Goal: Task Accomplishment & Management: Manage account settings

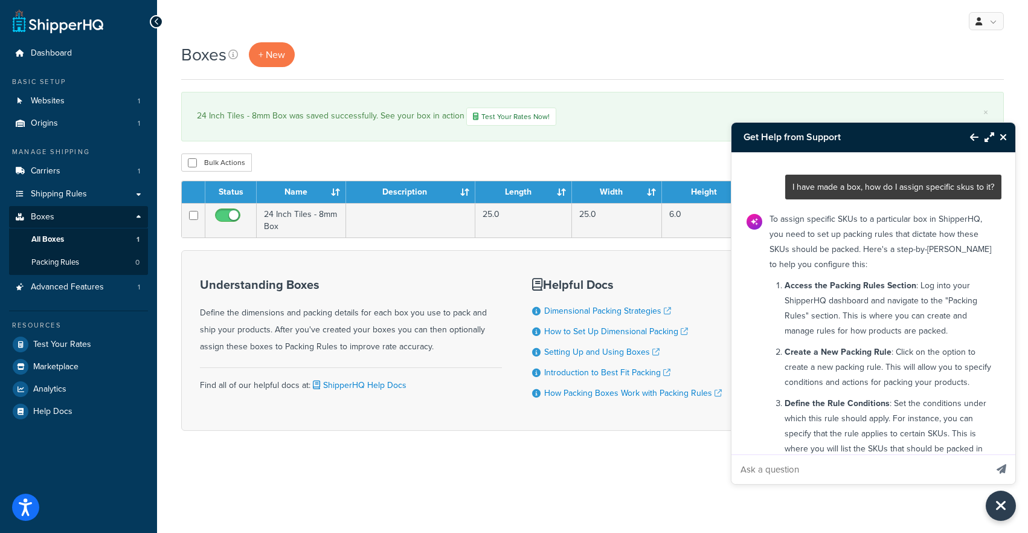
scroll to position [1483, 0]
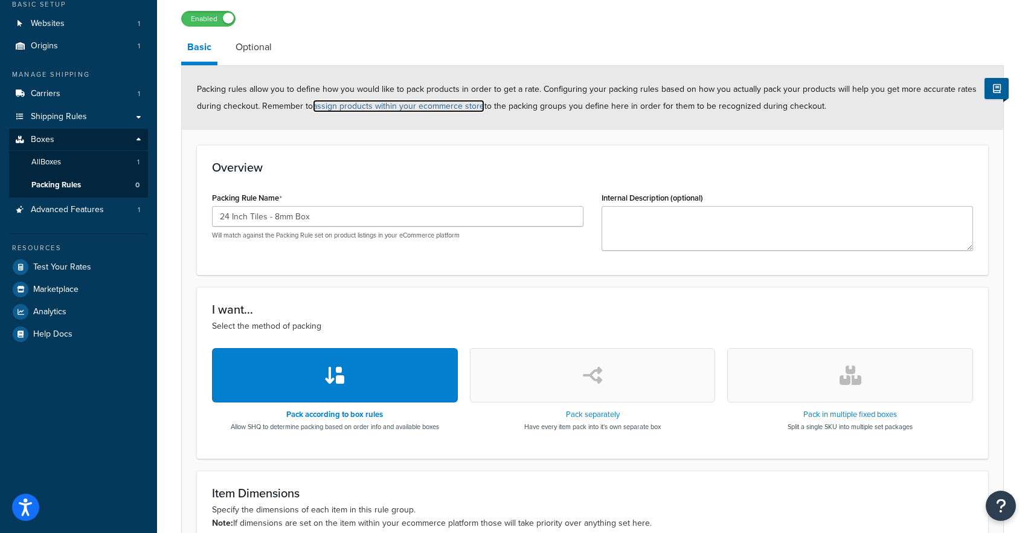
scroll to position [80, 0]
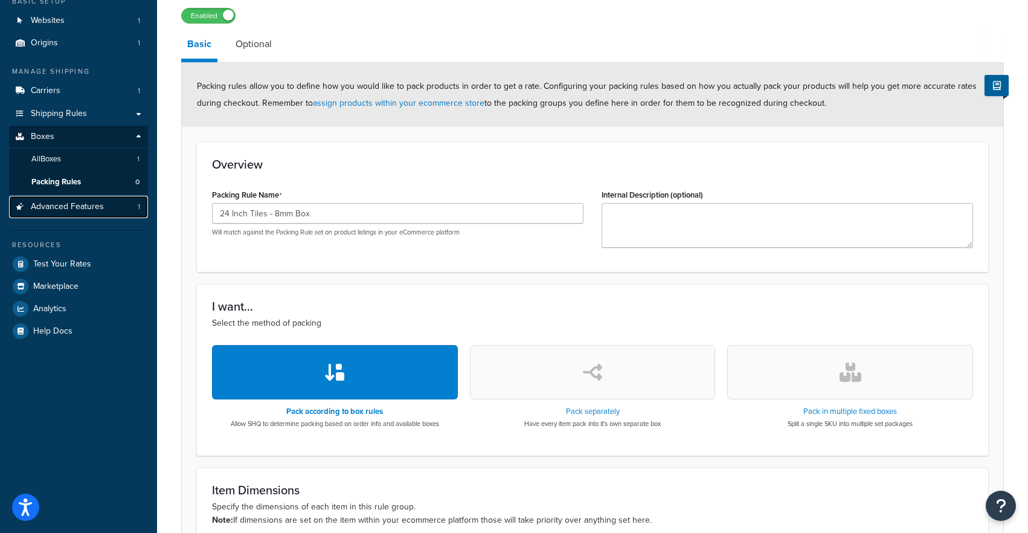
click at [77, 206] on span "Advanced Features" at bounding box center [67, 207] width 73 height 10
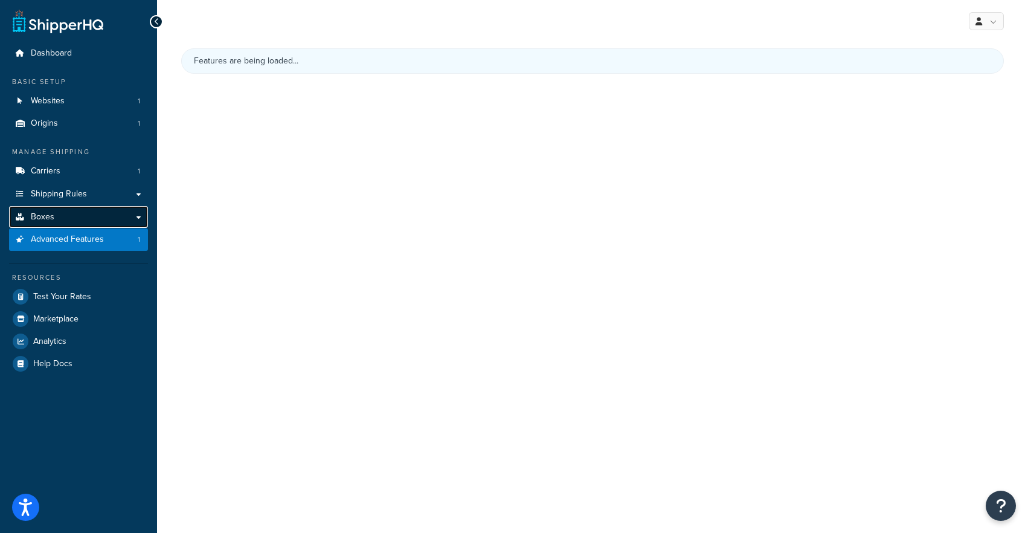
click at [40, 221] on span "Boxes" at bounding box center [43, 217] width 24 height 10
click at [82, 219] on link "Boxes" at bounding box center [78, 217] width 139 height 22
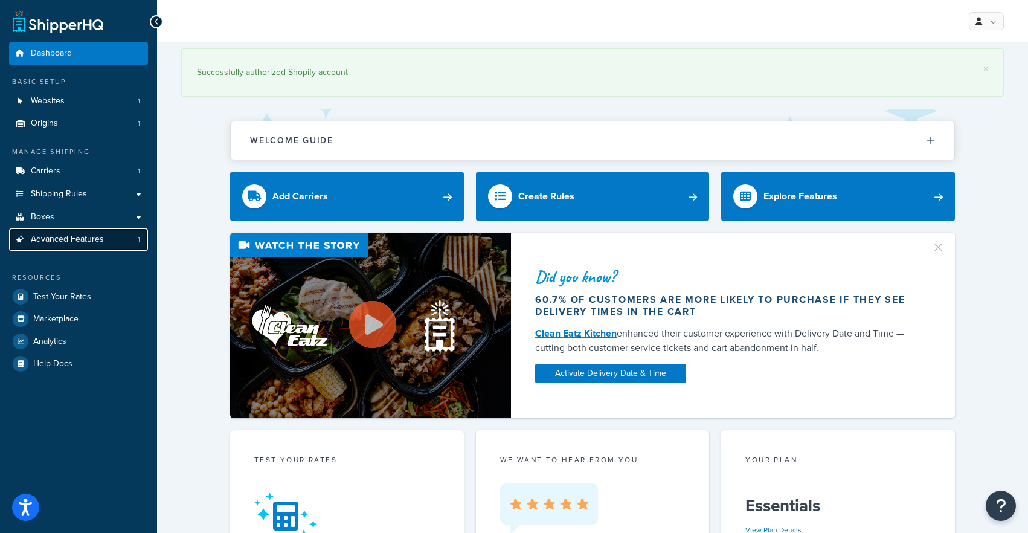
click at [105, 233] on link "Advanced Features 1" at bounding box center [78, 239] width 139 height 22
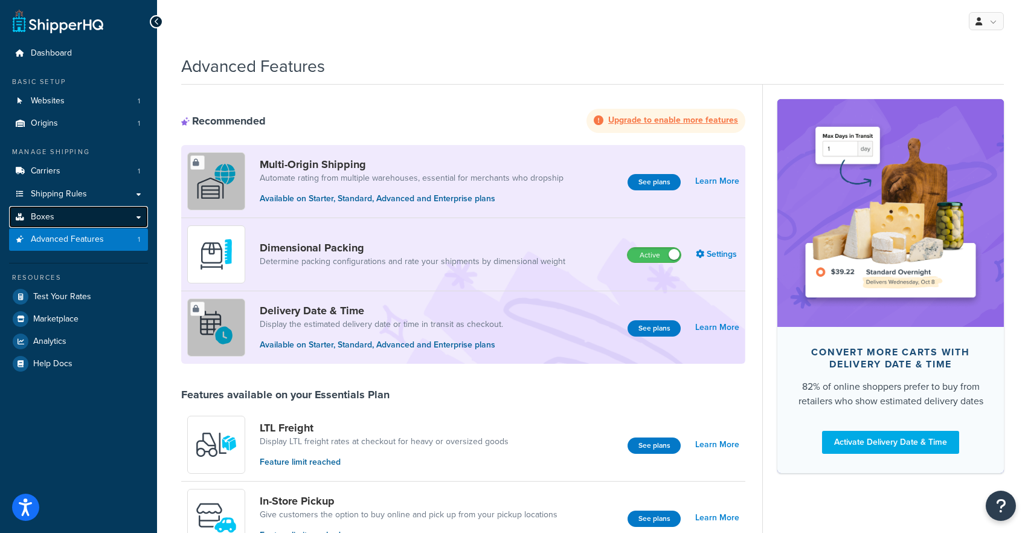
click at [95, 210] on link "Boxes" at bounding box center [78, 217] width 139 height 22
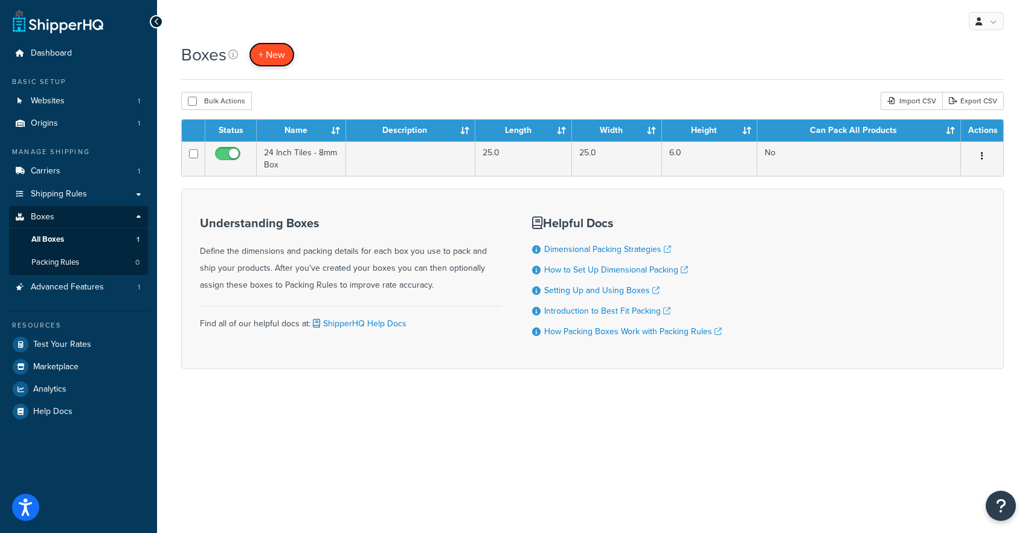
click at [275, 55] on span "+ New" at bounding box center [271, 55] width 27 height 14
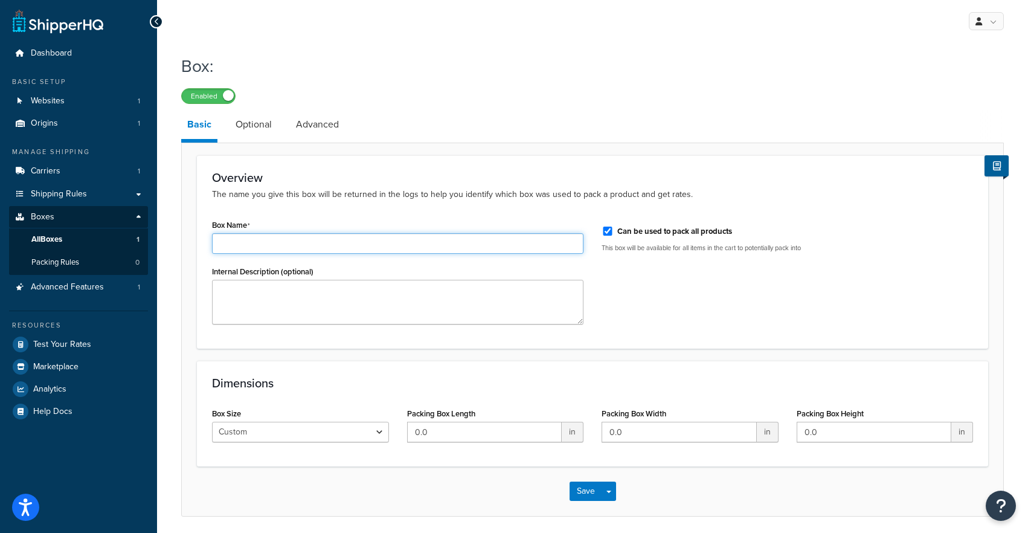
click at [269, 241] on input "Box Name" at bounding box center [397, 243] width 371 height 21
click at [275, 245] on input "24 Inch Tiles - 8mm Box" at bounding box center [397, 243] width 371 height 21
type input "24 Inch Tiles - 6 mm Box"
click at [396, 440] on div "Box Size Custom USPS Small Flat Box USPS Medium Flat Box USPS Large Flat Box US…" at bounding box center [300, 428] width 195 height 47
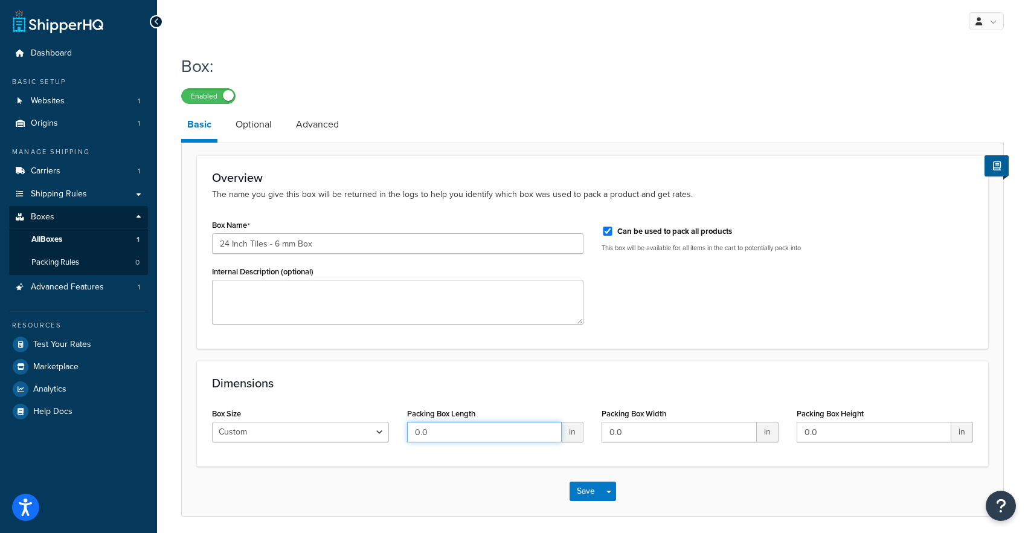
click at [425, 436] on input "0.0" at bounding box center [484, 432] width 155 height 21
click at [434, 433] on input "0.025" at bounding box center [484, 432] width 155 height 21
type input "25"
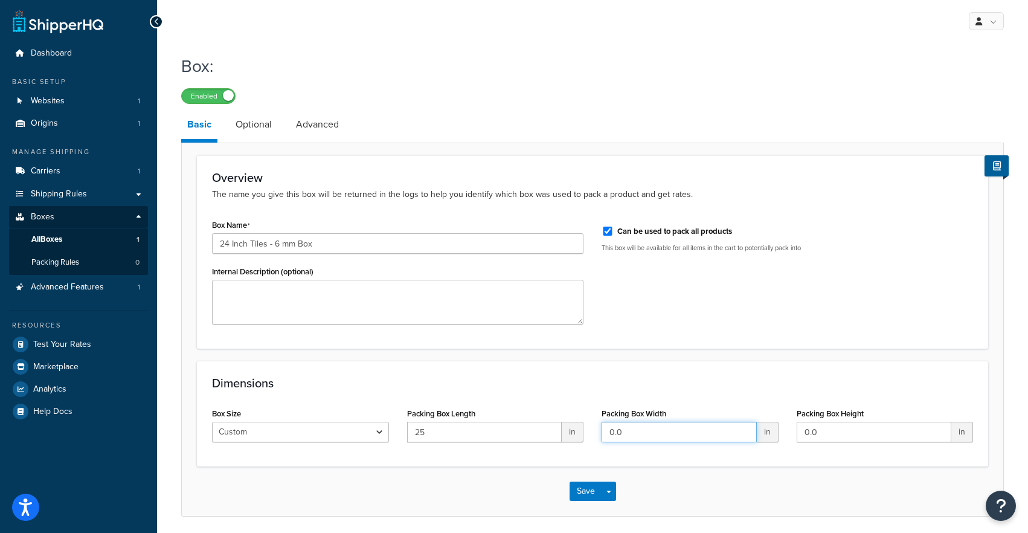
click at [659, 429] on input "0.0" at bounding box center [679, 432] width 155 height 21
click at [658, 429] on input "0.0" at bounding box center [679, 432] width 155 height 21
type input "25"
click at [813, 423] on input "0.0" at bounding box center [874, 432] width 155 height 21
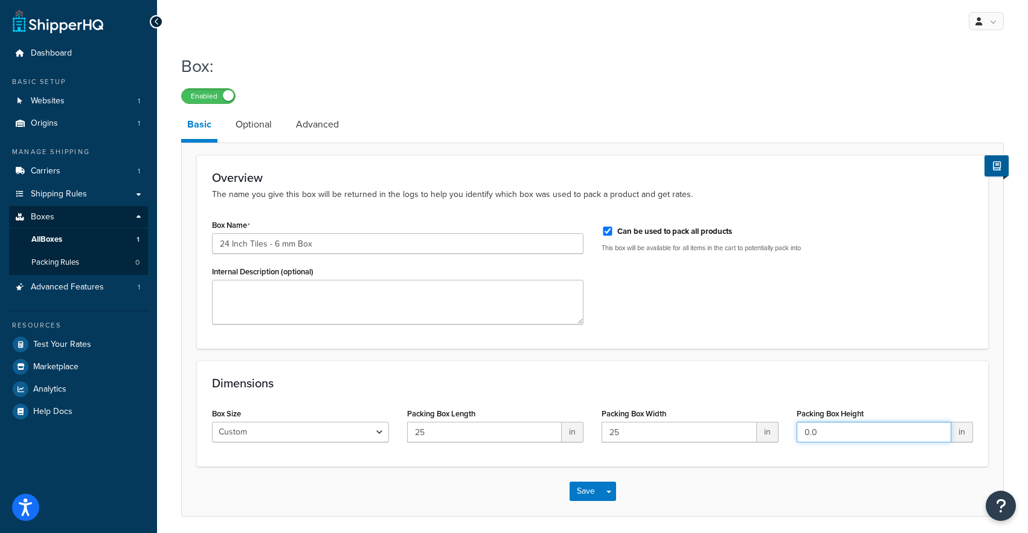
click at [813, 423] on input "0.0" at bounding box center [874, 432] width 155 height 21
type input "6"
click at [744, 369] on div "Dimensions Box Size Custom USPS Small Flat Box USPS Medium Flat Box USPS Large …" at bounding box center [592, 414] width 791 height 106
click at [655, 229] on label "Can be used to pack all products" at bounding box center [674, 231] width 115 height 11
click at [614, 229] on input "Can be used to pack all products" at bounding box center [608, 230] width 12 height 9
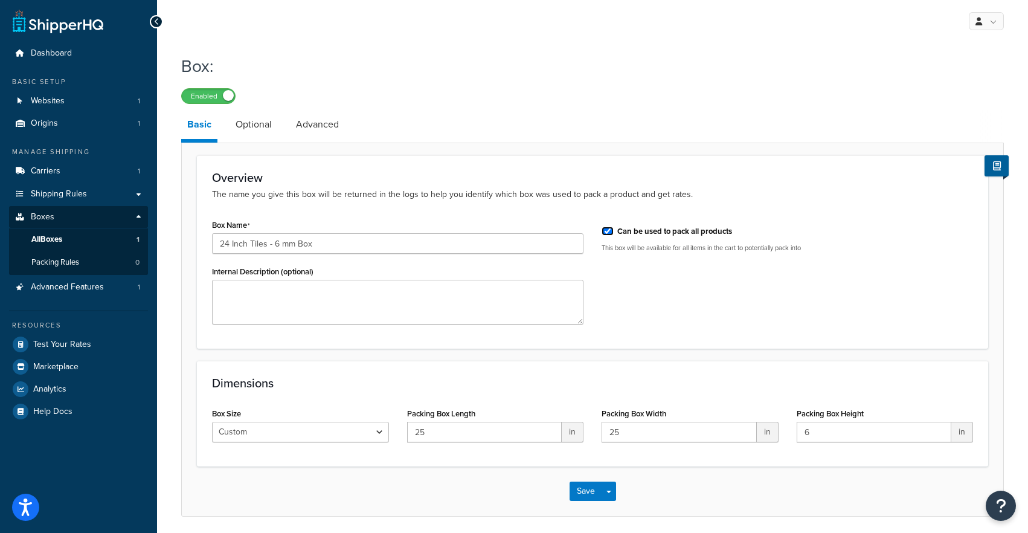
checkbox input "false"
click at [246, 128] on link "Optional" at bounding box center [253, 124] width 48 height 29
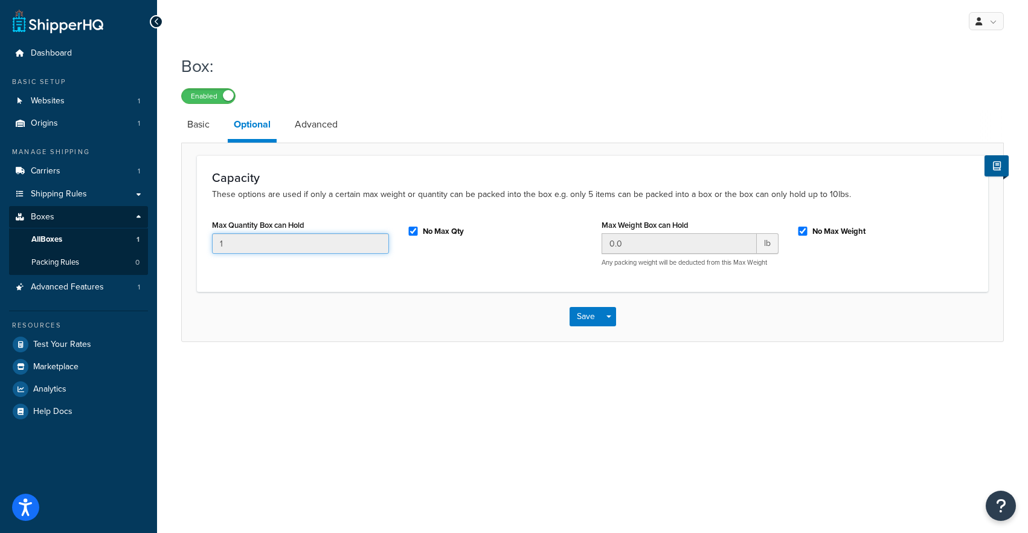
click at [302, 248] on input "1" at bounding box center [300, 243] width 177 height 21
click at [416, 232] on input "No Max Qty" at bounding box center [413, 230] width 12 height 9
checkbox input "false"
click at [353, 243] on input "1" at bounding box center [300, 243] width 177 height 21
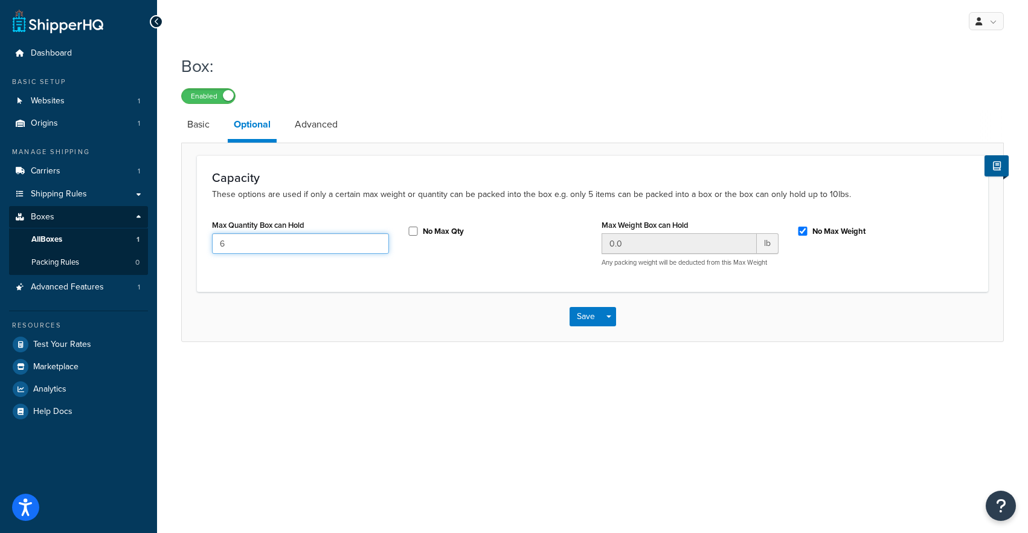
type input "6"
click at [528, 273] on div "Max Quantity Box can Hold 6 No Max Qty Max Weight Box can Hold 0.0 lb Any packi…" at bounding box center [592, 246] width 779 height 60
click at [807, 233] on input "No Max Weight" at bounding box center [803, 230] width 12 height 9
checkbox input "true"
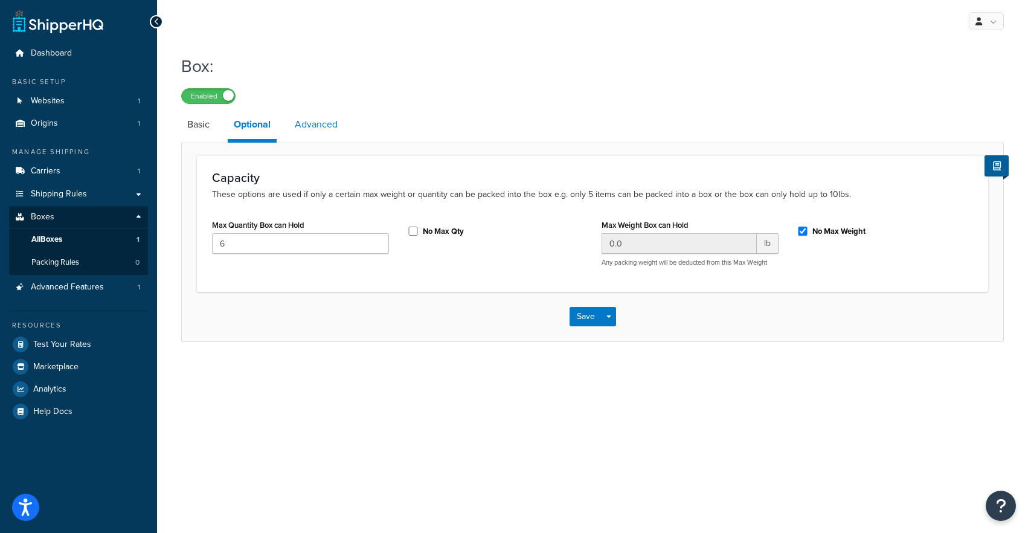
click at [333, 126] on link "Advanced" at bounding box center [316, 124] width 55 height 29
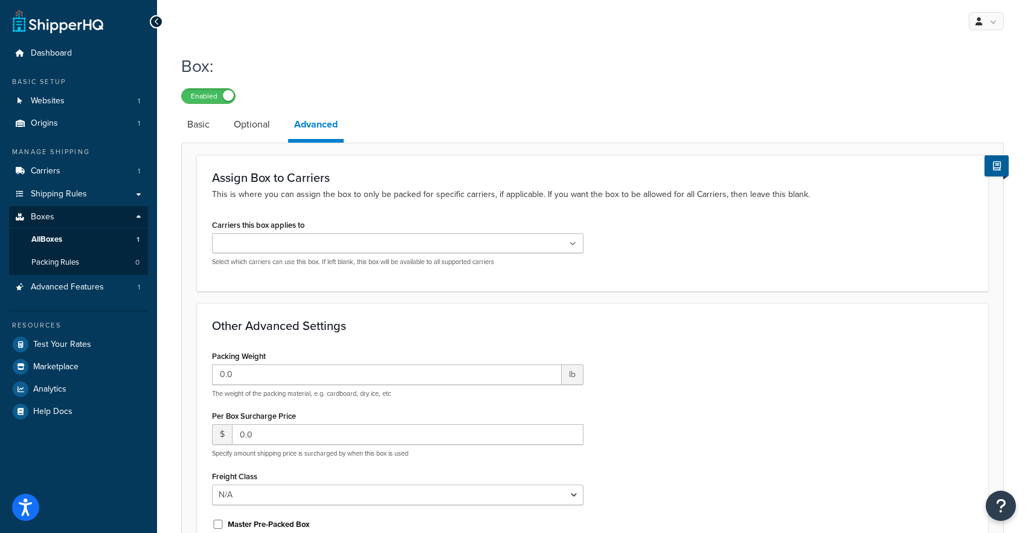
click at [345, 240] on ul at bounding box center [397, 243] width 371 height 20
click at [390, 215] on div "Assign Box to Carriers This is where you can assign the box to only be packed f…" at bounding box center [592, 222] width 791 height 135
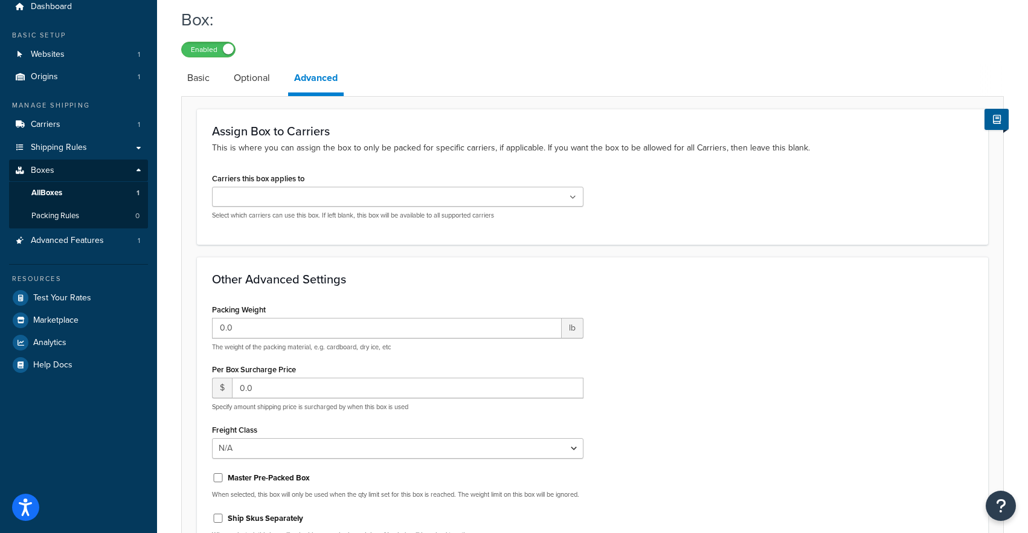
scroll to position [50, 0]
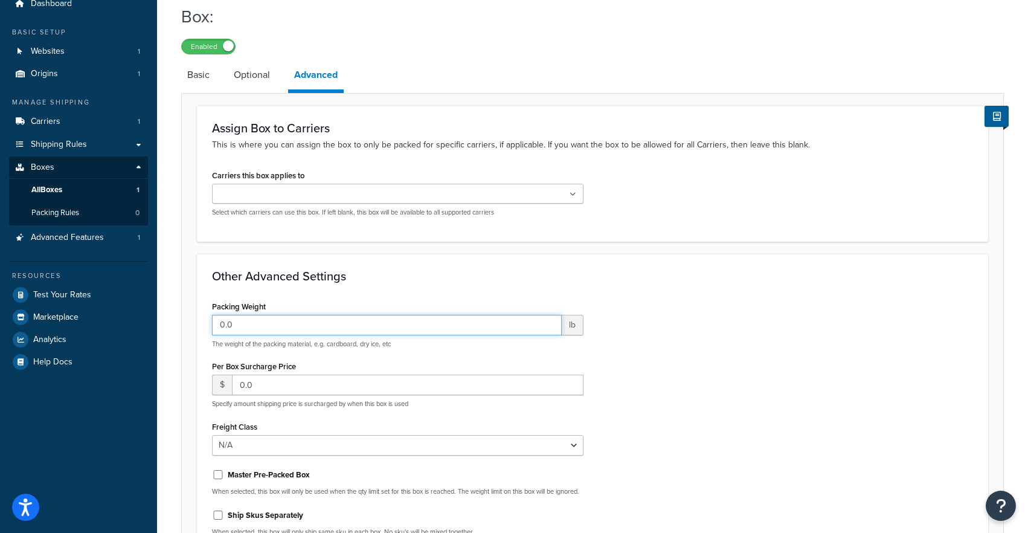
click at [337, 326] on input "0.0" at bounding box center [387, 325] width 350 height 21
type input "0.5"
click at [364, 296] on div "Other Advanced Settings Packing Weight 0.5 lb The weight of the packing materia…" at bounding box center [592, 407] width 791 height 307
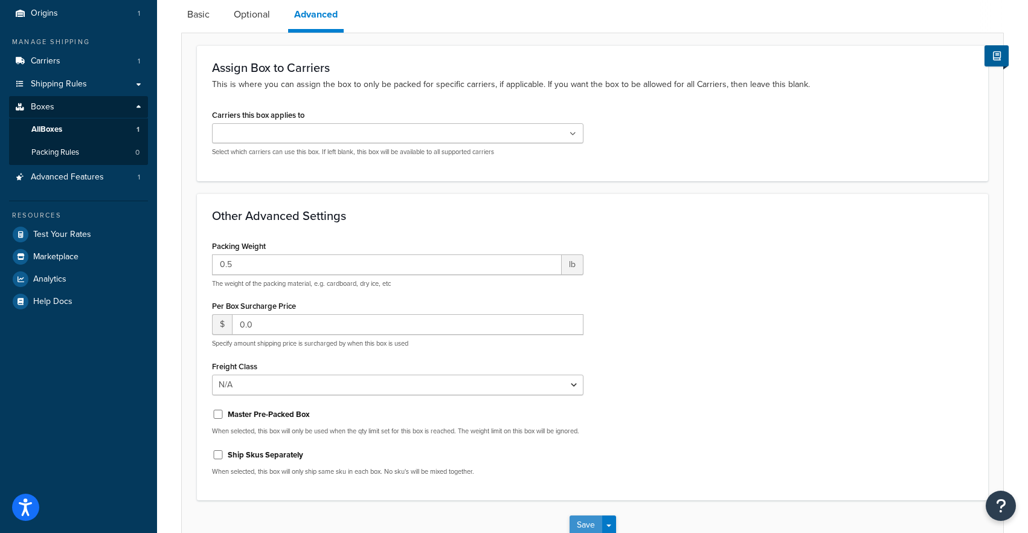
scroll to position [107, 0]
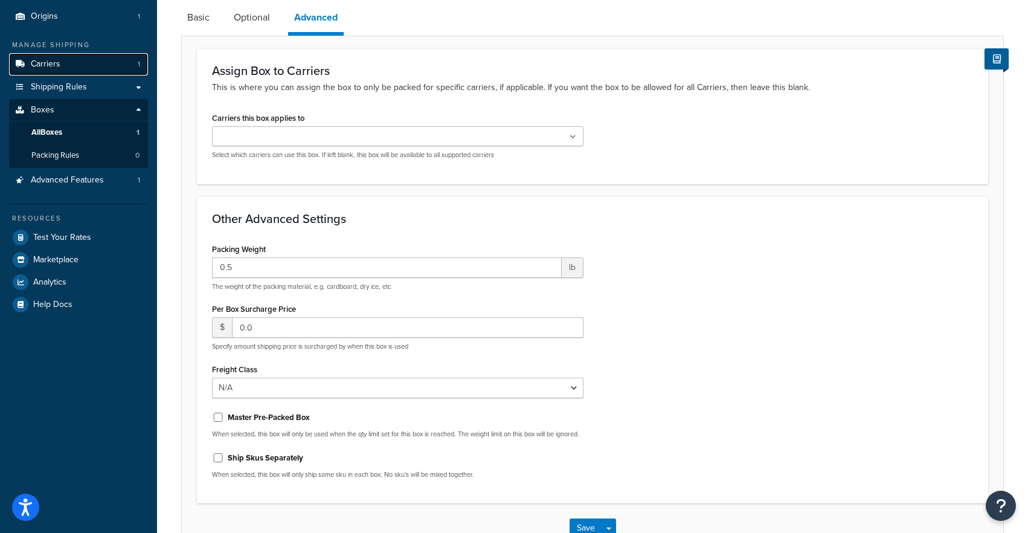
click at [85, 64] on link "Carriers 1" at bounding box center [78, 64] width 139 height 22
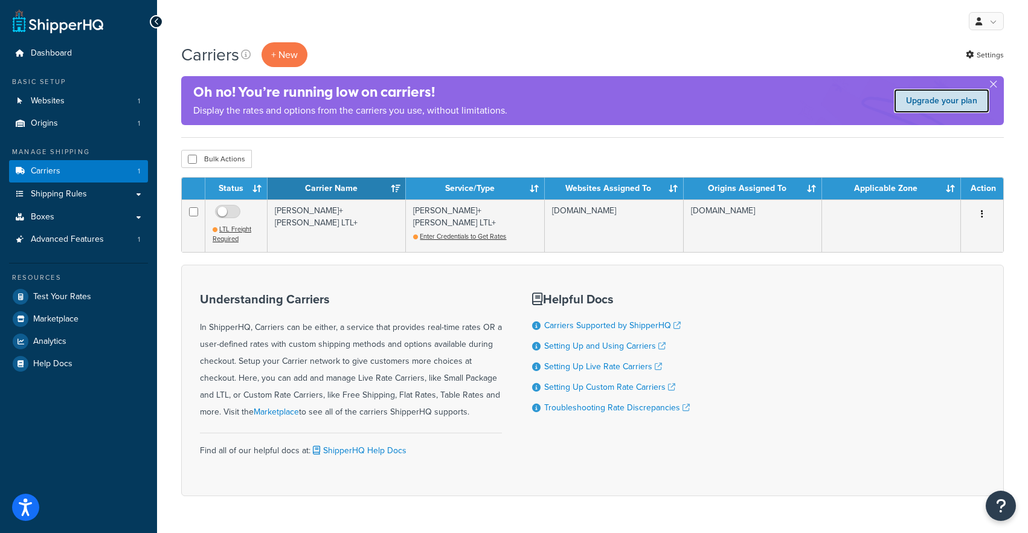
click at [957, 99] on link "Upgrade your plan" at bounding box center [941, 101] width 95 height 24
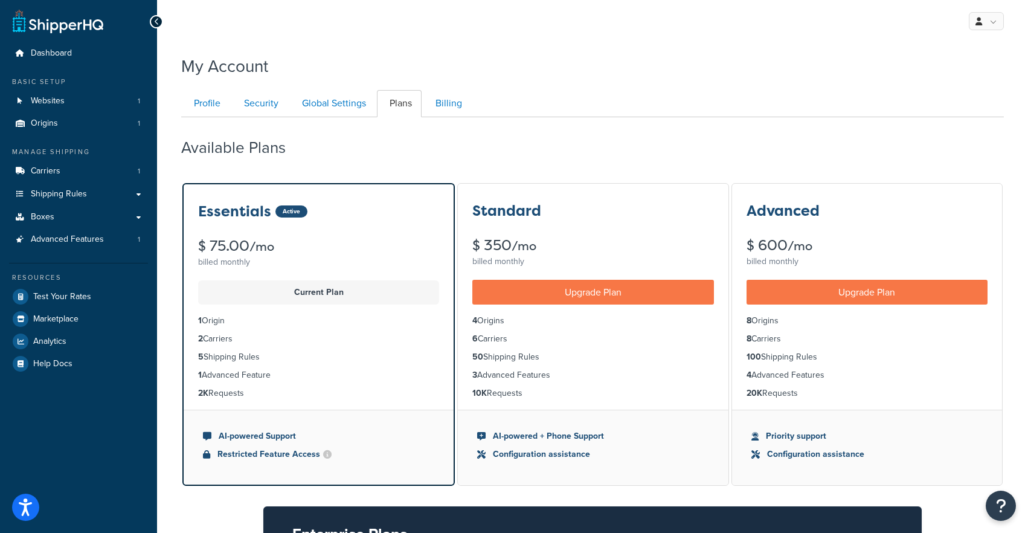
click at [333, 256] on div "billed monthly" at bounding box center [318, 262] width 241 height 17
click at [336, 289] on p "Current Plan" at bounding box center [318, 292] width 226 height 17
click at [333, 290] on p "Current Plan" at bounding box center [318, 292] width 226 height 17
click at [336, 284] on p "Current Plan" at bounding box center [318, 292] width 226 height 17
click at [59, 166] on span "Carriers" at bounding box center [46, 171] width 30 height 10
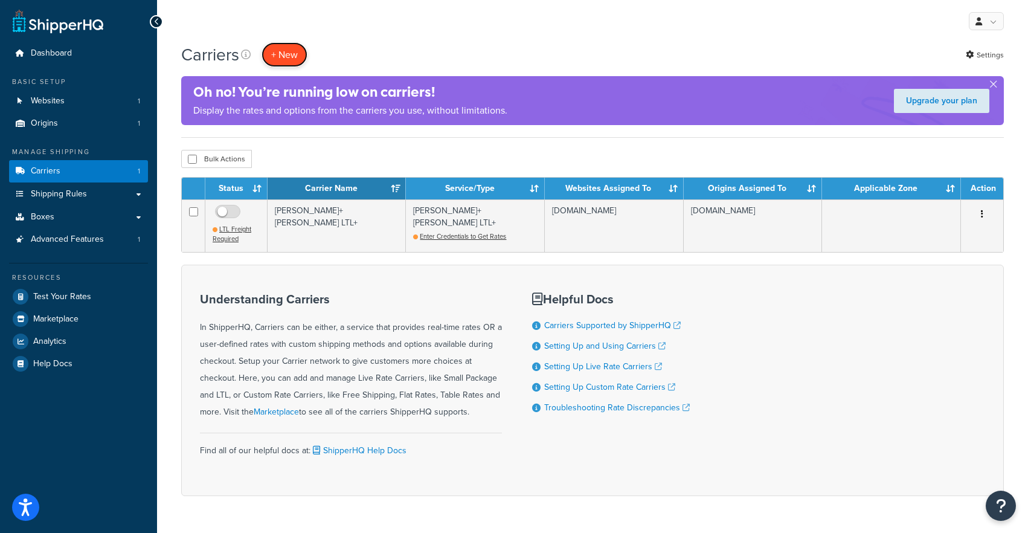
click at [275, 59] on button "+ New" at bounding box center [285, 54] width 46 height 25
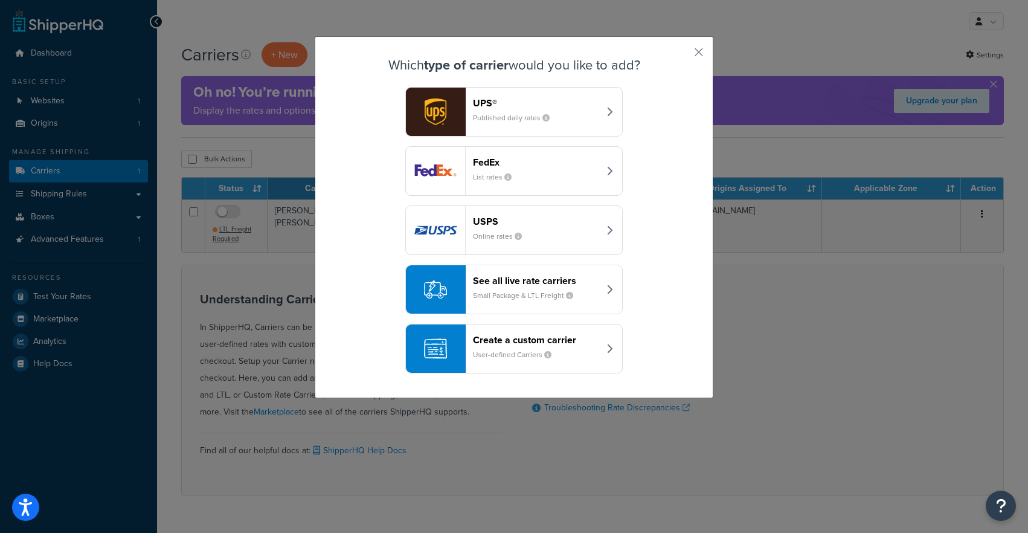
click at [538, 182] on div "FedEx List rates" at bounding box center [536, 170] width 126 height 29
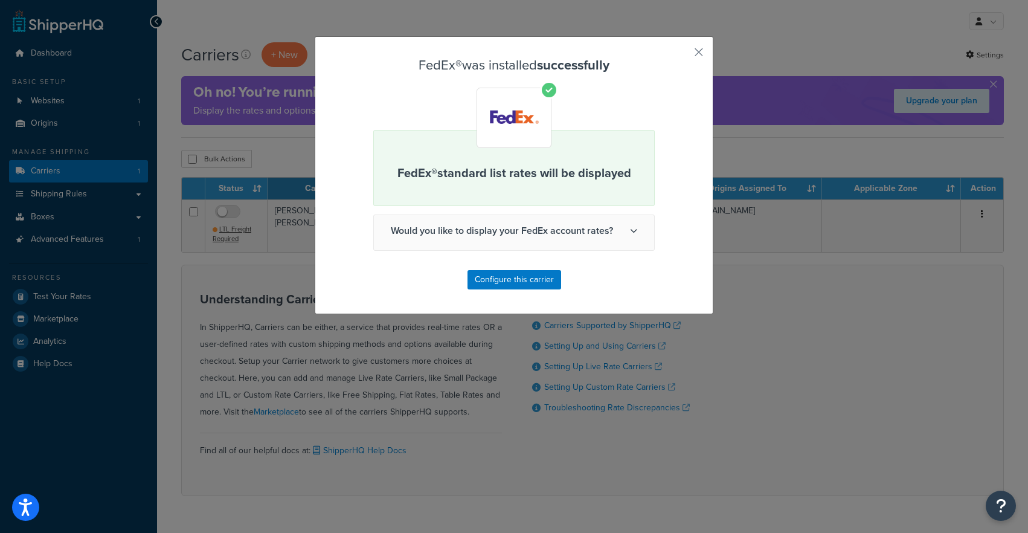
click at [562, 240] on span "Would you like to display your FedEx account rates?" at bounding box center [514, 230] width 280 height 31
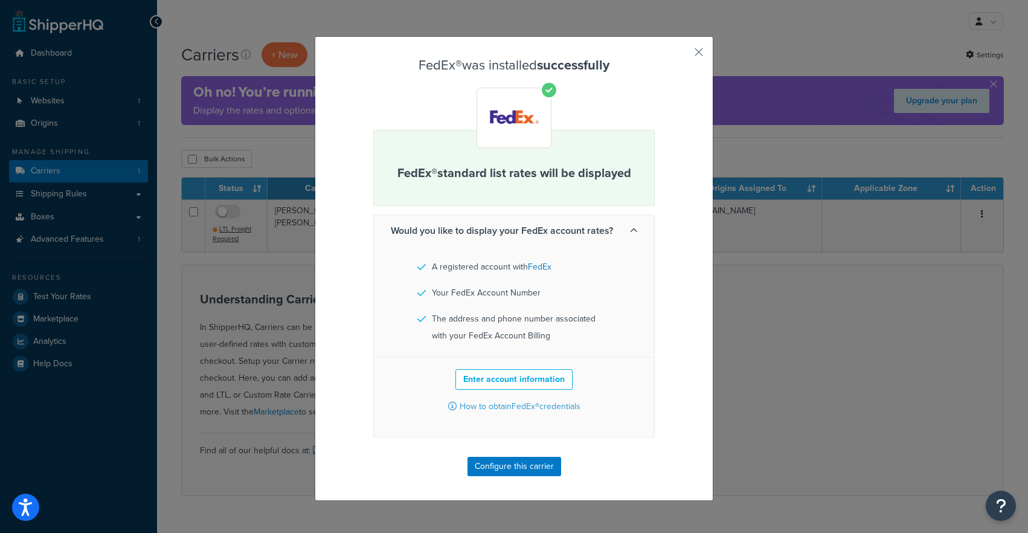
click at [557, 250] on div "Would you like to display your FedEx account rates? A registered account with F…" at bounding box center [513, 325] width 281 height 223
click at [510, 446] on div "FedEx® was installed successfully FedEx® standard list rates will be displayed …" at bounding box center [513, 267] width 281 height 418
click at [507, 471] on button "Configure this carrier" at bounding box center [514, 466] width 94 height 19
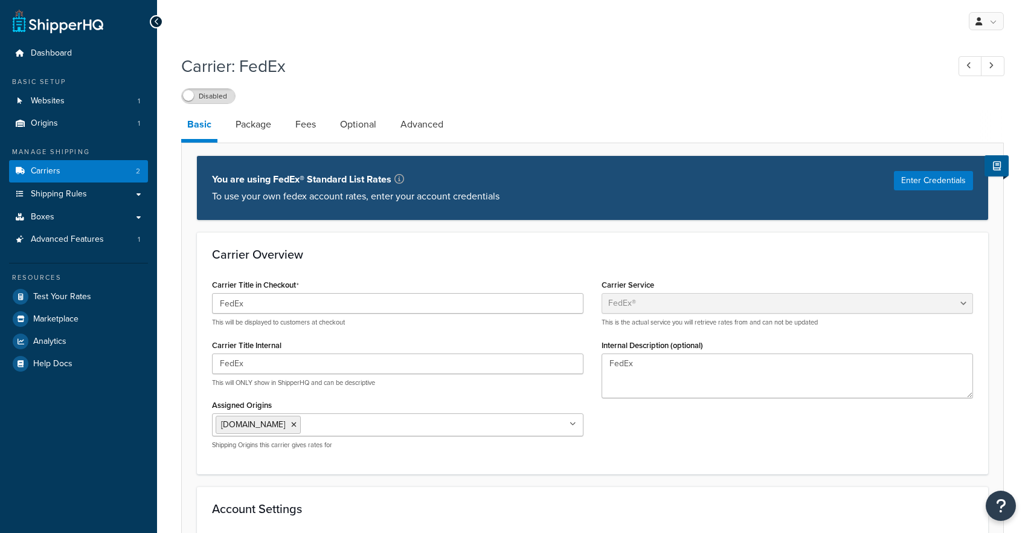
select select "fedEx"
select select "REGULAR_PICKUP"
select select "YOUR_PACKAGING"
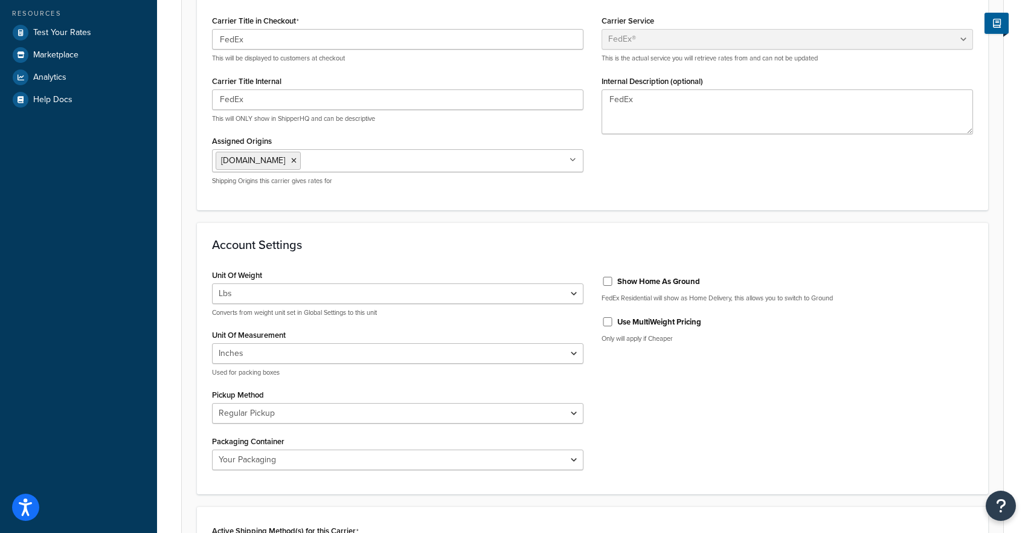
scroll to position [266, 0]
click at [644, 286] on div "Show Home As Ground" at bounding box center [787, 278] width 371 height 18
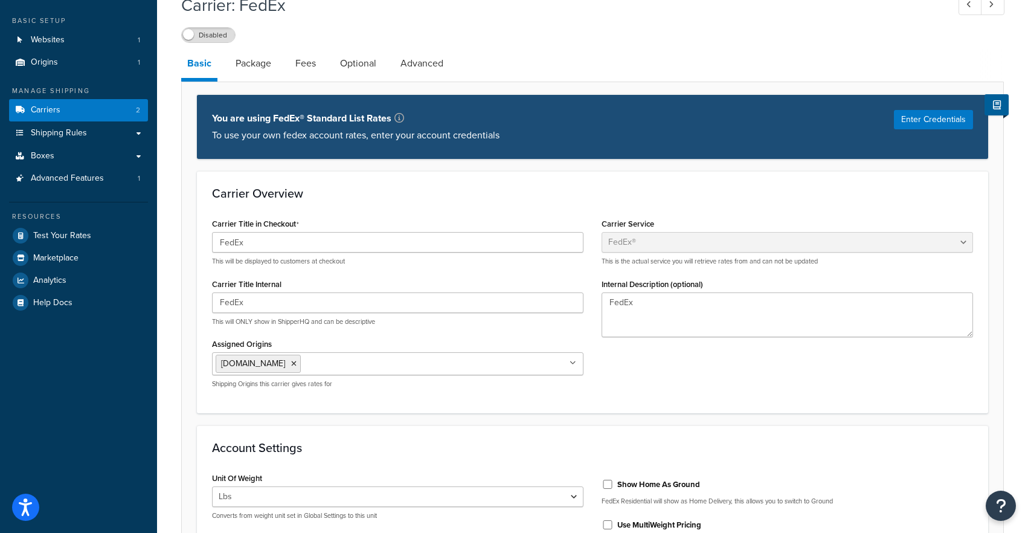
scroll to position [0, 0]
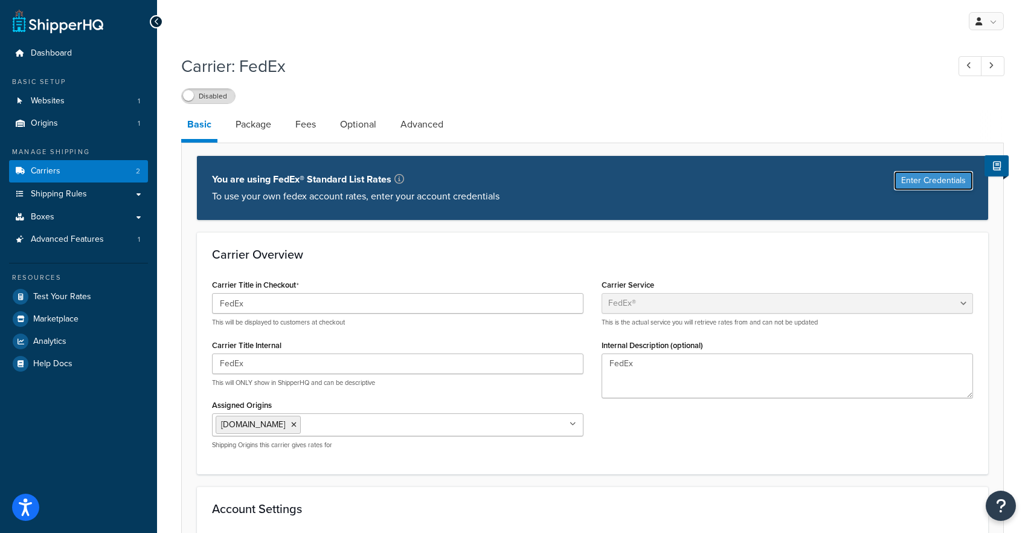
click at [948, 187] on button "Enter Credentials" at bounding box center [933, 180] width 79 height 19
select select "US"
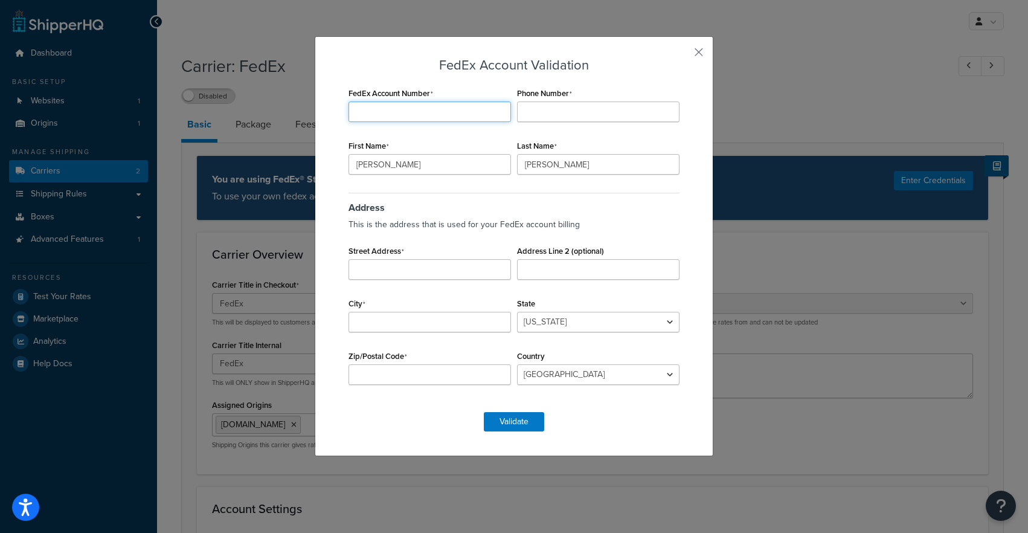
click at [382, 111] on input "FedEx Account Number" at bounding box center [429, 111] width 162 height 21
paste input "204018051"
type input "204018051"
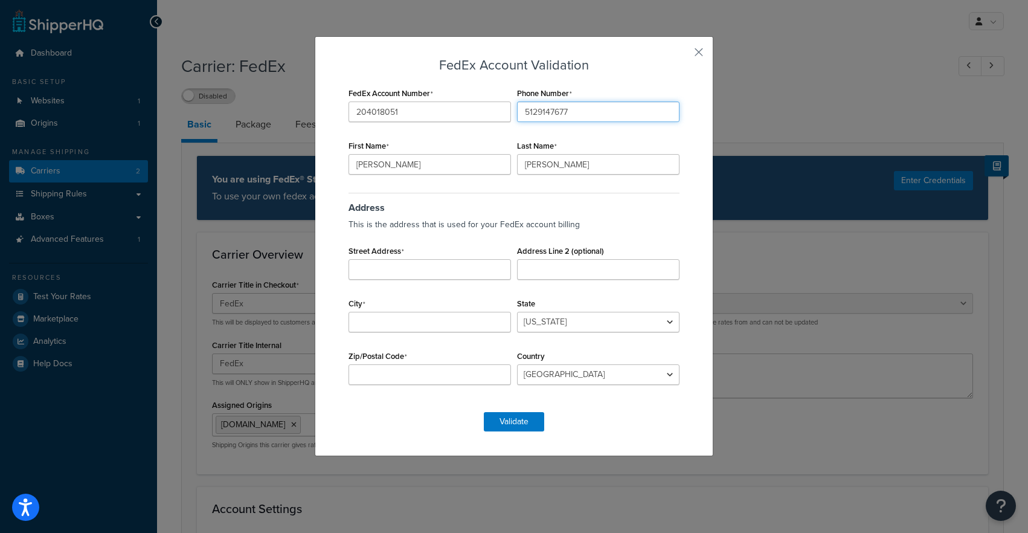
type input "5129147677"
click at [421, 267] on input "Street Address" at bounding box center [429, 269] width 162 height 21
paste input "1042 Westwood drive Van Wert Ohio 45891"
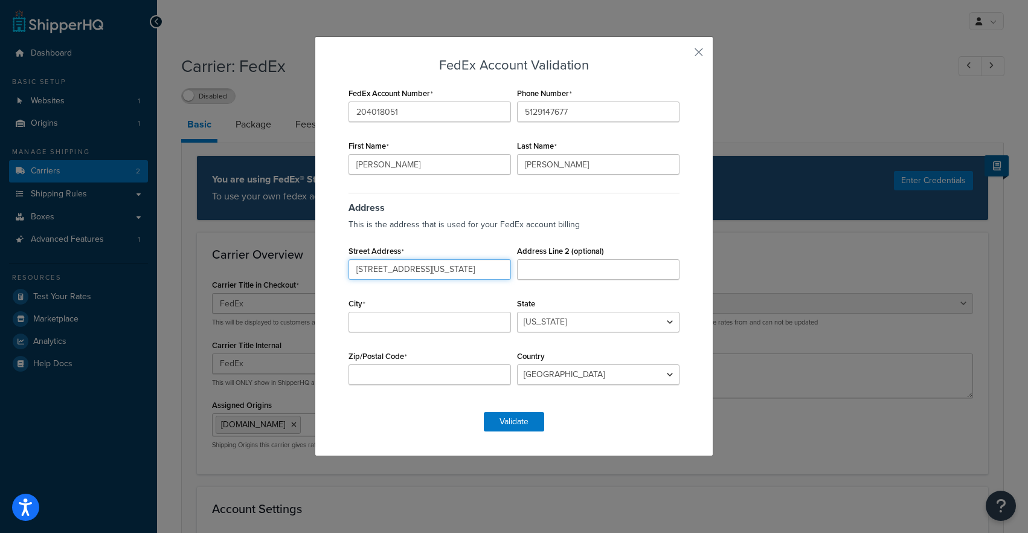
scroll to position [0, 13]
drag, startPoint x: 426, startPoint y: 268, endPoint x: 503, endPoint y: 275, distance: 77.1
click at [503, 275] on input "1042 Westwood drive Van Wert Ohio 45891" at bounding box center [429, 269] width 162 height 21
type input "1042 Westwood drive"
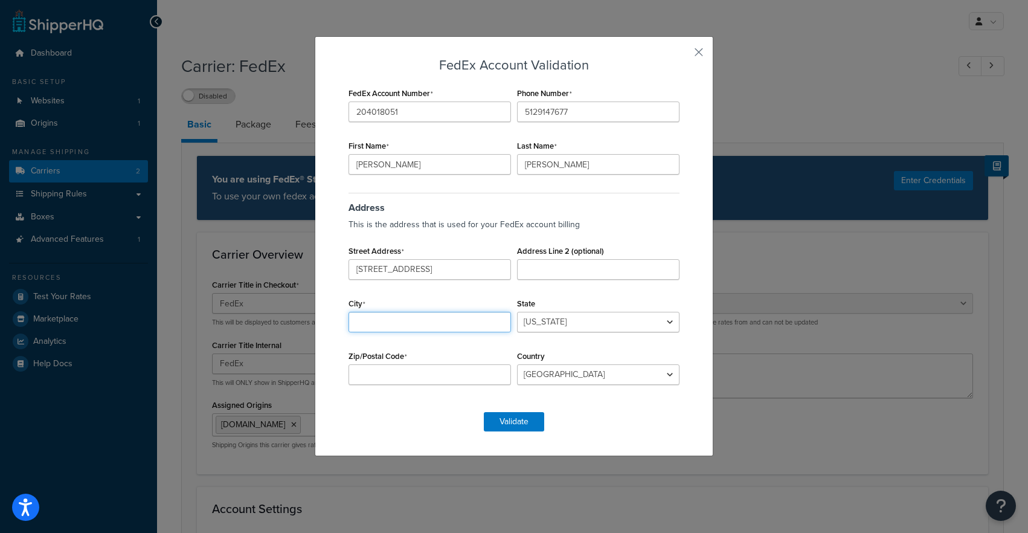
click at [408, 329] on input "City" at bounding box center [429, 322] width 162 height 21
type input "Van Wert"
select select "OH"
click at [400, 377] on input "Zip/Postal Code" at bounding box center [429, 374] width 162 height 21
paste input "Van Wert Ohio 45891"
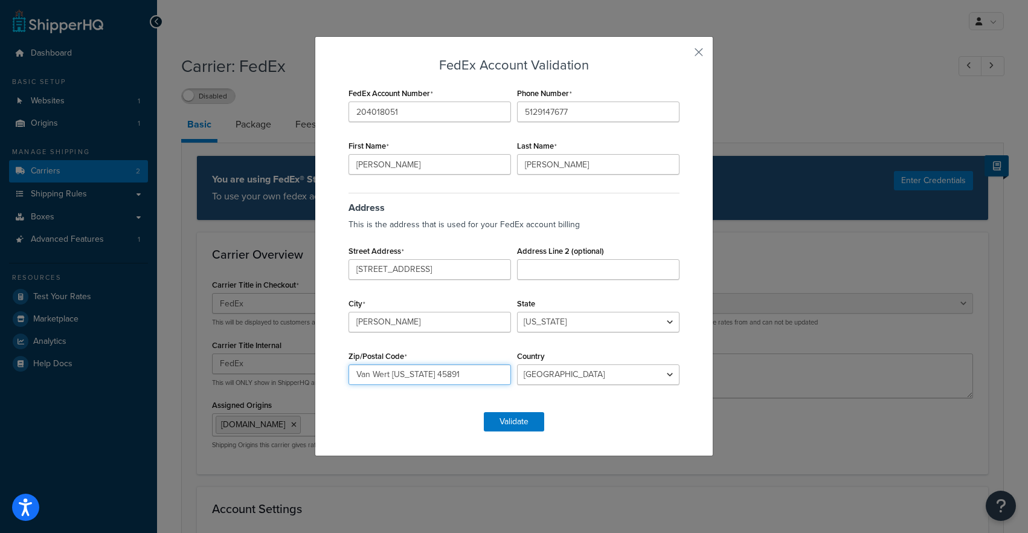
drag, startPoint x: 414, startPoint y: 370, endPoint x: 335, endPoint y: 369, distance: 78.5
click at [335, 369] on div "FedEx Account Validation FedEx Account Number 204018051 Phone Number 5129147677…" at bounding box center [514, 246] width 399 height 420
type input "45891"
click at [498, 419] on button "Validate" at bounding box center [514, 421] width 60 height 19
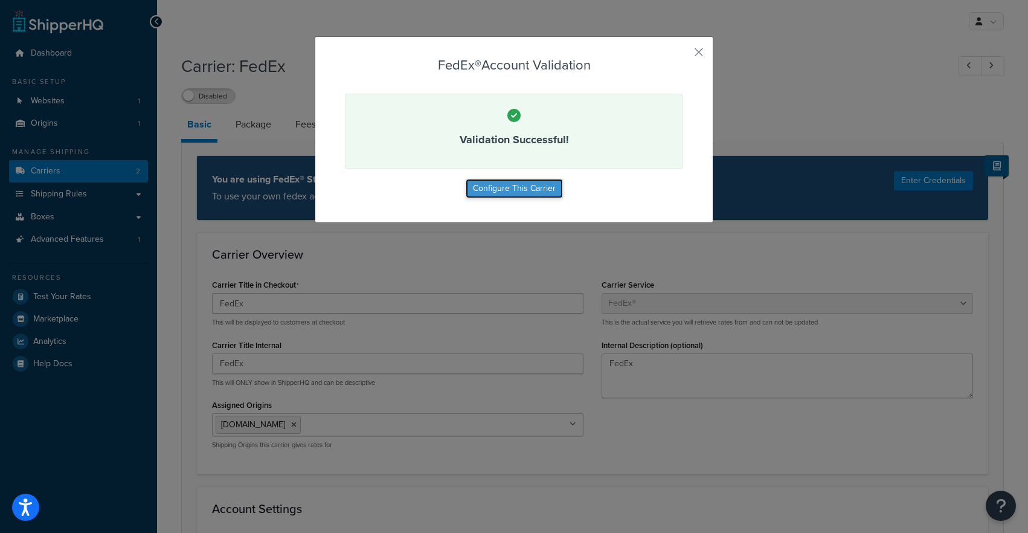
click at [527, 185] on button "Configure This Carrier" at bounding box center [514, 188] width 97 height 19
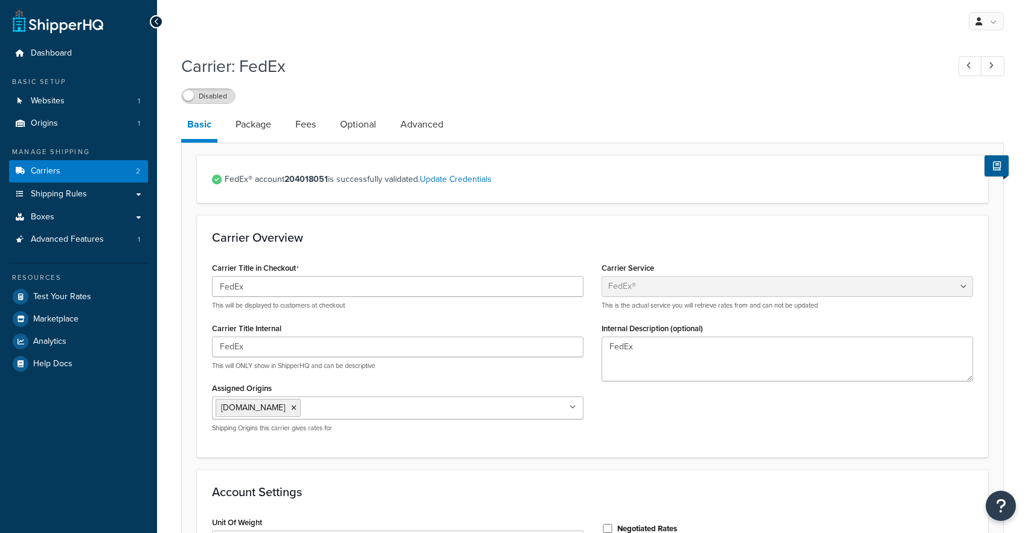
select select "fedEx"
select select "REGULAR_PICKUP"
select select "YOUR_PACKAGING"
click at [257, 129] on link "Package" at bounding box center [253, 124] width 48 height 29
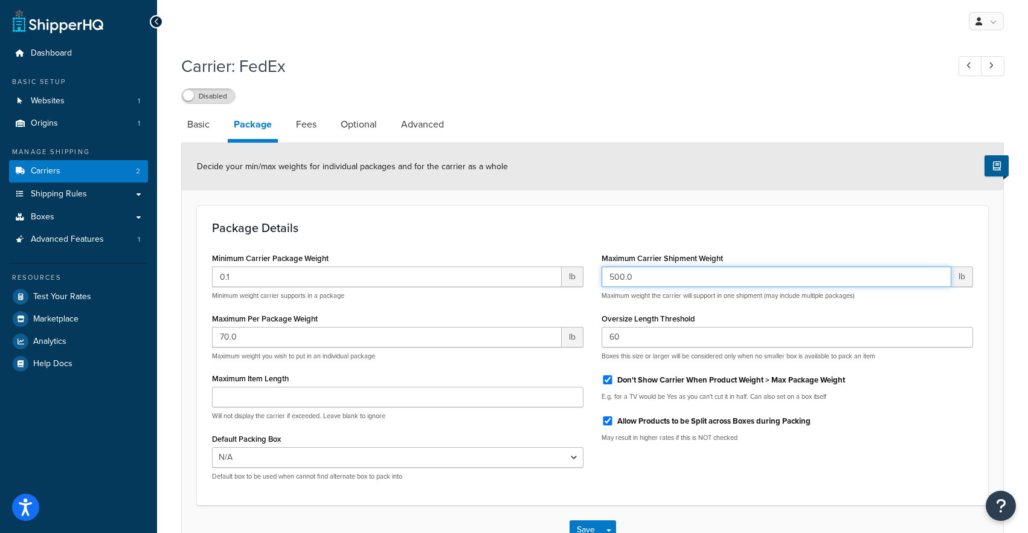
click at [640, 274] on input "500.0" at bounding box center [777, 276] width 350 height 21
type input "1000"
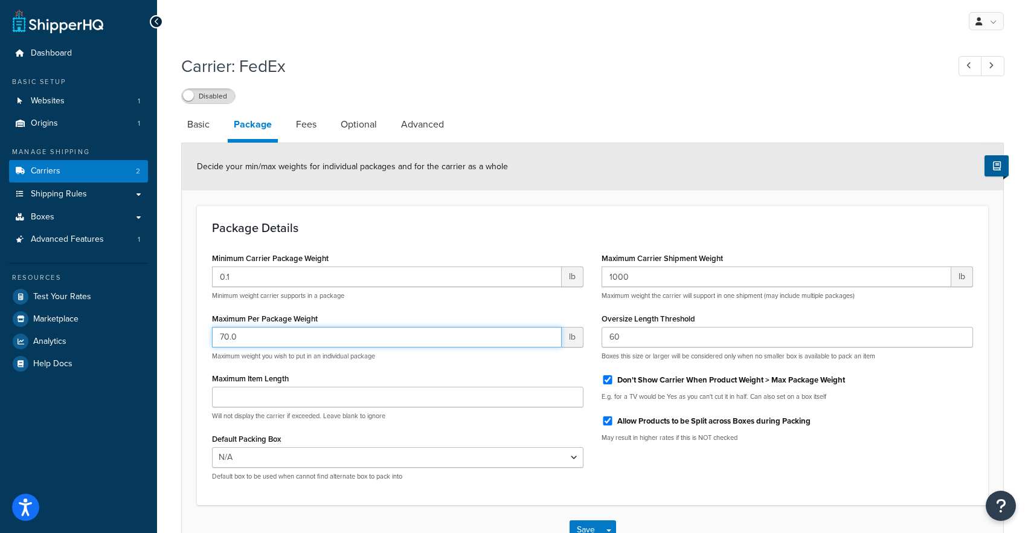
click at [322, 345] on input "70.0" at bounding box center [387, 337] width 350 height 21
type input "150"
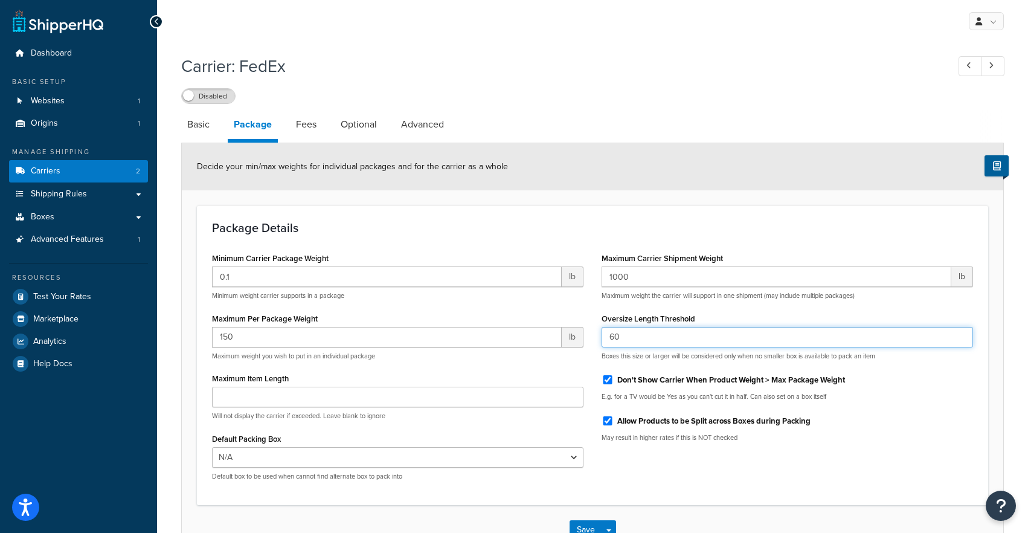
click at [666, 337] on input "60" at bounding box center [787, 337] width 371 height 21
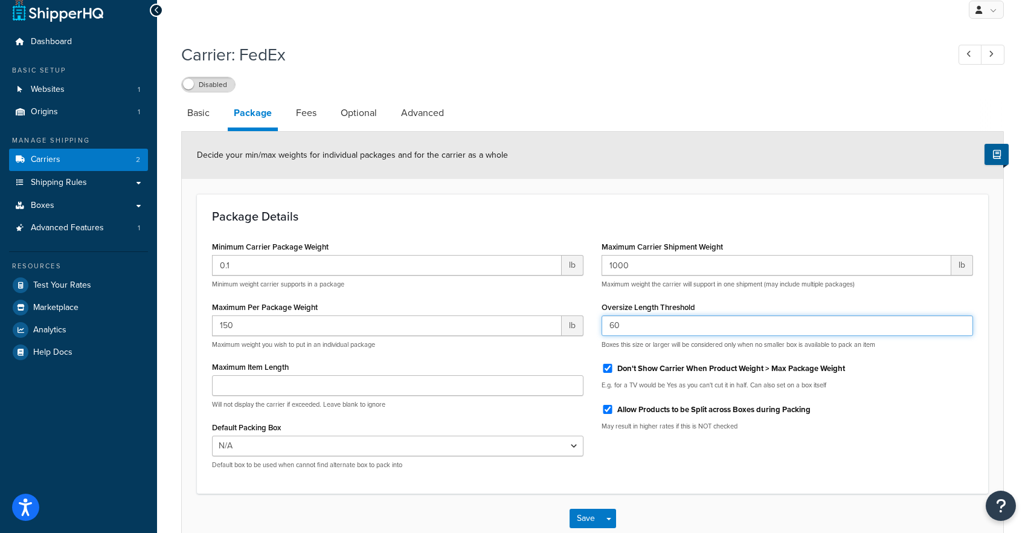
scroll to position [13, 0]
click at [298, 115] on link "Fees" at bounding box center [306, 111] width 33 height 29
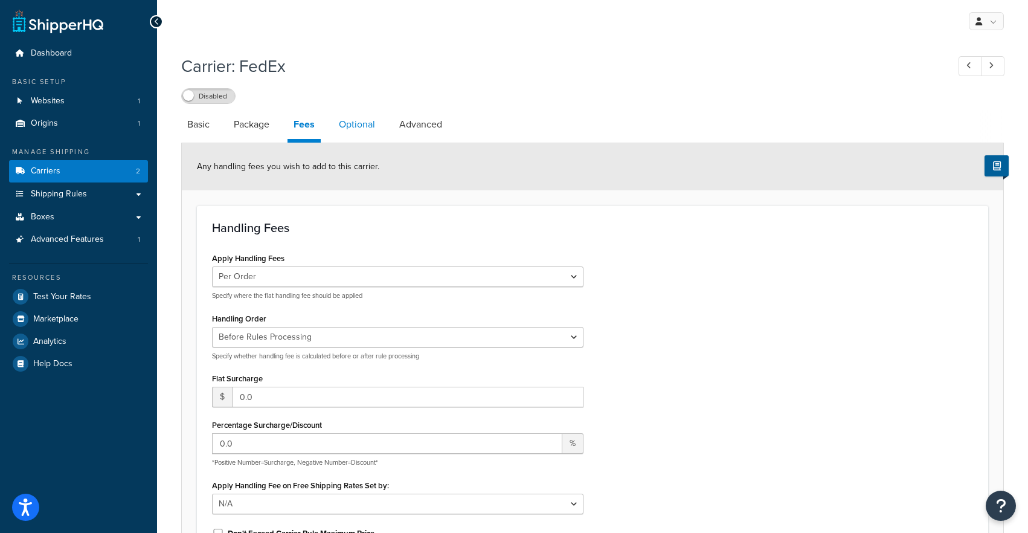
click at [353, 136] on link "Optional" at bounding box center [357, 124] width 48 height 29
select select "business"
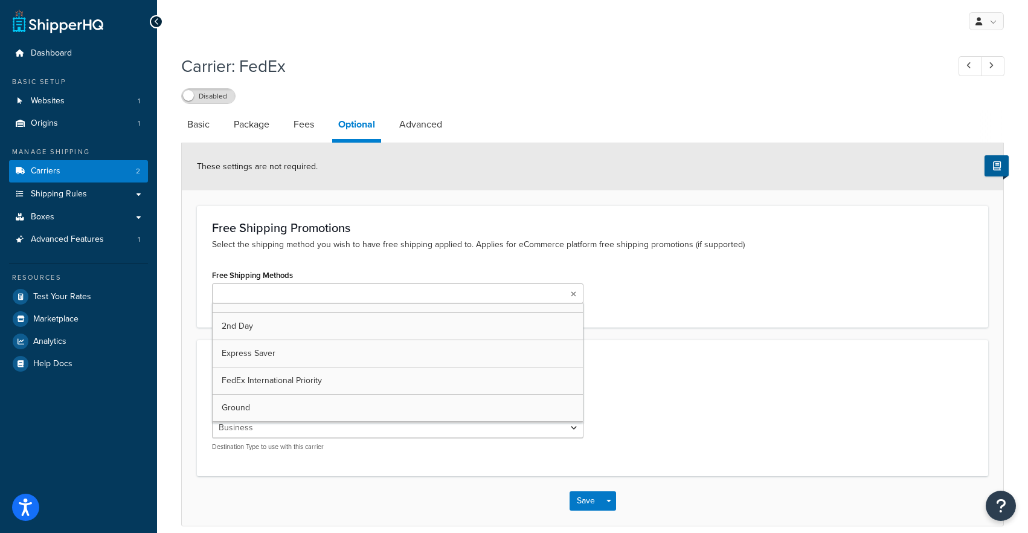
click at [406, 296] on ul at bounding box center [397, 293] width 371 height 20
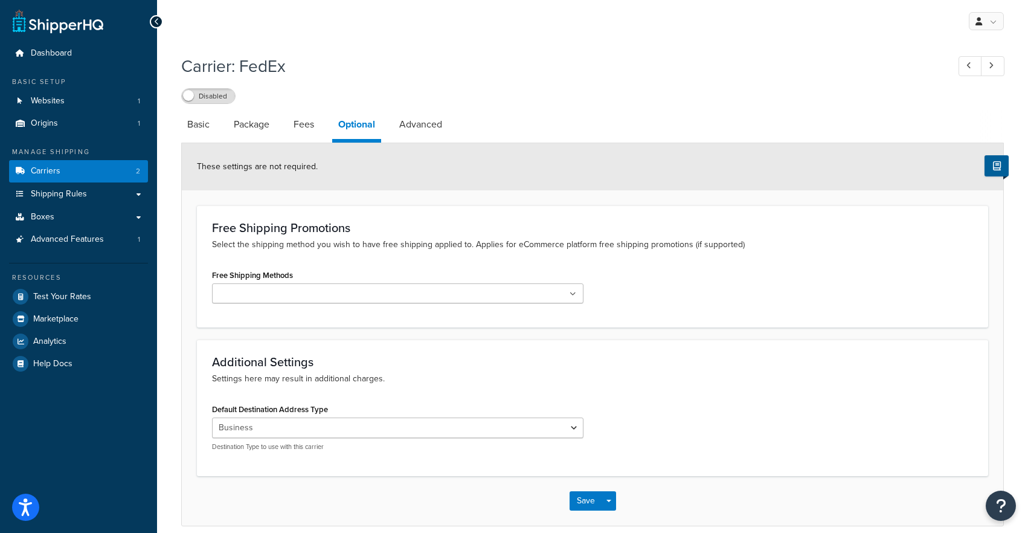
click at [423, 255] on div "Free Shipping Promotions Select the shipping method you wish to have free shipp…" at bounding box center [592, 266] width 791 height 122
click at [417, 282] on div "Free Shipping Methods 2nd Day Express Saver FedEx International Priority Ground…" at bounding box center [397, 284] width 371 height 37
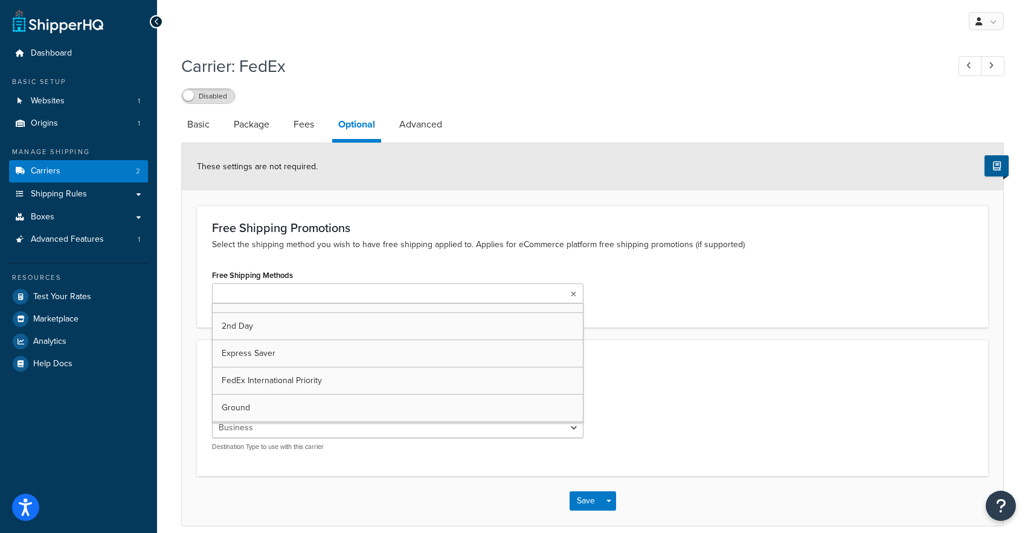
click at [414, 299] on ul at bounding box center [397, 293] width 371 height 20
click at [448, 251] on p "Select the shipping method you wish to have free shipping applied to. Applies f…" at bounding box center [592, 244] width 761 height 13
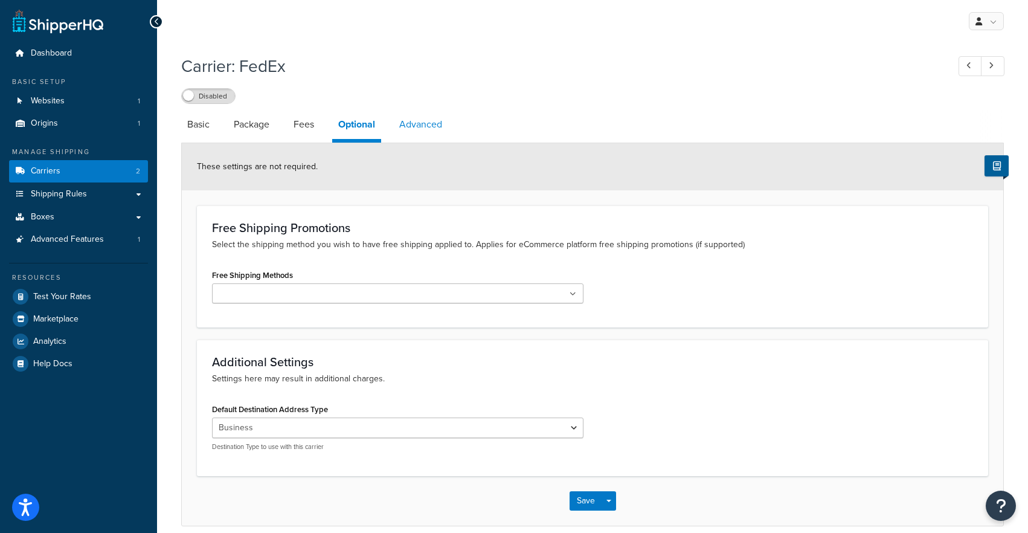
click at [442, 118] on link "Advanced" at bounding box center [420, 124] width 55 height 29
select select "false"
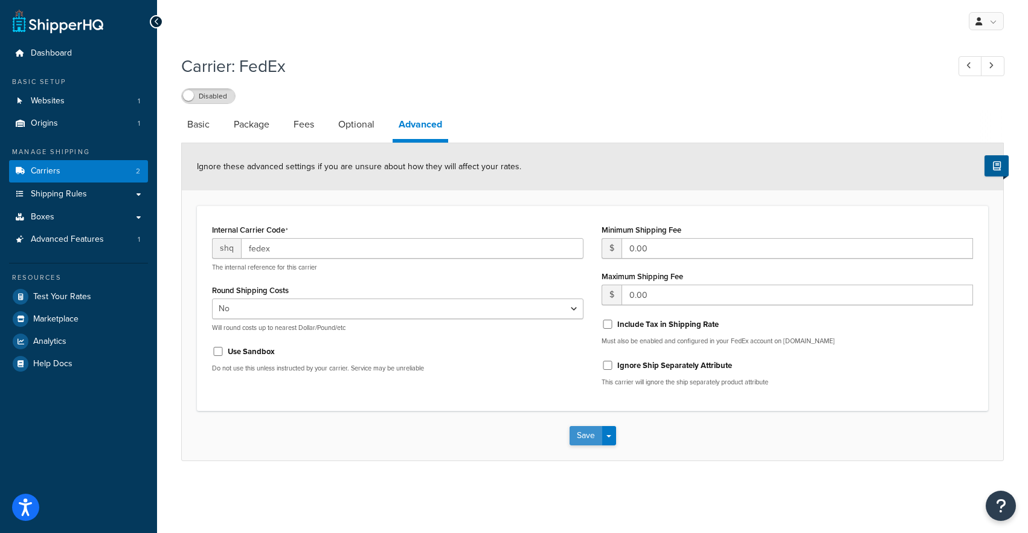
click at [570, 426] on button "Save" at bounding box center [586, 435] width 33 height 19
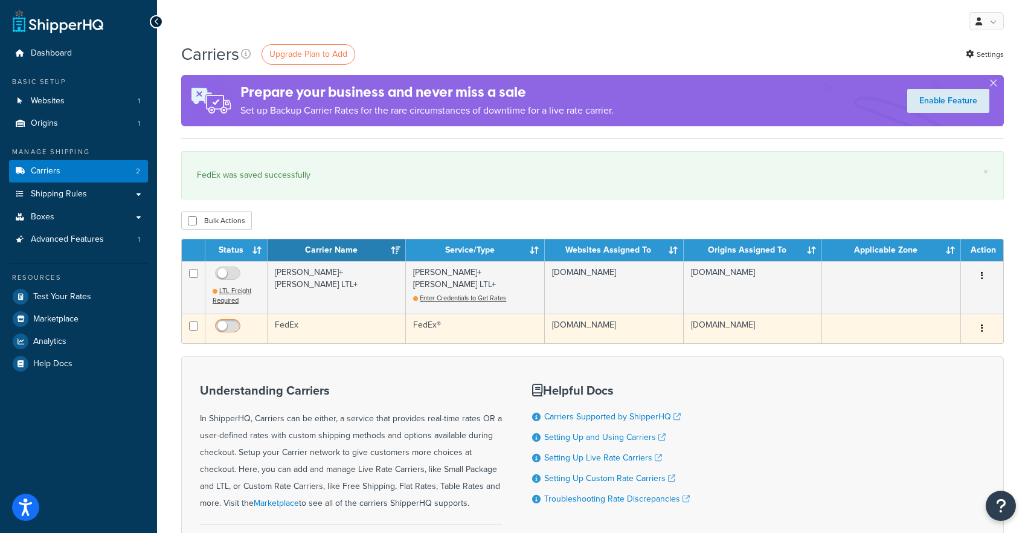
click at [216, 327] on input "checkbox" at bounding box center [229, 328] width 33 height 15
click at [231, 320] on span at bounding box center [227, 326] width 25 height 14
click at [231, 321] on input "checkbox" at bounding box center [229, 328] width 33 height 15
checkbox input "false"
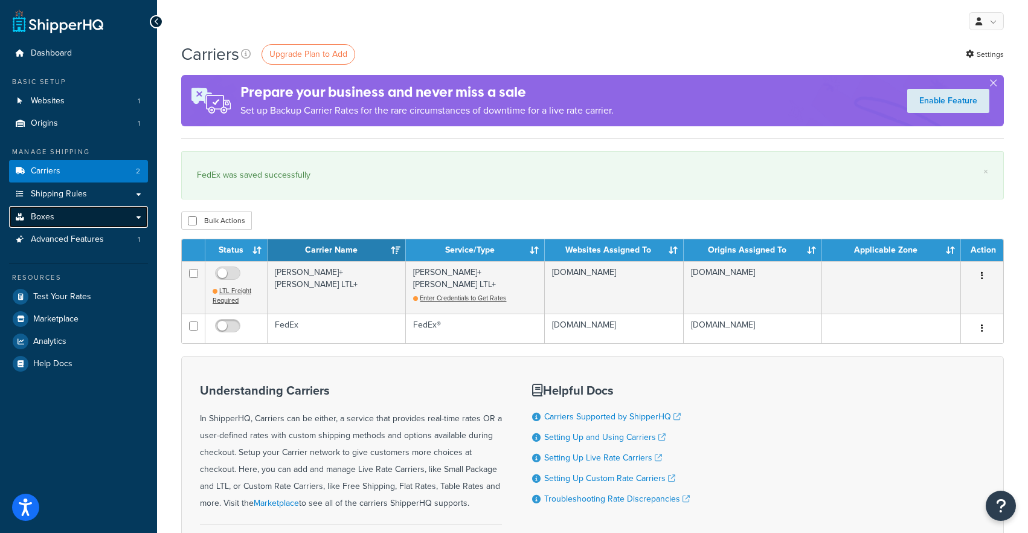
click at [71, 216] on link "Boxes" at bounding box center [78, 217] width 139 height 22
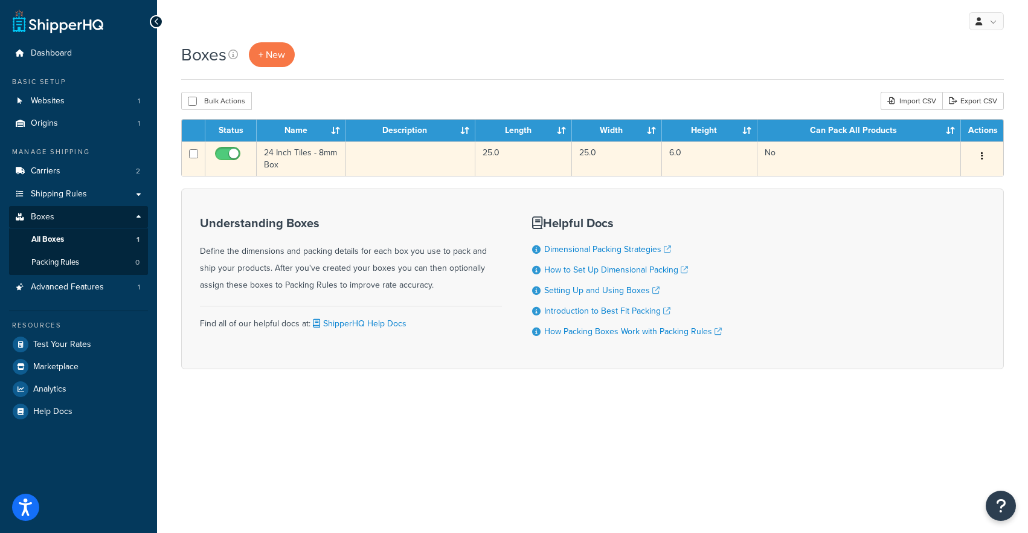
click at [263, 162] on td "24 Inch Tiles - 8mm Box" at bounding box center [301, 158] width 89 height 34
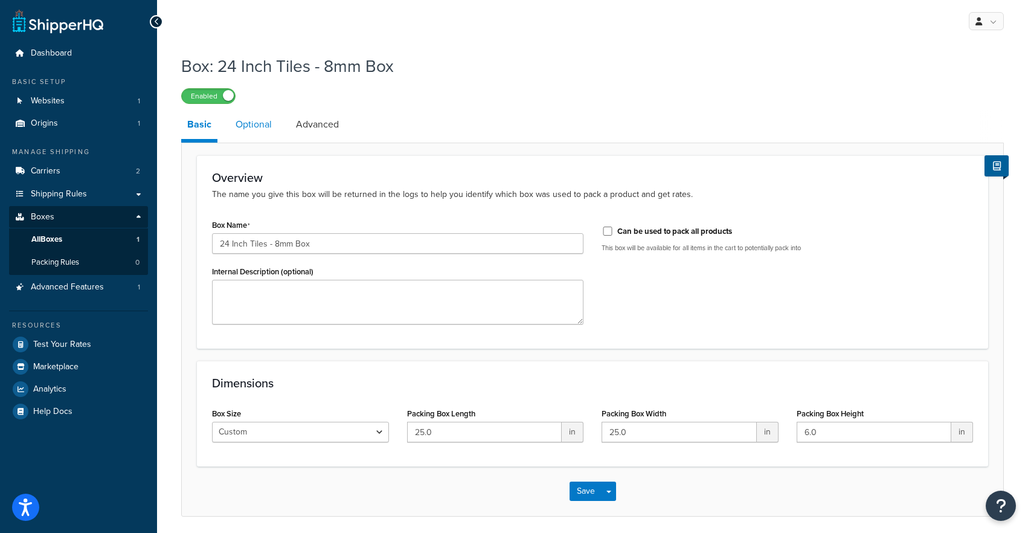
click at [263, 126] on link "Optional" at bounding box center [253, 124] width 48 height 29
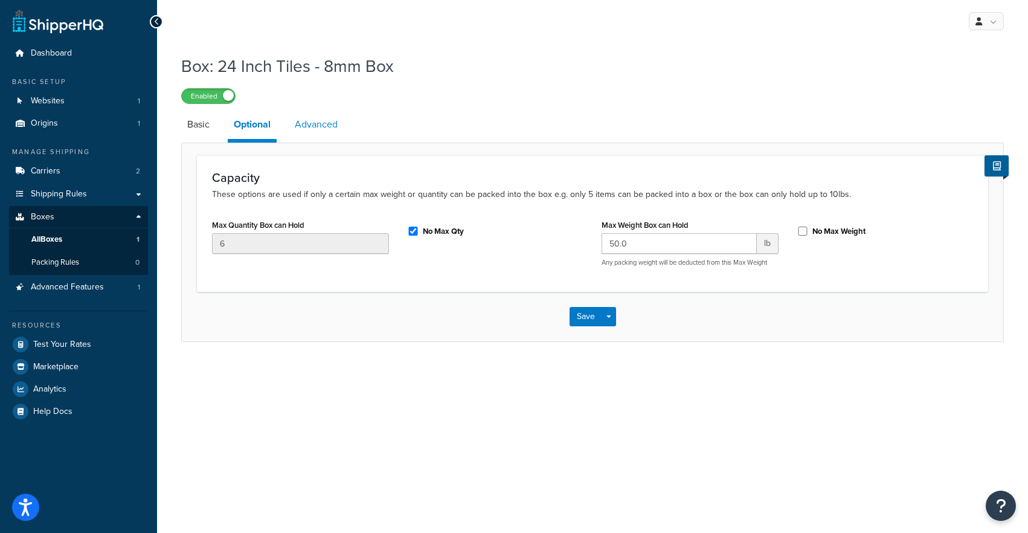
click at [328, 115] on link "Advanced" at bounding box center [316, 124] width 55 height 29
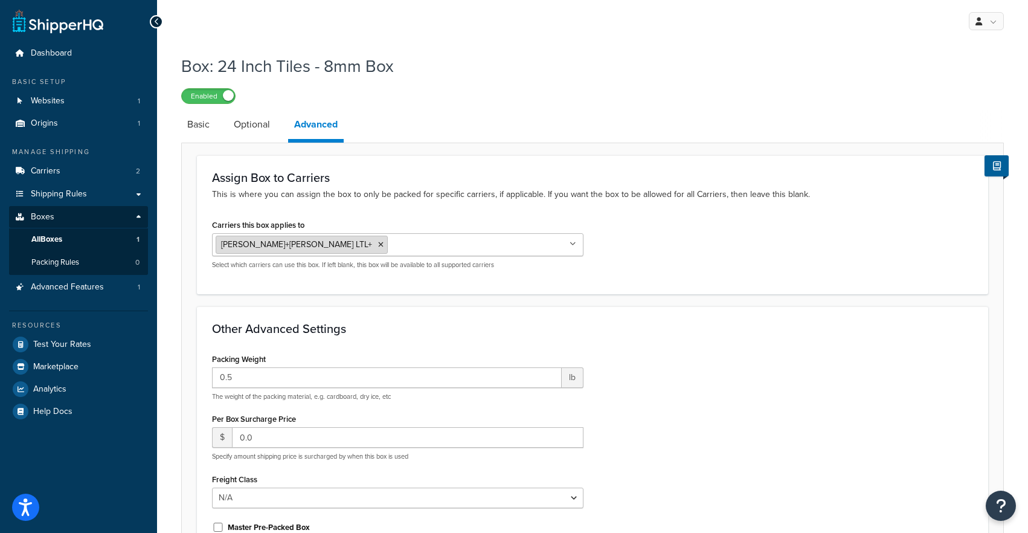
click at [378, 248] on icon at bounding box center [380, 244] width 5 height 7
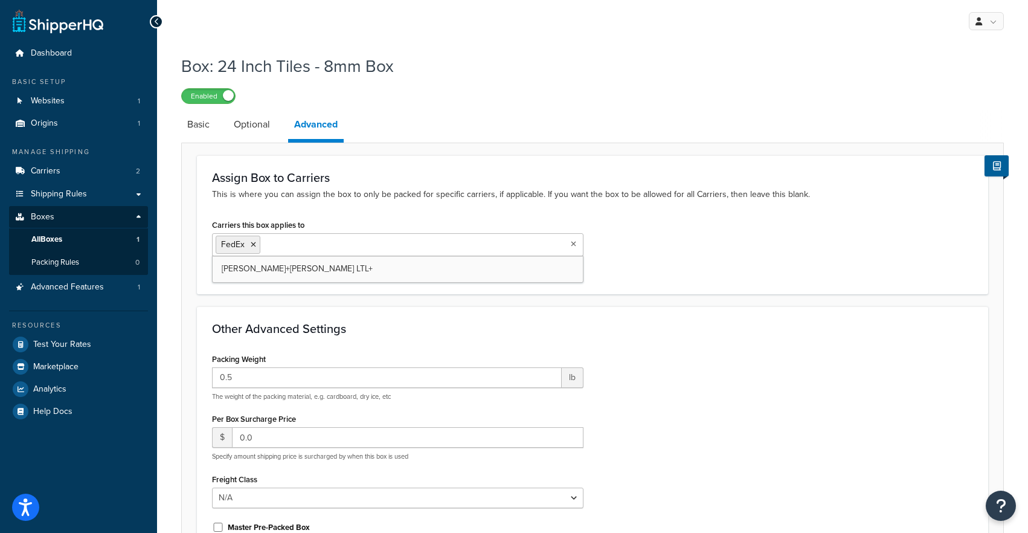
click at [352, 204] on div "Assign Box to Carriers This is where you can assign the box to only be packed f…" at bounding box center [592, 224] width 791 height 138
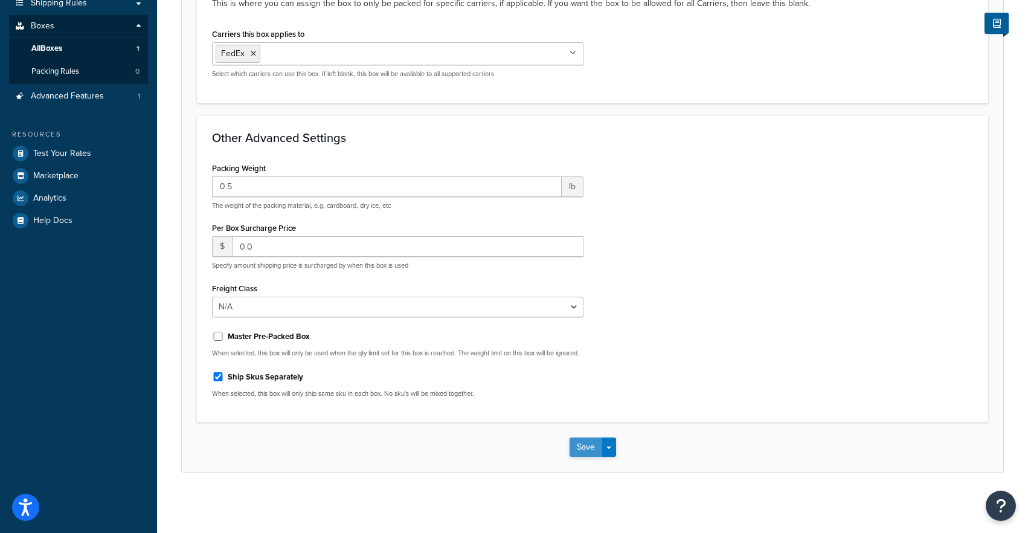
click at [578, 437] on button "Save" at bounding box center [586, 446] width 33 height 19
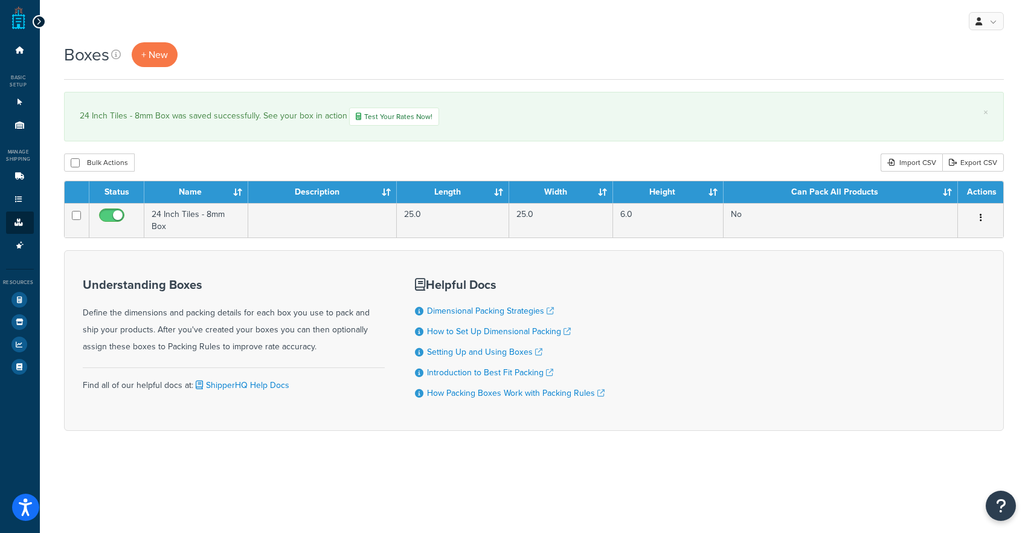
click at [36, 23] on icon at bounding box center [38, 22] width 5 height 8
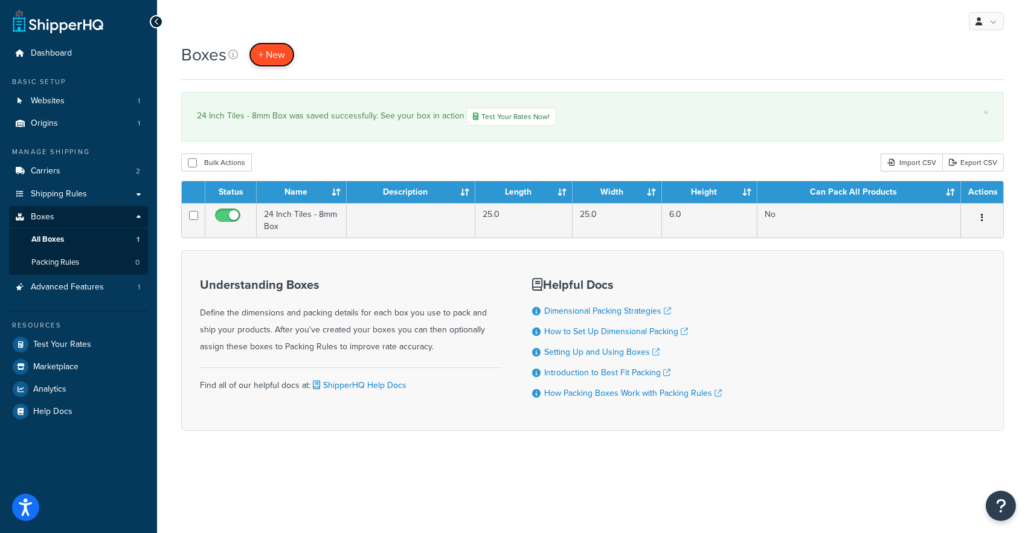
click at [266, 59] on span "+ New" at bounding box center [271, 55] width 27 height 14
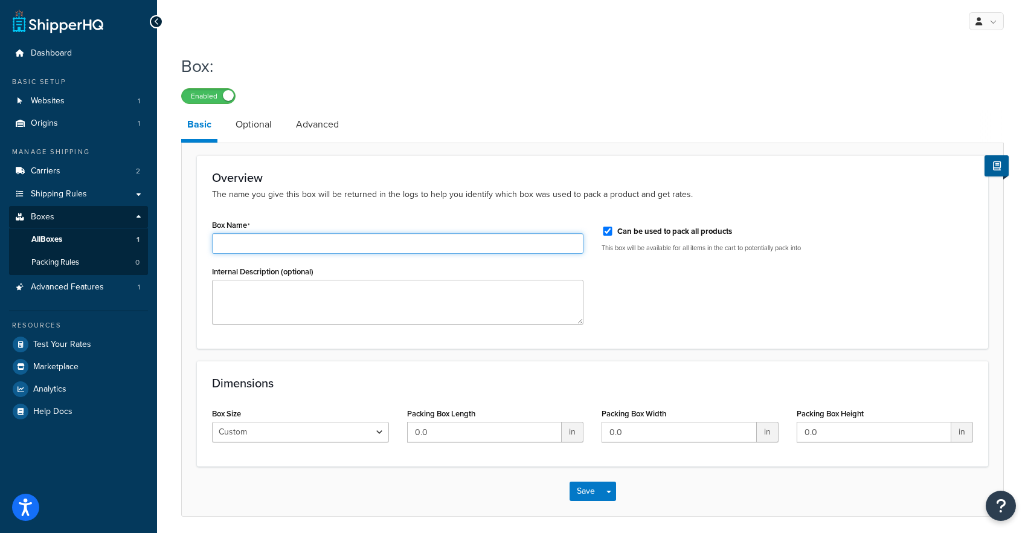
click at [290, 251] on input "Box Name" at bounding box center [397, 243] width 371 height 21
type input "24 Inch Tiles - 6 mm Box"
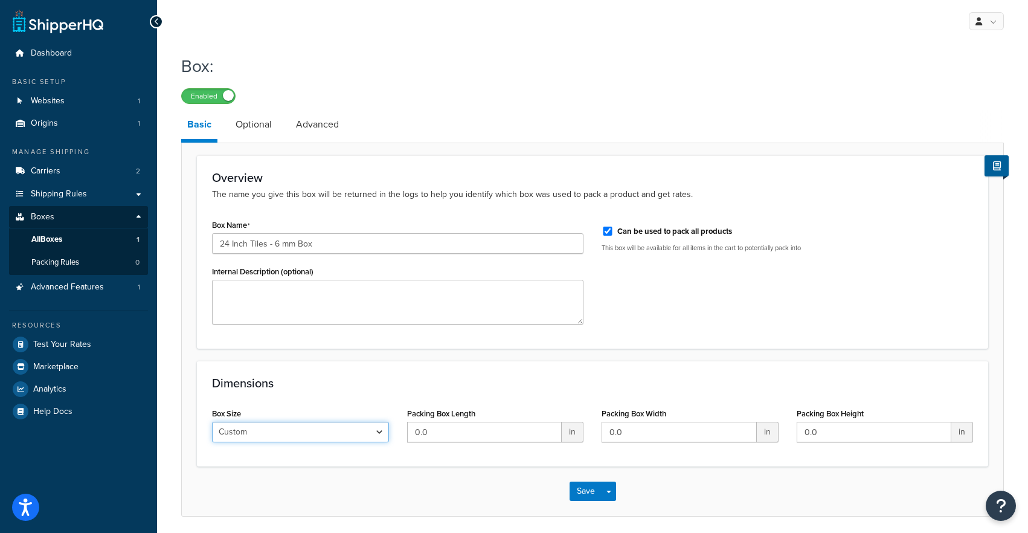
click at [286, 442] on select "Custom USPS Small Flat Box USPS Medium Flat Box USPS Large Flat Box USPS Flat E…" at bounding box center [300, 432] width 177 height 21
click at [436, 426] on input "0.0" at bounding box center [484, 432] width 155 height 21
click at [436, 426] on input "0.02" at bounding box center [484, 432] width 155 height 21
type input "25"
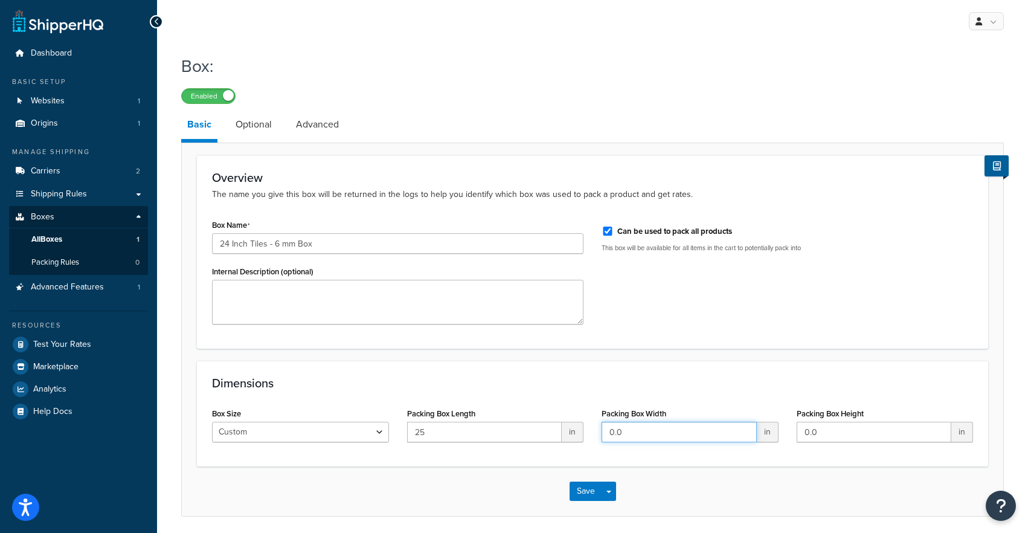
click at [635, 435] on input "0.0" at bounding box center [679, 432] width 155 height 21
click at [635, 434] on input "0.0" at bounding box center [679, 432] width 155 height 21
type input "25"
click at [805, 431] on input "0.0" at bounding box center [874, 432] width 155 height 21
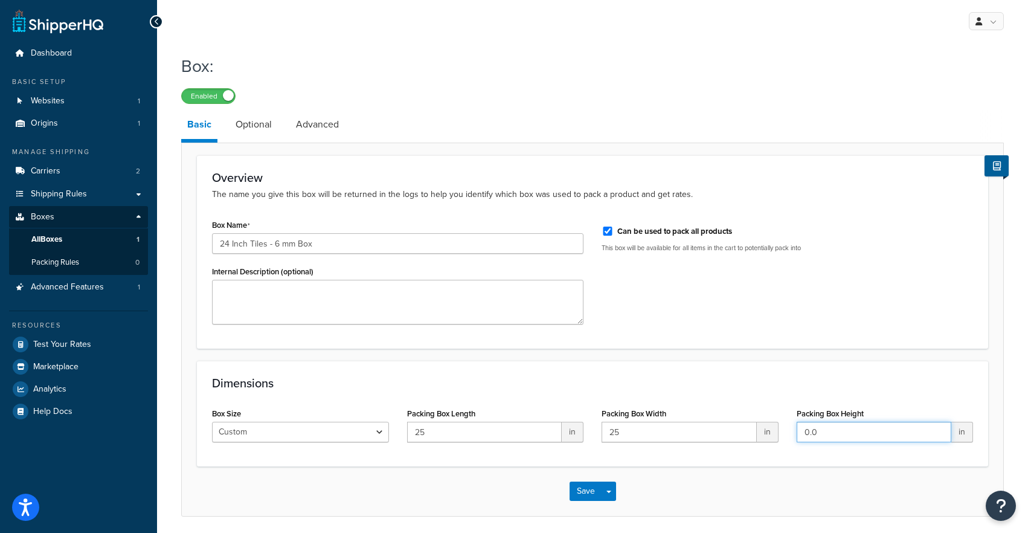
click at [806, 431] on input "0.0" at bounding box center [874, 432] width 155 height 21
type input "6"
click at [781, 371] on div "Dimensions Box Size Custom USPS Small Flat Box USPS Medium Flat Box USPS Large …" at bounding box center [592, 414] width 791 height 106
click at [252, 126] on link "Optional" at bounding box center [253, 124] width 48 height 29
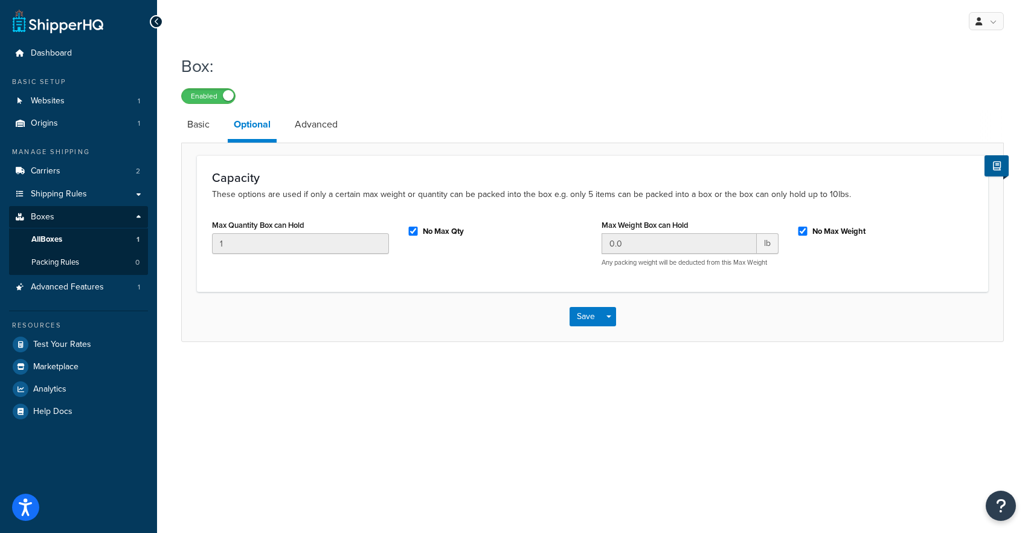
click at [419, 233] on div "No Max Qty" at bounding box center [495, 230] width 177 height 18
click at [397, 233] on div "Max Quantity Box can Hold 1" at bounding box center [300, 239] width 195 height 47
click at [416, 234] on input "No Max Qty" at bounding box center [413, 230] width 12 height 9
checkbox input "false"
click at [323, 239] on input "1" at bounding box center [300, 243] width 177 height 21
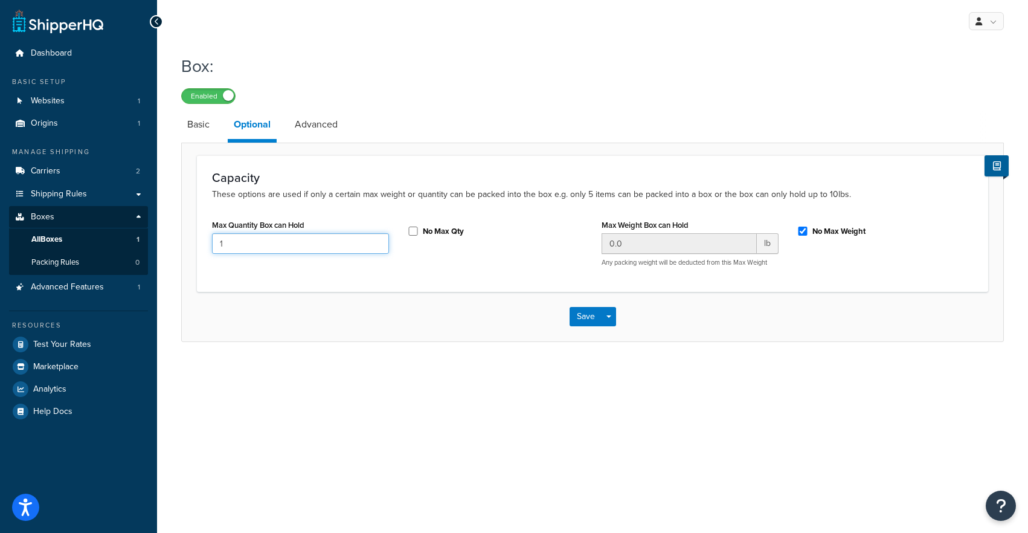
click at [323, 239] on input "1" at bounding box center [300, 243] width 177 height 21
type input "6"
click at [316, 123] on link "Advanced" at bounding box center [316, 124] width 55 height 29
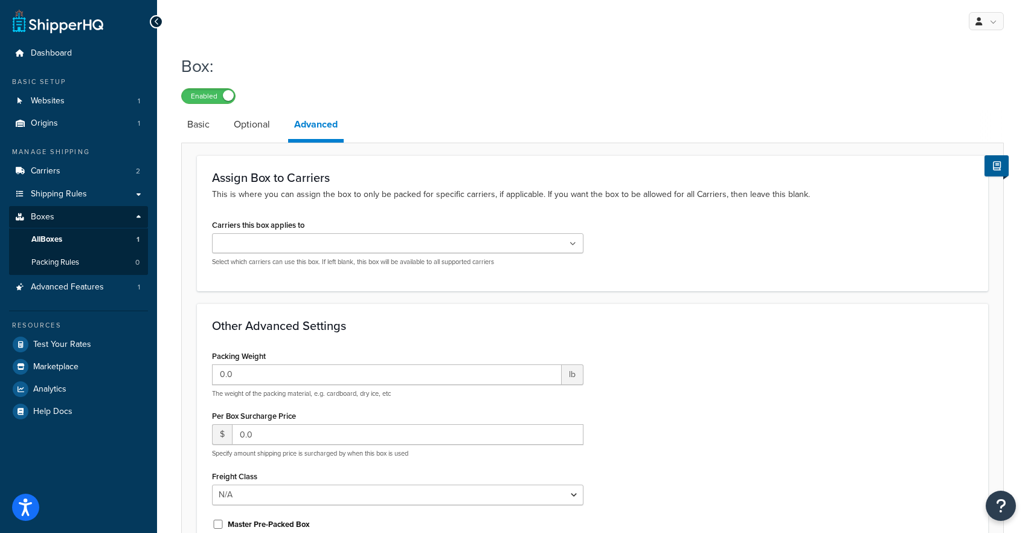
click at [328, 255] on div "Kuehne+Nagel LTL+ FedEx Select which carriers can use this box. If left blank, …" at bounding box center [397, 249] width 371 height 33
click at [326, 245] on ul at bounding box center [397, 243] width 371 height 20
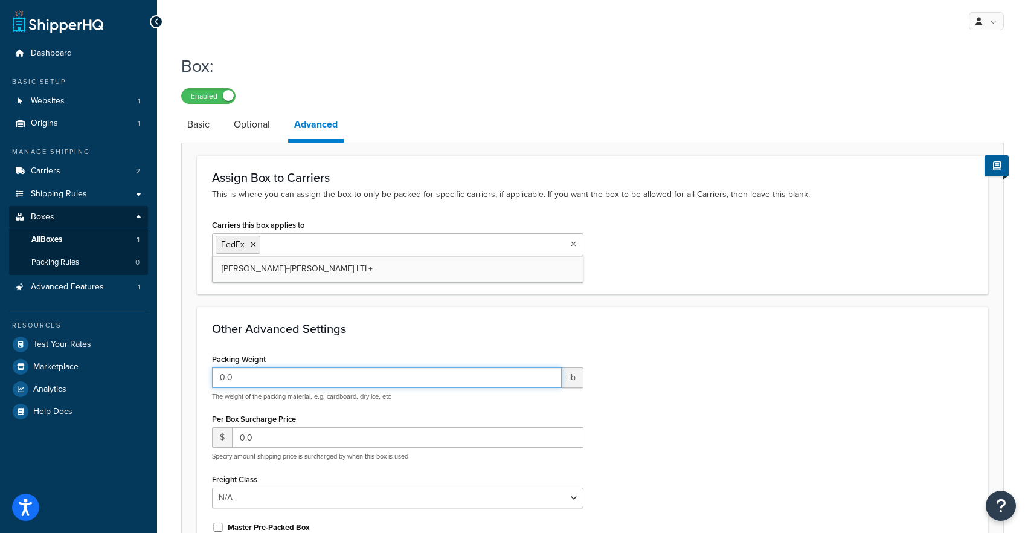
click at [265, 382] on input "0.0" at bounding box center [387, 377] width 350 height 21
type input "0.5"
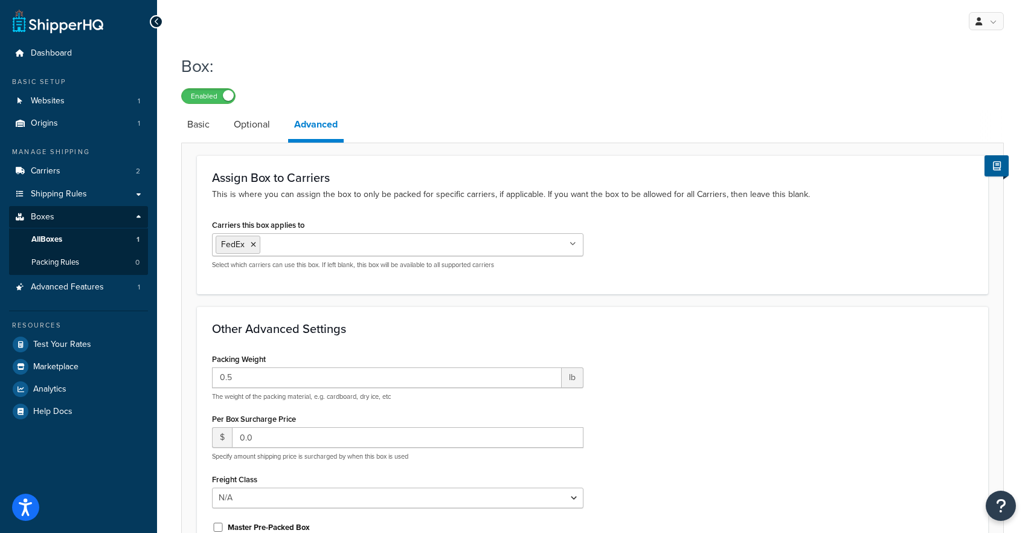
click at [329, 342] on div "Other Advanced Settings Packing Weight 0.5 lb The weight of the packing materia…" at bounding box center [592, 459] width 791 height 307
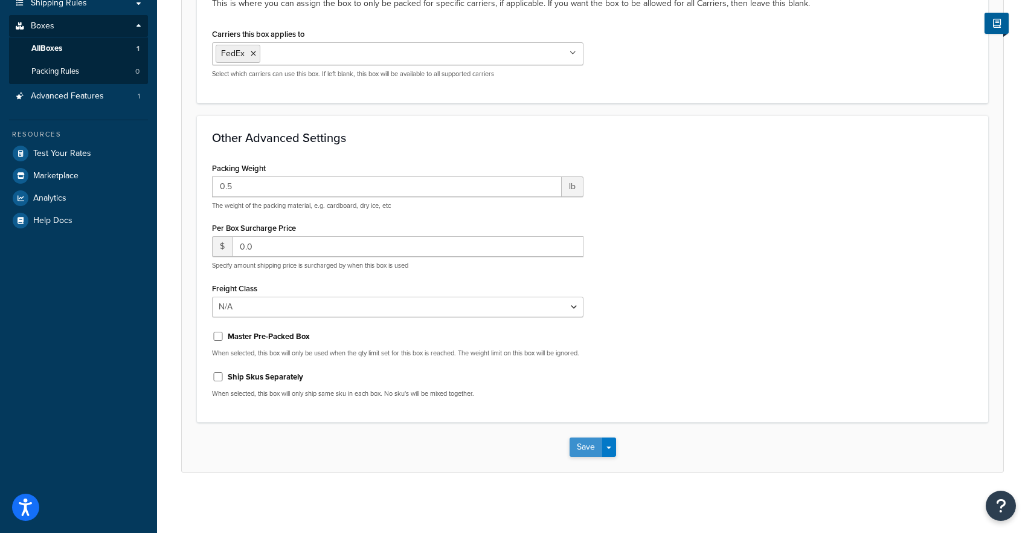
click at [583, 448] on button "Save" at bounding box center [586, 446] width 33 height 19
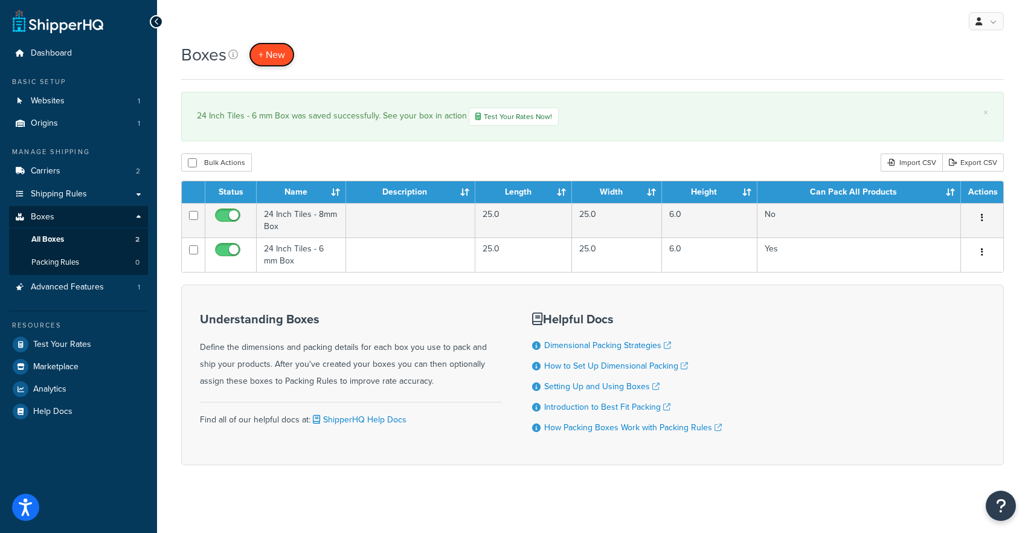
click at [271, 48] on span "+ New" at bounding box center [271, 55] width 27 height 14
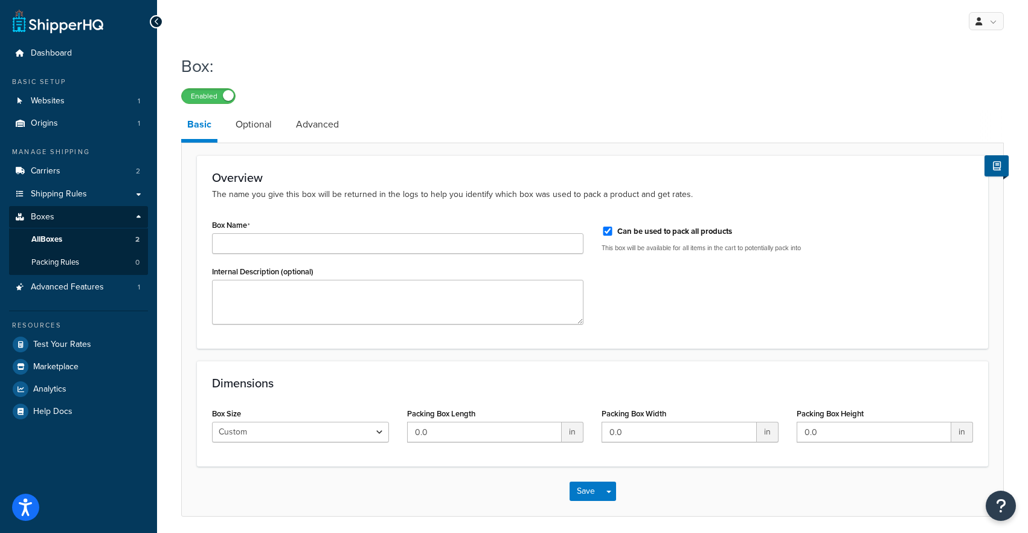
click at [254, 233] on div "Box Name" at bounding box center [397, 234] width 371 height 37
click at [254, 234] on input "Box Name" at bounding box center [397, 243] width 371 height 21
click at [276, 242] on input "24 Inch Tiles - 8mm Box" at bounding box center [397, 243] width 371 height 21
type input "24 Inch Tiles - 9mm Box"
click at [323, 213] on div "Overview The name you give this box will be returned in the logs to help you id…" at bounding box center [592, 251] width 791 height 193
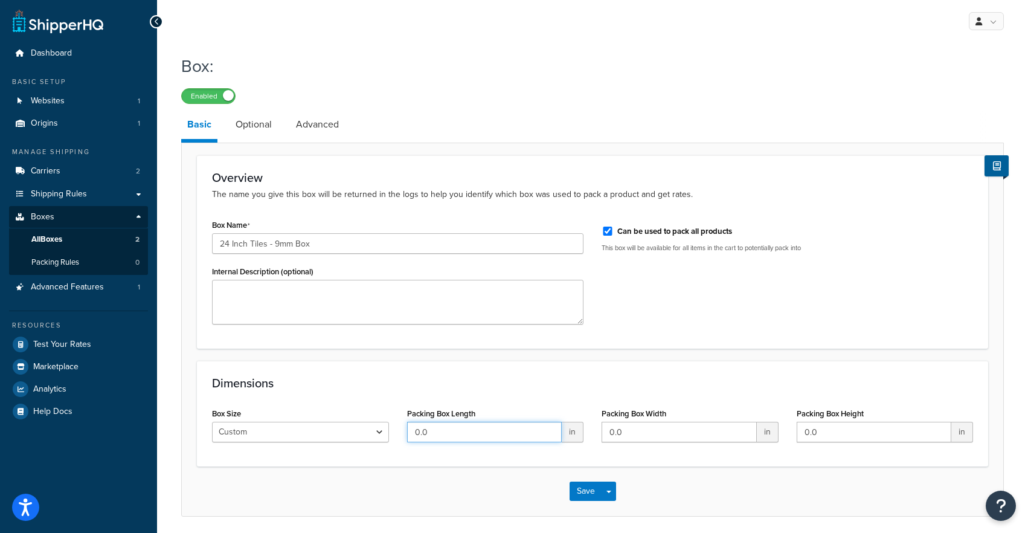
click at [414, 428] on input "0.0" at bounding box center [484, 432] width 155 height 21
type input "25"
click at [611, 432] on input "0.0" at bounding box center [679, 432] width 155 height 21
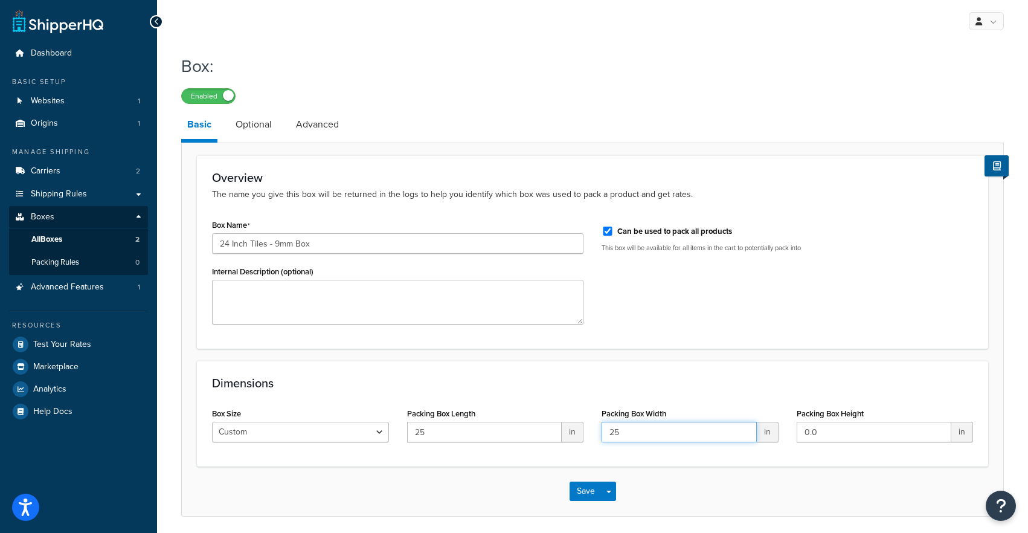
type input "25"
click at [643, 379] on h3 "Dimensions" at bounding box center [592, 382] width 761 height 13
click at [818, 430] on input "0.0" at bounding box center [874, 432] width 155 height 21
click at [818, 429] on input "0.0" at bounding box center [874, 432] width 155 height 21
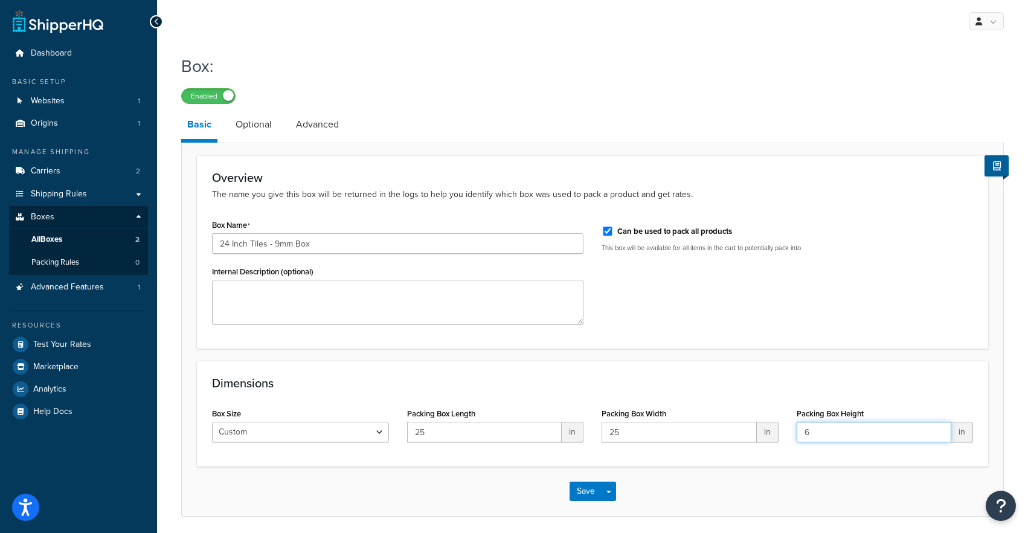
type input "6"
click at [760, 371] on div "Dimensions Box Size Custom USPS Small Flat Box USPS Medium Flat Box USPS Large …" at bounding box center [592, 414] width 791 height 106
click at [253, 117] on link "Optional" at bounding box center [253, 124] width 48 height 29
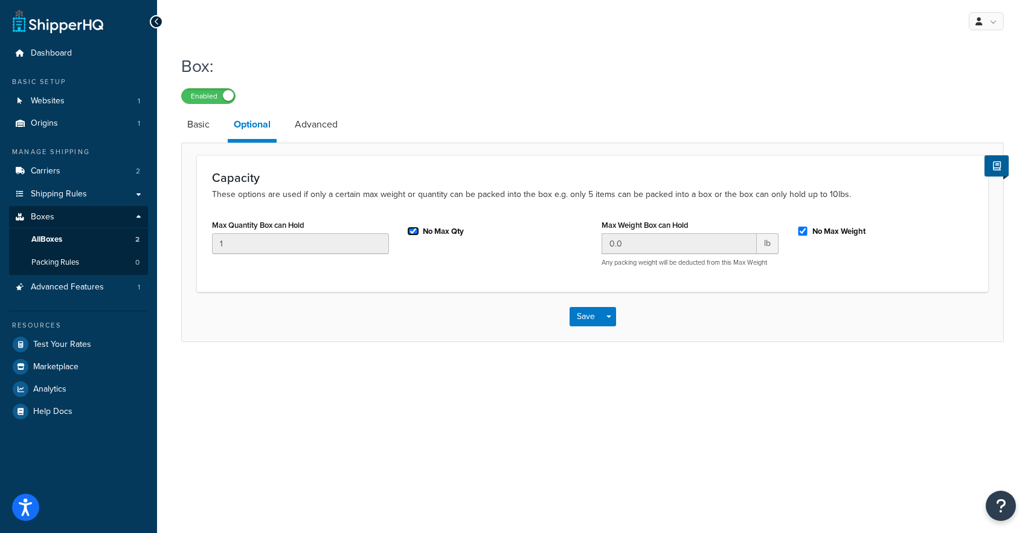
click at [411, 230] on input "No Max Qty" at bounding box center [413, 230] width 12 height 9
checkbox input "false"
click at [362, 246] on input "1" at bounding box center [300, 243] width 177 height 21
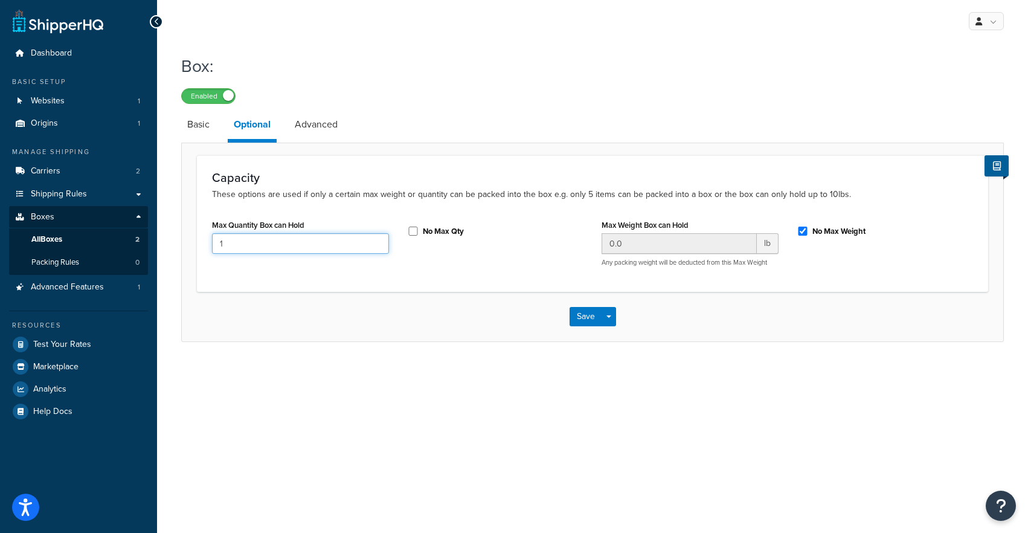
click at [362, 246] on input "1" at bounding box center [300, 243] width 177 height 21
type input "6"
type input "5"
click at [412, 361] on div "Box: Enabled Basic Optional Advanced Capacity These options are used if only a …" at bounding box center [592, 210] width 871 height 324
click at [827, 233] on label "No Max Weight" at bounding box center [838, 231] width 53 height 11
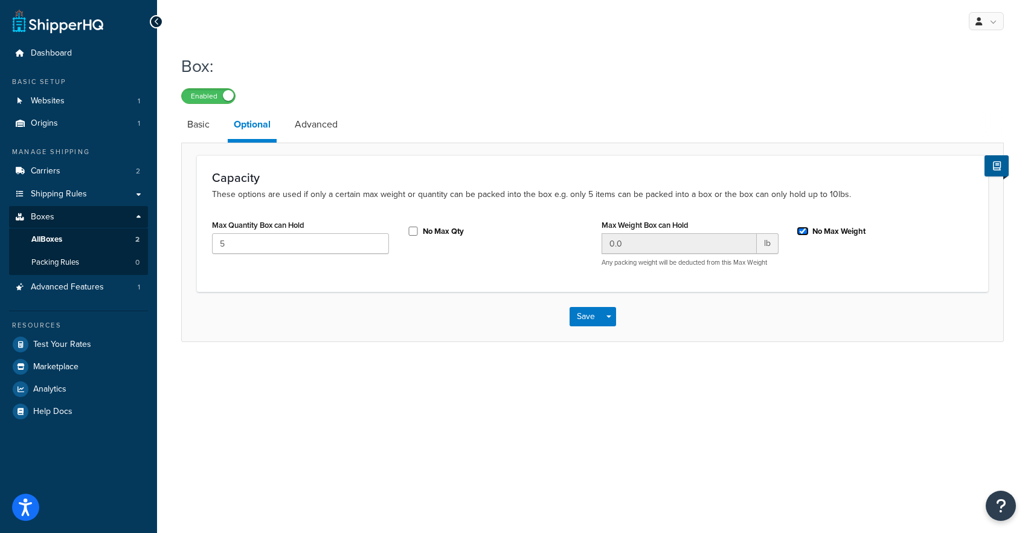
click at [809, 233] on input "No Max Weight" at bounding box center [803, 230] width 12 height 9
checkbox input "false"
click at [682, 241] on input "0.0" at bounding box center [679, 243] width 155 height 21
type input "0"
type input "55"
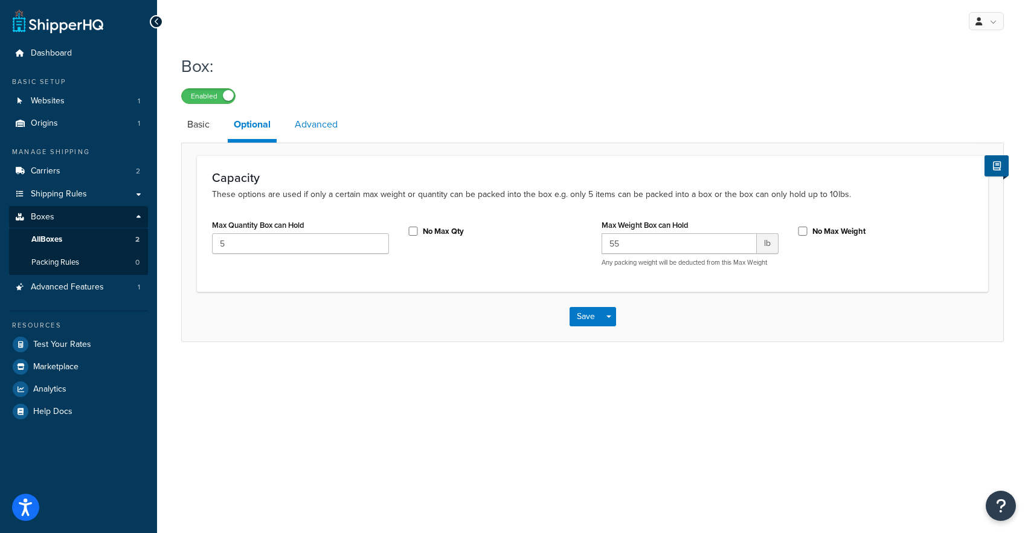
click at [332, 114] on link "Advanced" at bounding box center [316, 124] width 55 height 29
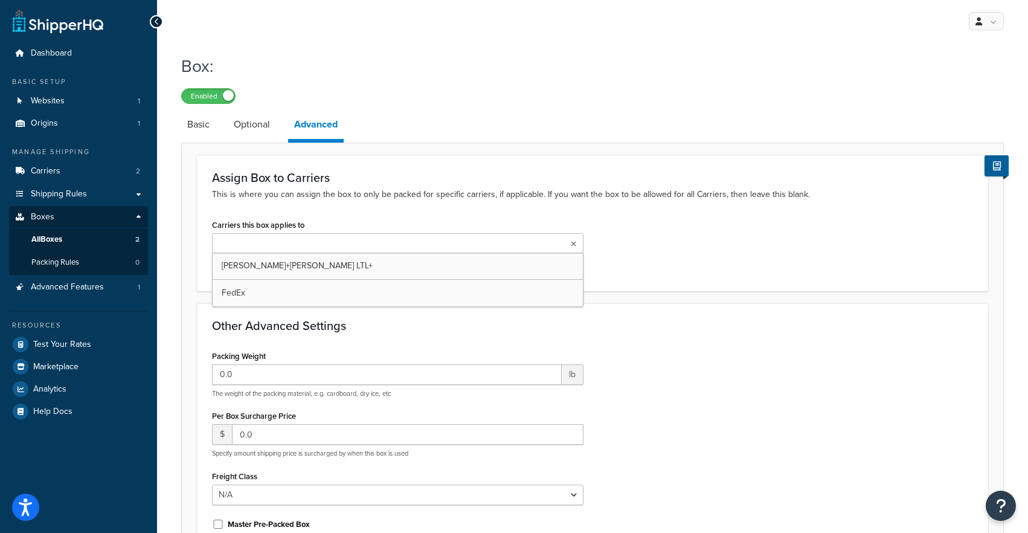
click at [340, 239] on ul at bounding box center [397, 243] width 371 height 20
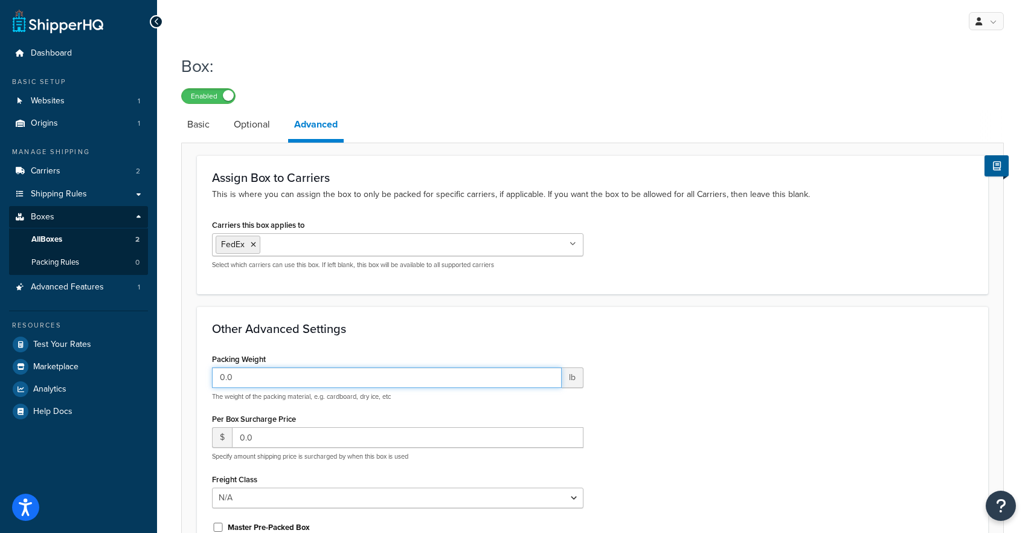
click at [264, 370] on input "0.0" at bounding box center [387, 377] width 350 height 21
click at [257, 373] on input "0.0" at bounding box center [387, 377] width 350 height 21
type input "0.5"
click at [313, 329] on h3 "Other Advanced Settings" at bounding box center [592, 328] width 761 height 13
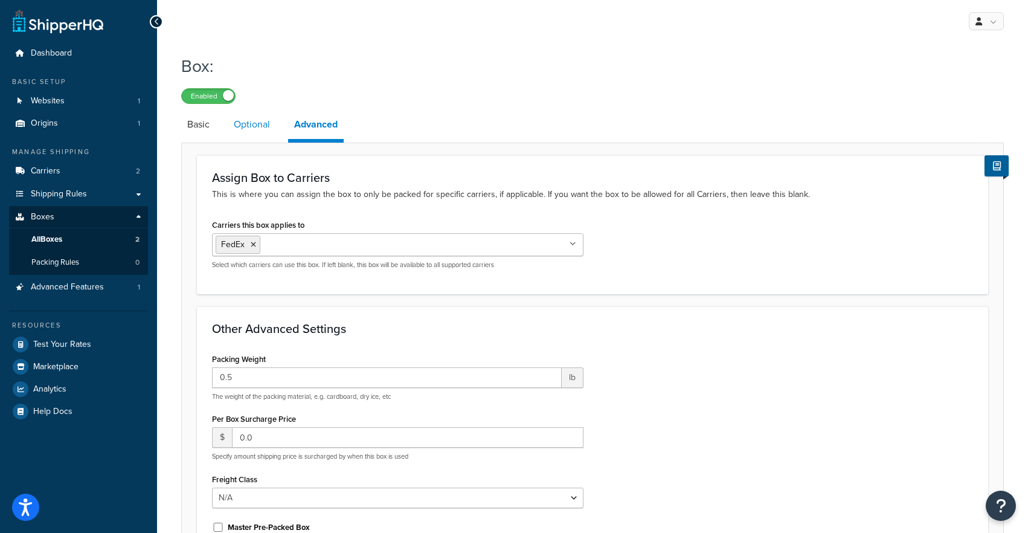
click at [255, 127] on link "Optional" at bounding box center [252, 124] width 48 height 29
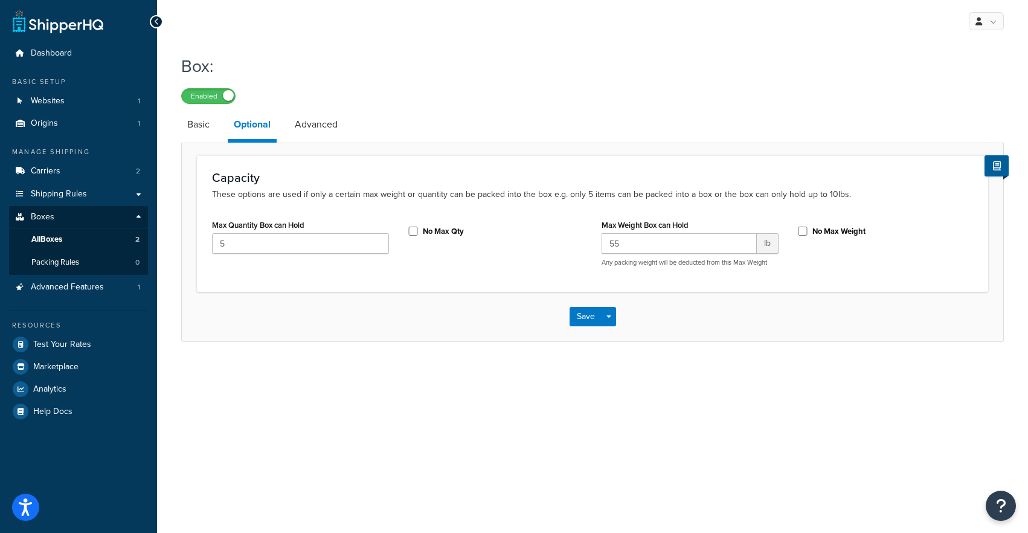
click at [219, 132] on li "Basic" at bounding box center [204, 124] width 47 height 29
click at [197, 132] on link "Basic" at bounding box center [198, 124] width 34 height 29
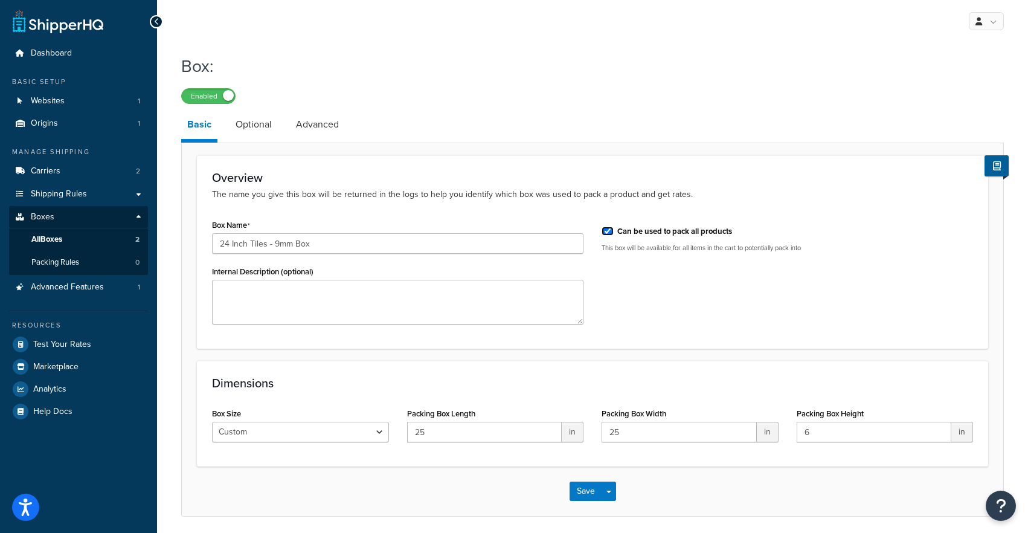
click at [612, 236] on input "Can be used to pack all products" at bounding box center [608, 230] width 12 height 9
checkbox input "false"
click at [595, 493] on button "Save" at bounding box center [586, 490] width 33 height 19
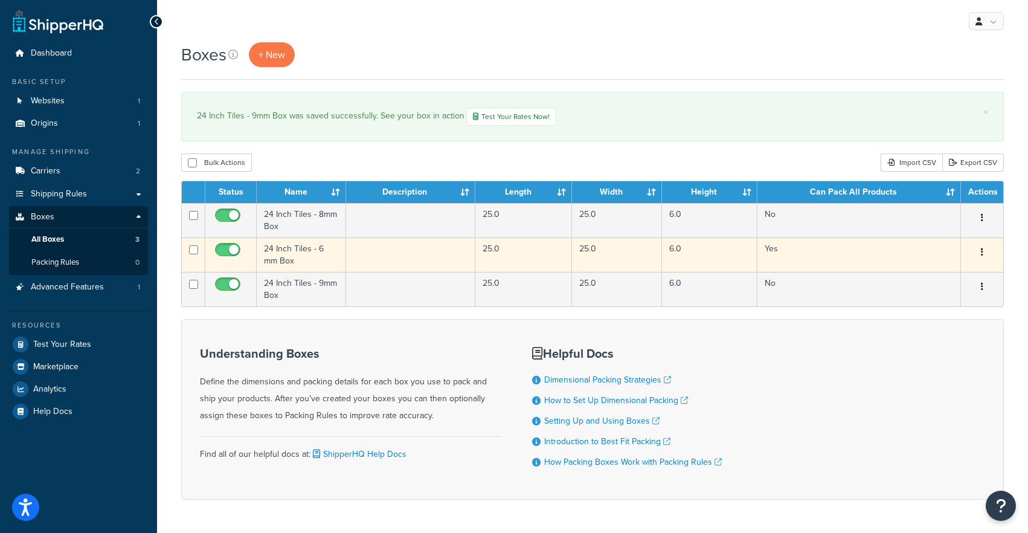
click at [290, 247] on td "24 Inch Tiles - 6 mm Box" at bounding box center [301, 254] width 89 height 34
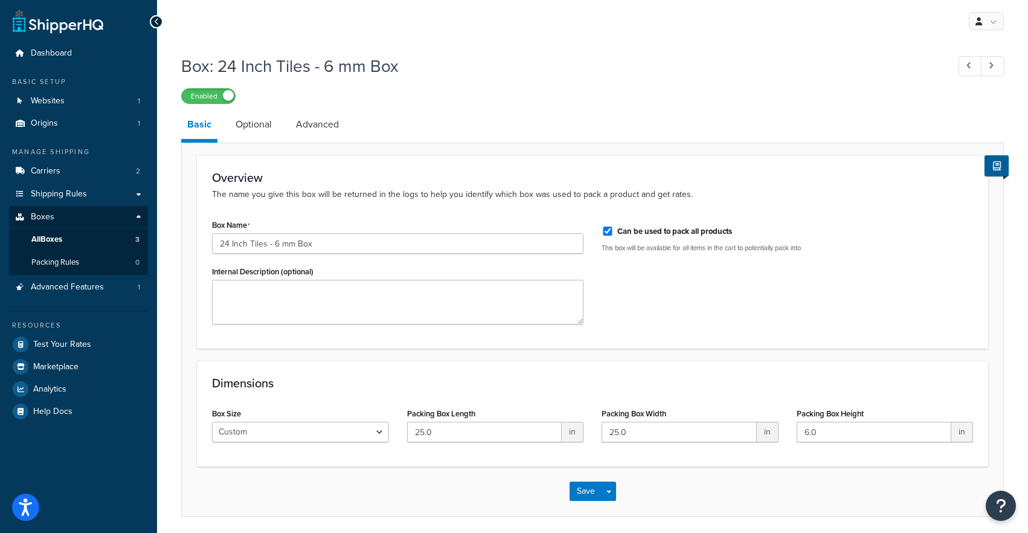
click at [665, 226] on label "Can be used to pack all products" at bounding box center [674, 231] width 115 height 11
click at [614, 226] on input "Can be used to pack all products" at bounding box center [608, 230] width 12 height 9
checkbox input "false"
click at [583, 481] on div "Save Save Dropdown Save and Edit Save and Duplicate Save and Create New" at bounding box center [592, 491] width 821 height 50
click at [583, 492] on button "Save" at bounding box center [586, 490] width 33 height 19
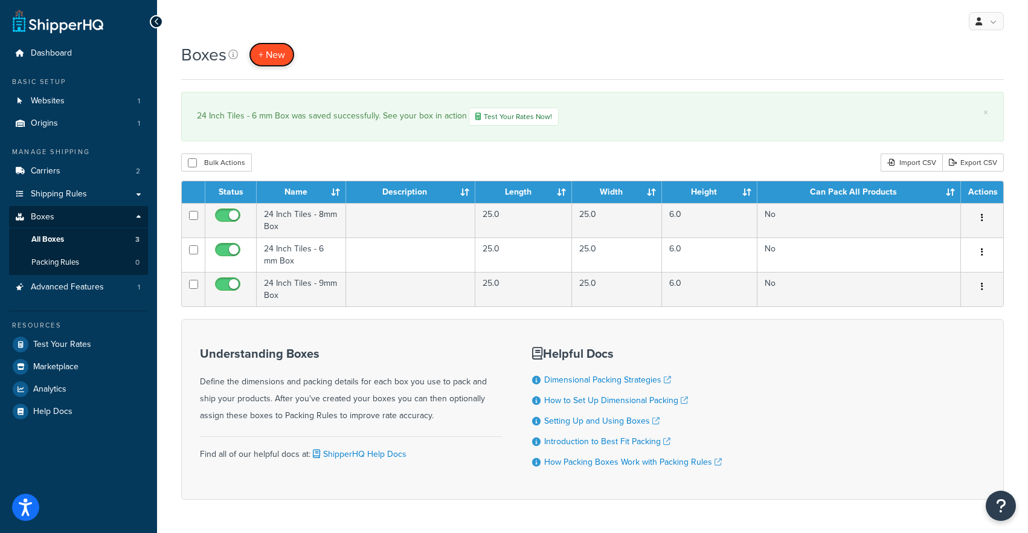
click at [274, 55] on span "+ New" at bounding box center [271, 55] width 27 height 14
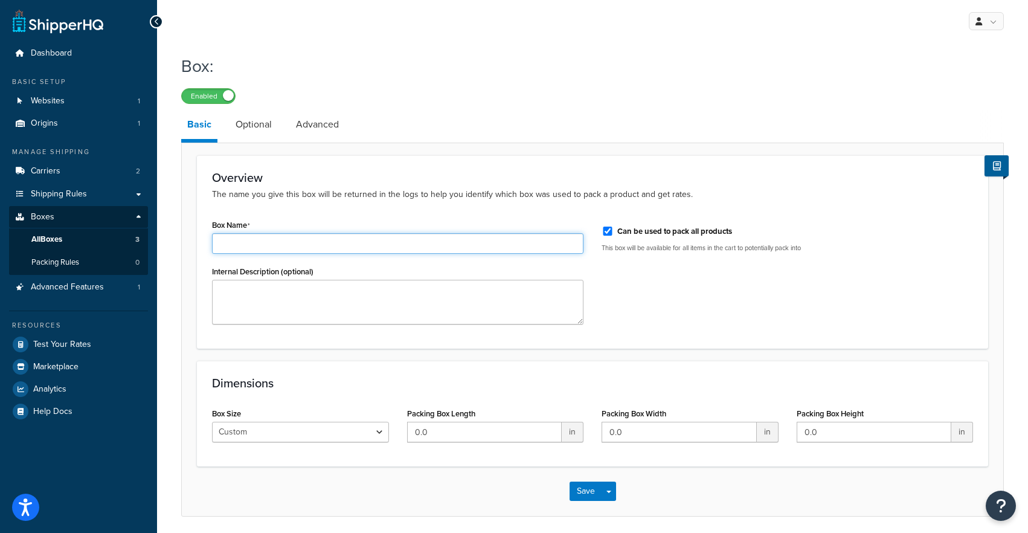
click at [251, 242] on input "Box Name" at bounding box center [397, 243] width 371 height 21
click at [278, 245] on input "24 Inch Tiles - 8mm Box" at bounding box center [397, 243] width 371 height 21
type input "24 Inch Tiles - 12mm Box"
click at [416, 442] on div "Packing Box Length 0.0 in" at bounding box center [495, 428] width 195 height 47
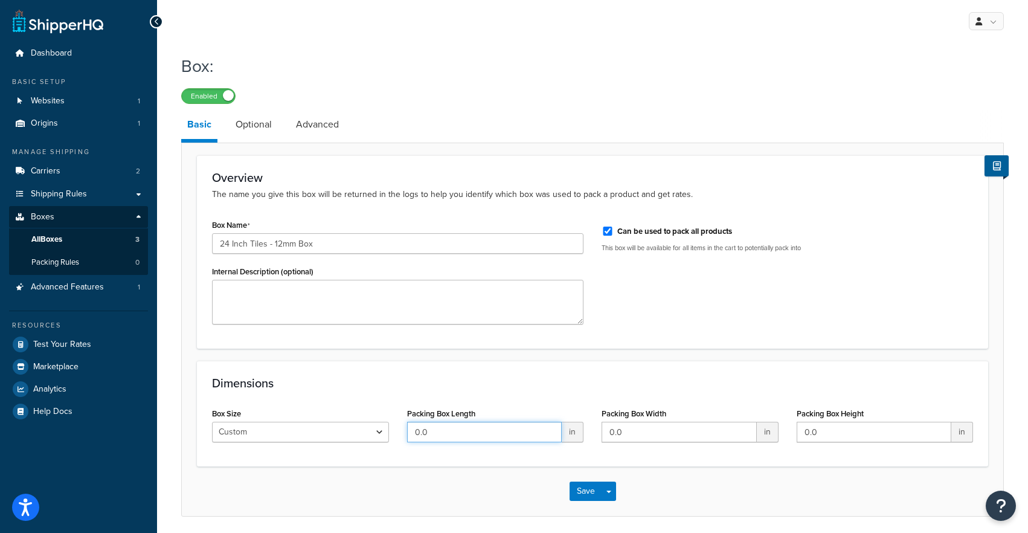
click at [416, 439] on input "0.0" at bounding box center [484, 432] width 155 height 21
click at [416, 438] on input "0.025" at bounding box center [484, 432] width 155 height 21
type input "25"
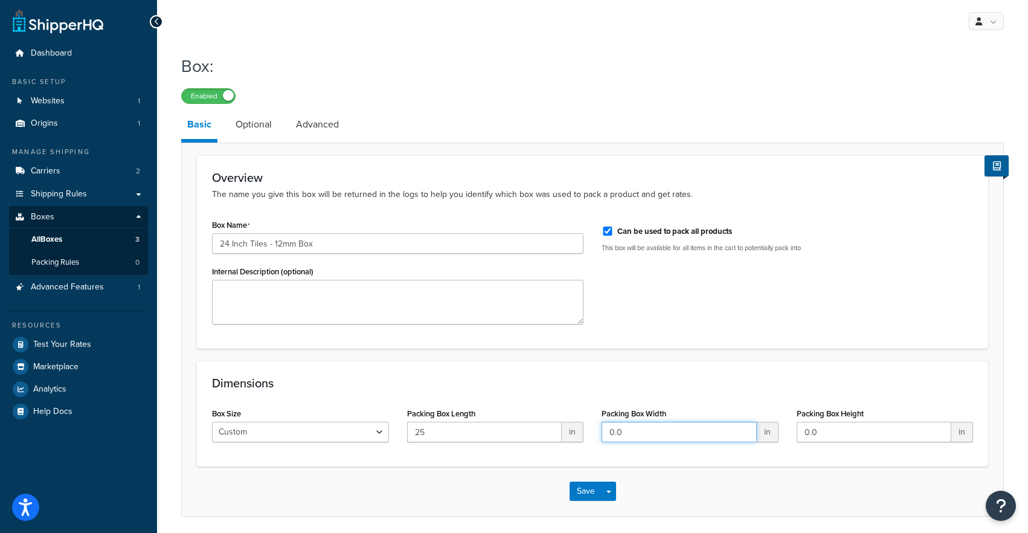
click at [630, 435] on input "0.0" at bounding box center [679, 432] width 155 height 21
type input "25"
click at [814, 428] on input "0.0" at bounding box center [874, 432] width 155 height 21
click at [815, 428] on input "0.0" at bounding box center [874, 432] width 155 height 21
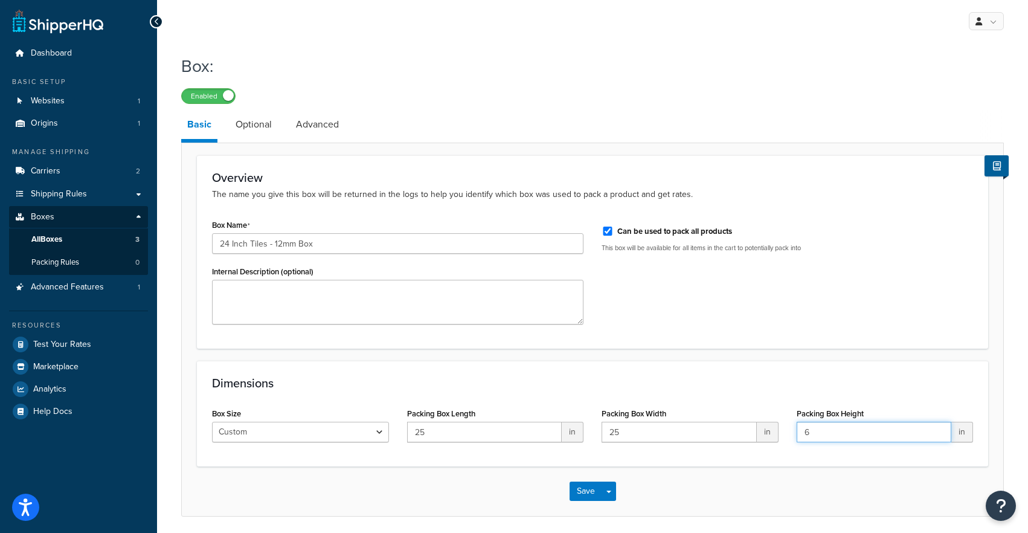
type input "6"
click at [745, 380] on h3 "Dimensions" at bounding box center [592, 382] width 761 height 13
click at [606, 228] on input "Can be used to pack all products" at bounding box center [608, 230] width 12 height 9
checkbox input "false"
click at [254, 133] on link "Optional" at bounding box center [253, 124] width 48 height 29
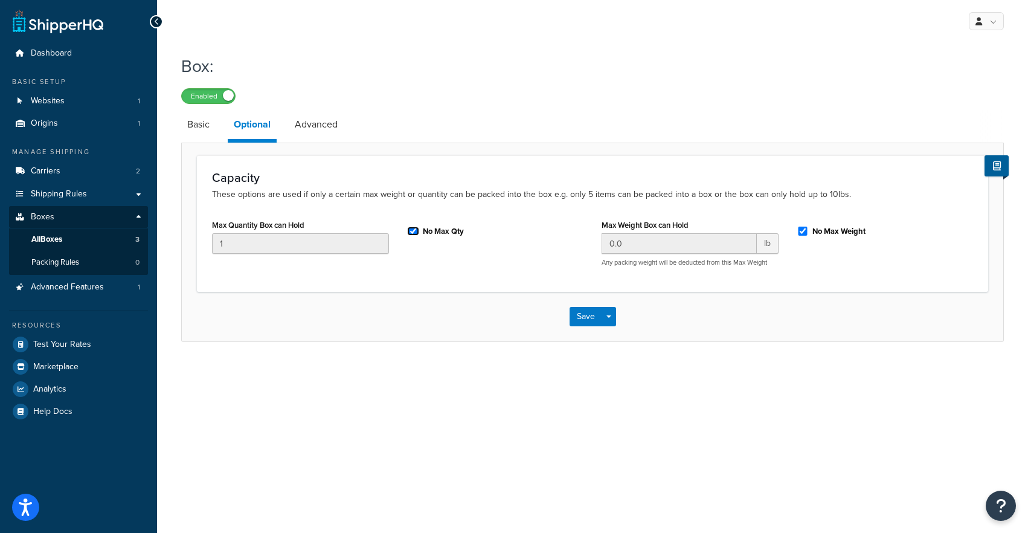
click at [411, 233] on input "No Max Qty" at bounding box center [413, 230] width 12 height 9
checkbox input "false"
click at [347, 239] on input "1" at bounding box center [300, 243] width 177 height 21
type input "4"
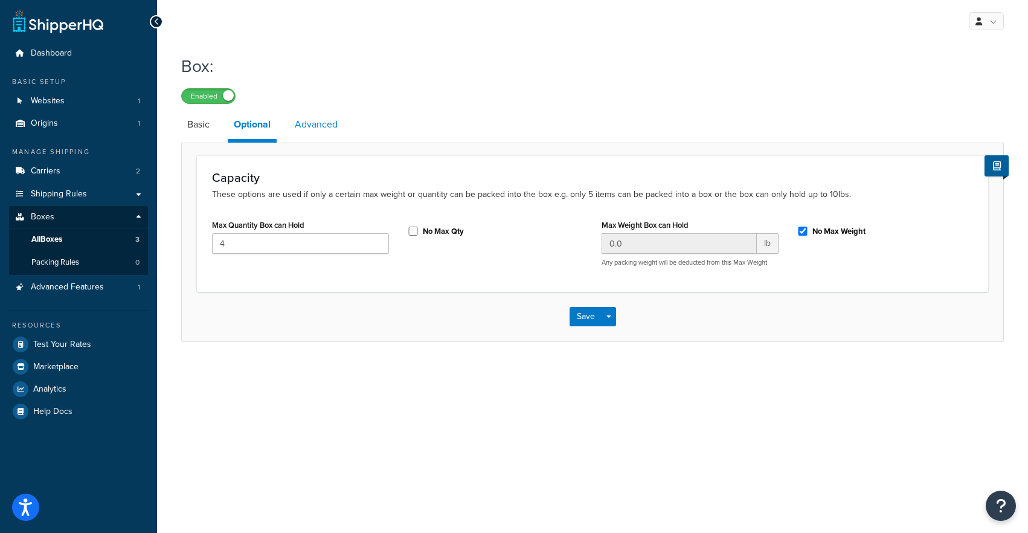
click at [319, 120] on link "Advanced" at bounding box center [316, 124] width 55 height 29
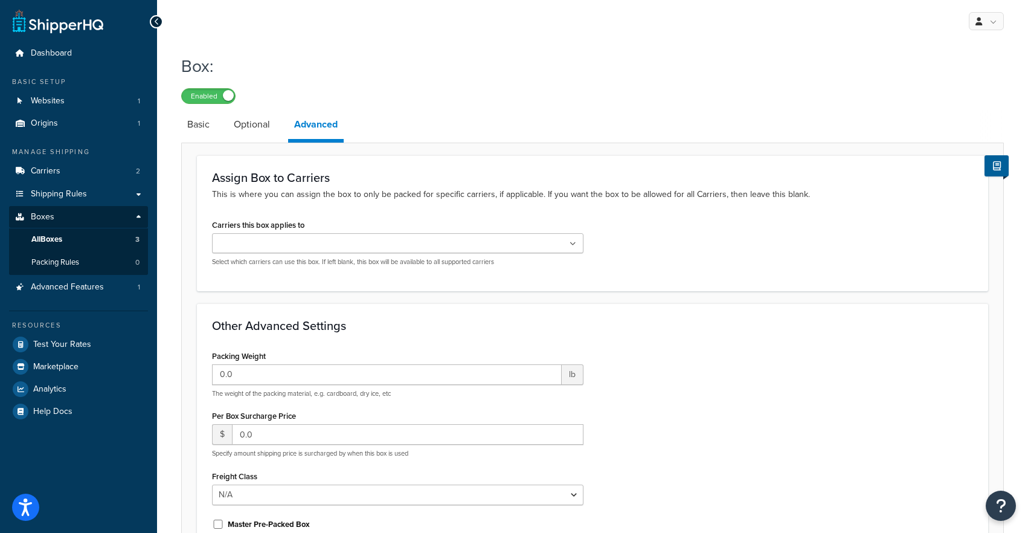
click at [318, 231] on div "Carriers this box applies to Kuehne+Nagel LTL+ FedEx Select which carriers can …" at bounding box center [397, 241] width 371 height 50
click at [313, 244] on ul at bounding box center [397, 243] width 371 height 20
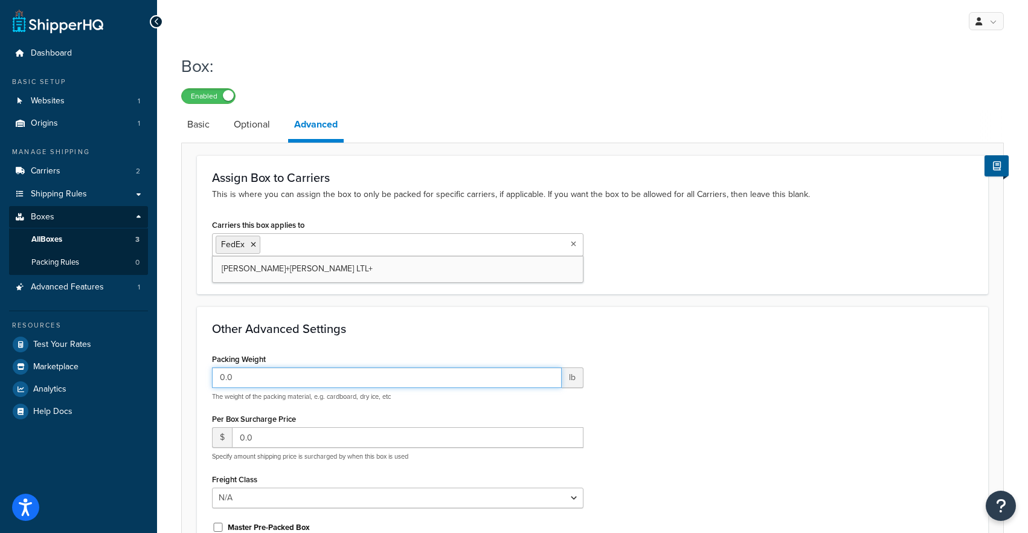
click at [255, 379] on input "0.0" at bounding box center [387, 377] width 350 height 21
type input "0.5"
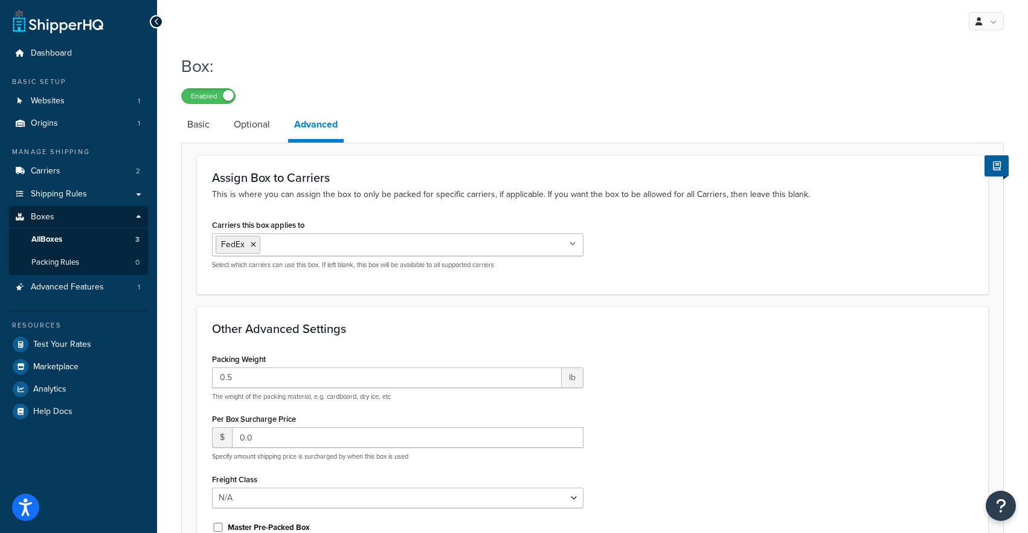
click at [325, 318] on div "Other Advanced Settings Packing Weight 0.5 lb The weight of the packing materia…" at bounding box center [592, 459] width 791 height 307
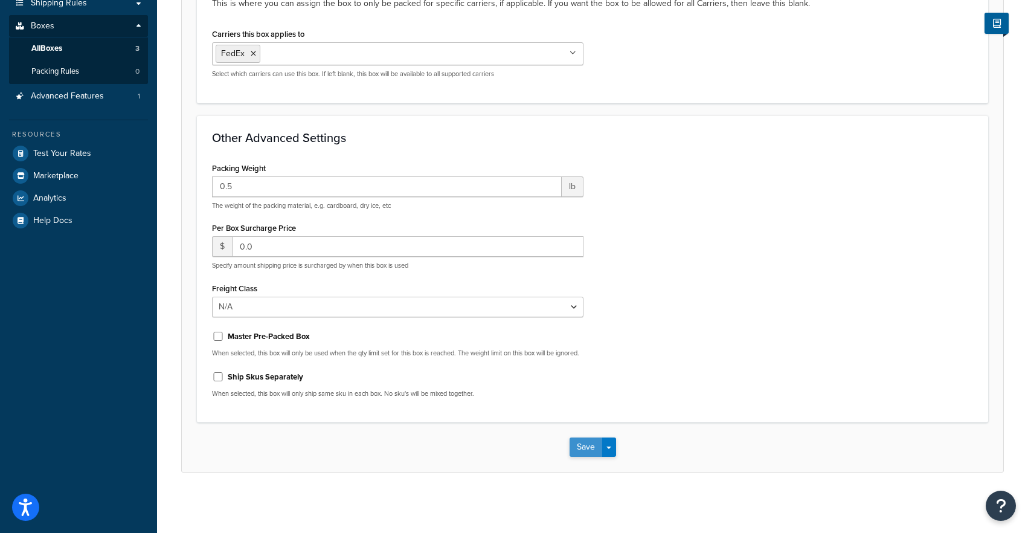
click at [588, 446] on button "Save" at bounding box center [586, 446] width 33 height 19
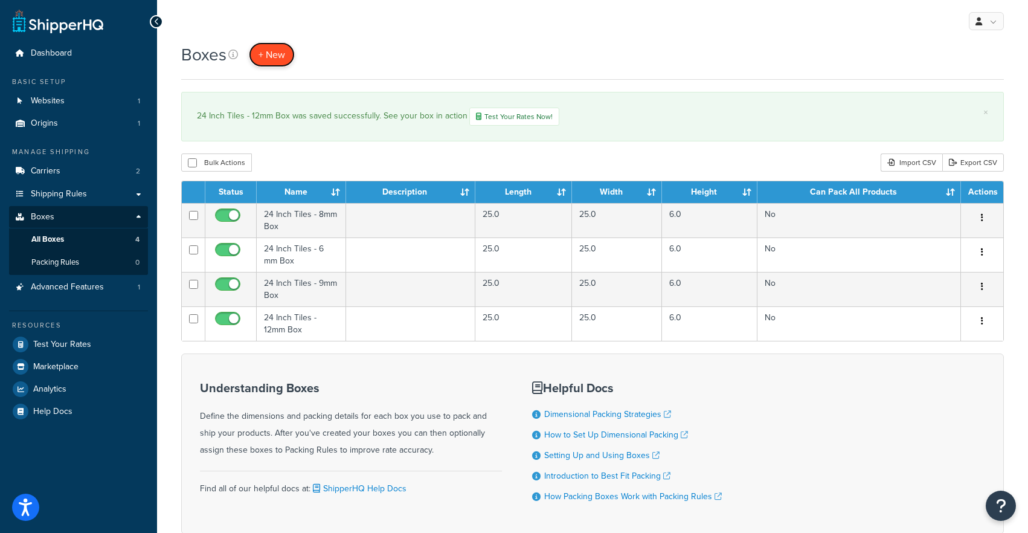
click at [272, 55] on span "+ New" at bounding box center [271, 55] width 27 height 14
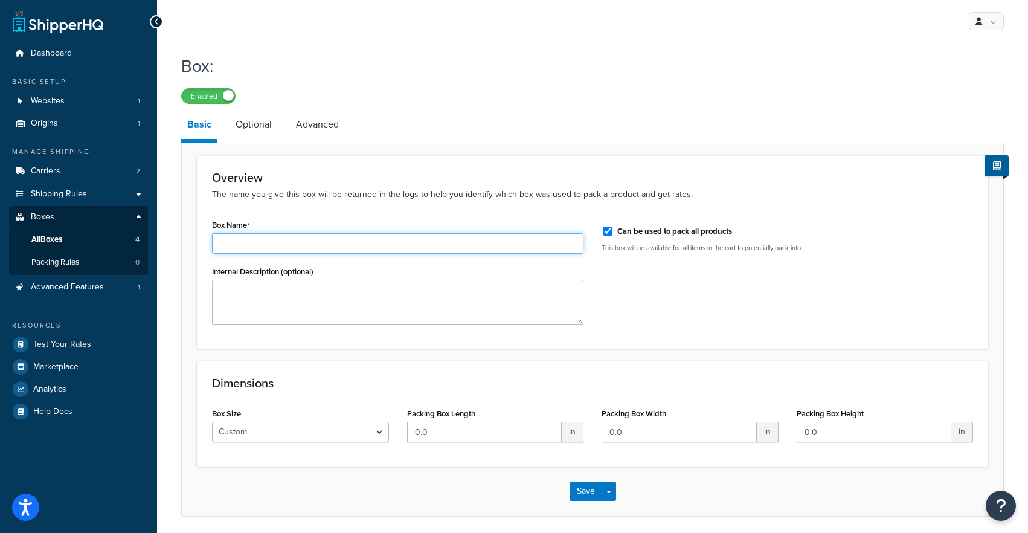
click at [297, 247] on input "Box Name" at bounding box center [397, 243] width 371 height 21
click at [274, 243] on input "24 Inch Tiles - 8mm Box" at bounding box center [397, 243] width 371 height 21
type input "24 Inch Tiles - 18mm Box"
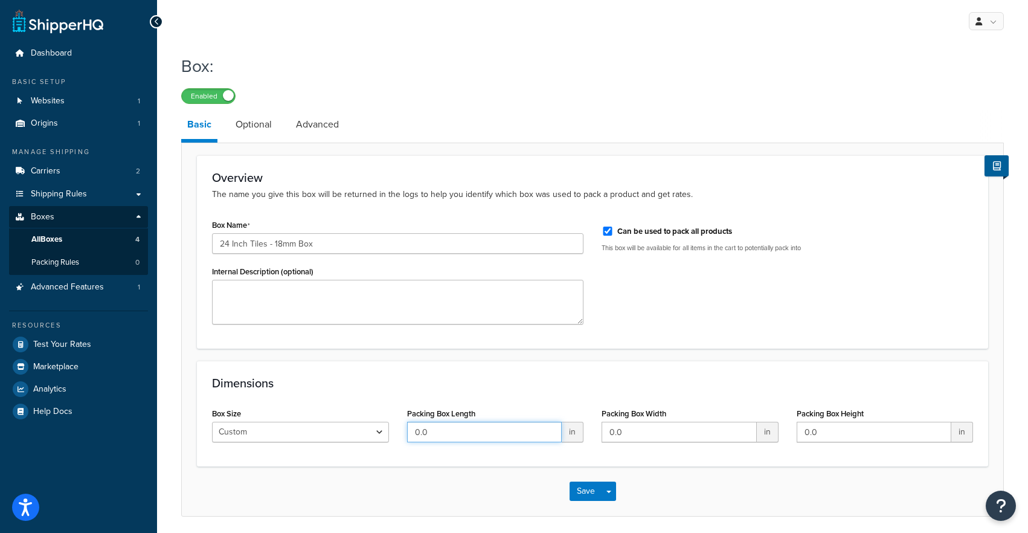
click at [441, 438] on input "0.0" at bounding box center [484, 432] width 155 height 21
type input "25"
click at [621, 434] on input "0.0" at bounding box center [679, 432] width 155 height 21
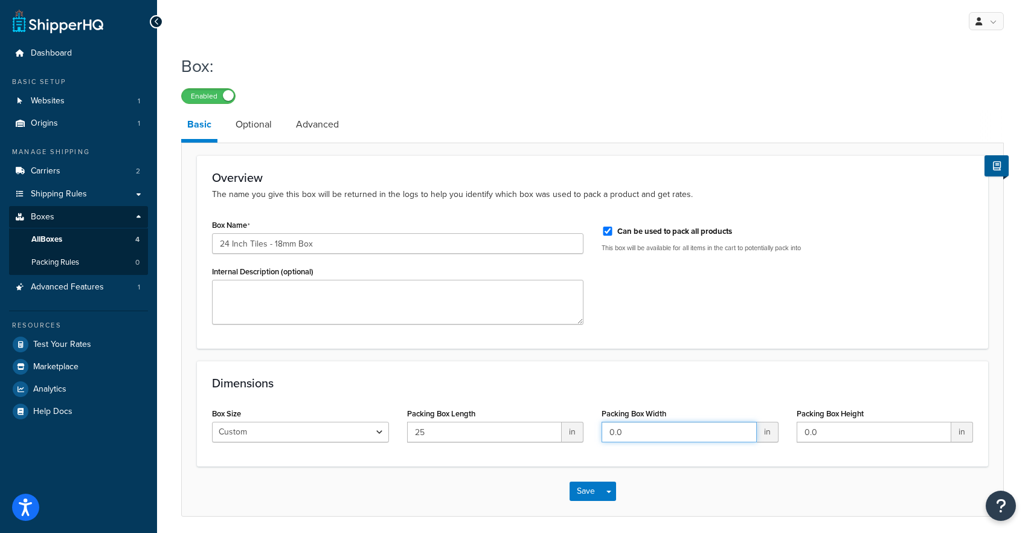
click at [622, 434] on input "0.0" at bounding box center [679, 432] width 155 height 21
type input "25"
click at [800, 432] on input "0.0" at bounding box center [874, 432] width 155 height 21
click at [800, 432] on input "60.0" at bounding box center [874, 432] width 155 height 21
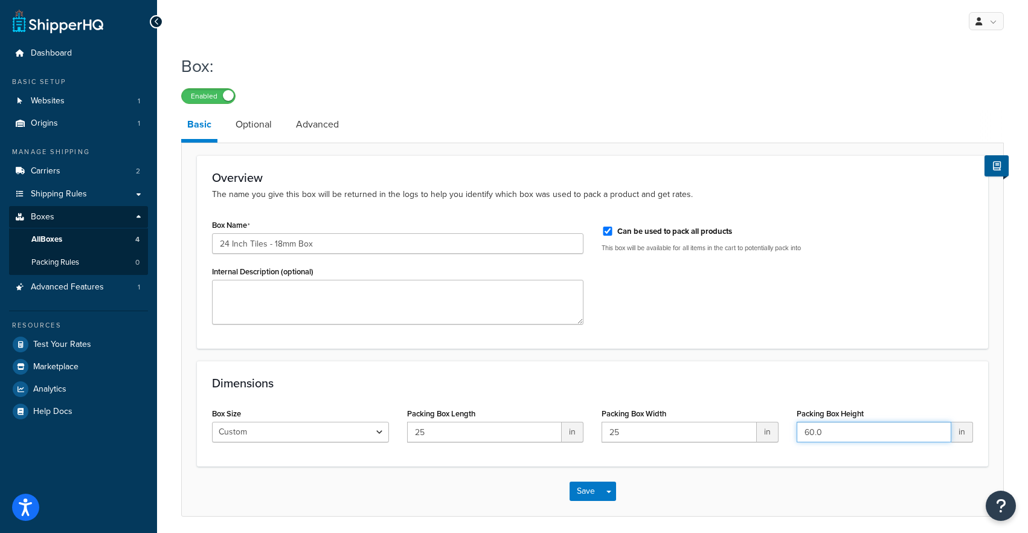
click at [800, 432] on input "60.0" at bounding box center [874, 432] width 155 height 21
type input "6"
click at [753, 374] on div "Dimensions Box Size Custom USPS Small Flat Box USPS Medium Flat Box USPS Large …" at bounding box center [592, 414] width 791 height 106
click at [255, 123] on link "Optional" at bounding box center [253, 124] width 48 height 29
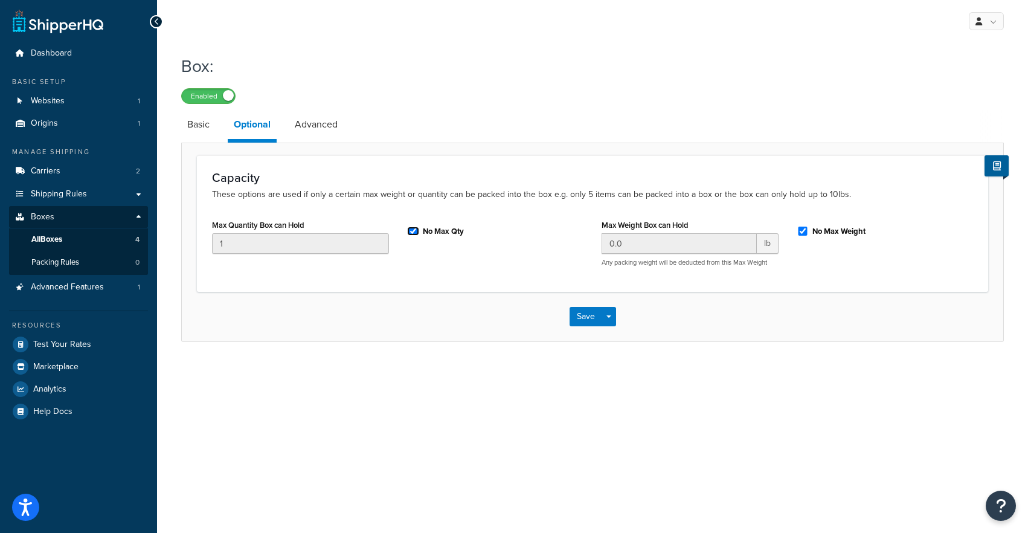
click at [411, 233] on input "No Max Qty" at bounding box center [413, 230] width 12 height 9
checkbox input "false"
click at [341, 246] on input "1" at bounding box center [300, 243] width 177 height 21
type input "3"
click at [805, 228] on input "No Max Weight" at bounding box center [803, 230] width 12 height 9
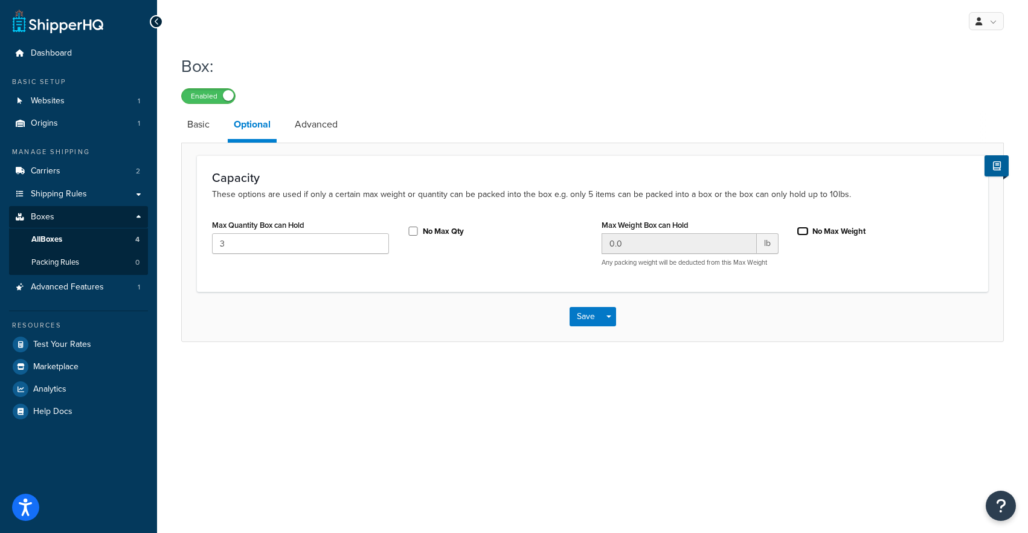
checkbox input "false"
click at [689, 236] on input "0.0" at bounding box center [679, 243] width 155 height 21
type input "54"
click at [379, 338] on div "Save Save Dropdown Save and Edit Save and Duplicate Save and Create New" at bounding box center [592, 317] width 821 height 50
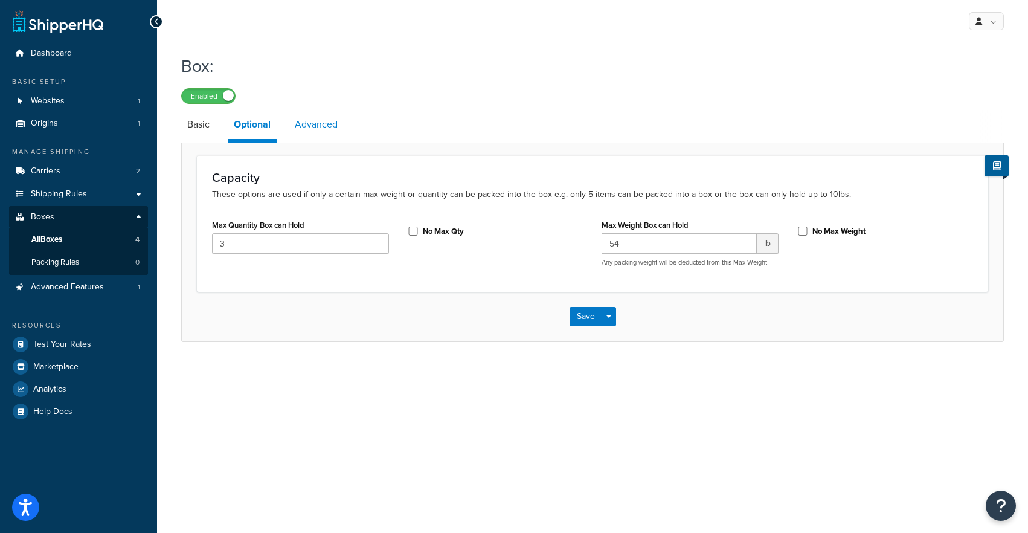
click at [317, 124] on link "Advanced" at bounding box center [316, 124] width 55 height 29
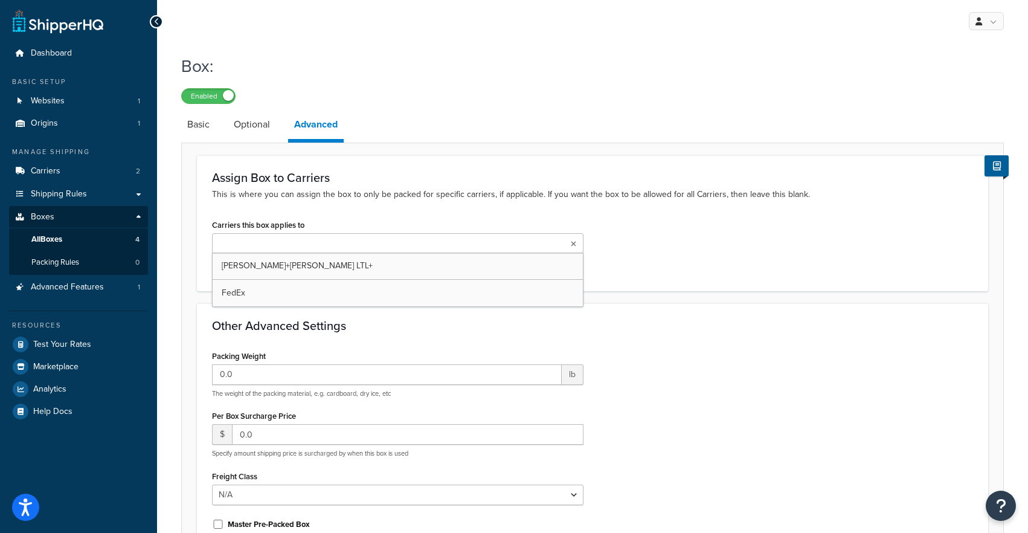
click at [286, 243] on input "Carriers this box applies to" at bounding box center [269, 243] width 107 height 13
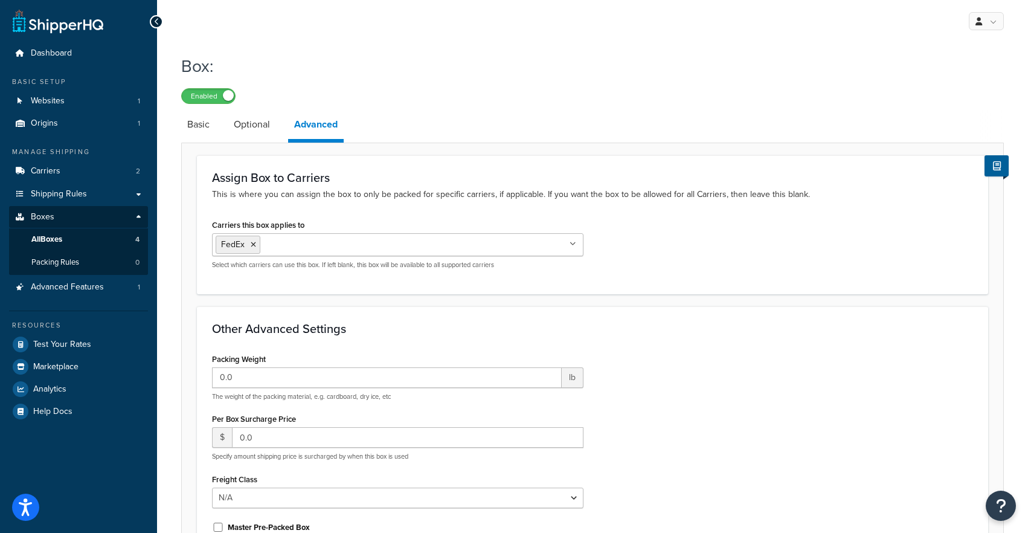
click at [289, 322] on h3 "Other Advanced Settings" at bounding box center [592, 328] width 761 height 13
click at [277, 376] on input "0.0" at bounding box center [387, 377] width 350 height 21
type input "0.5"
click at [300, 334] on h3 "Other Advanced Settings" at bounding box center [592, 328] width 761 height 13
click at [205, 133] on link "Basic" at bounding box center [198, 124] width 34 height 29
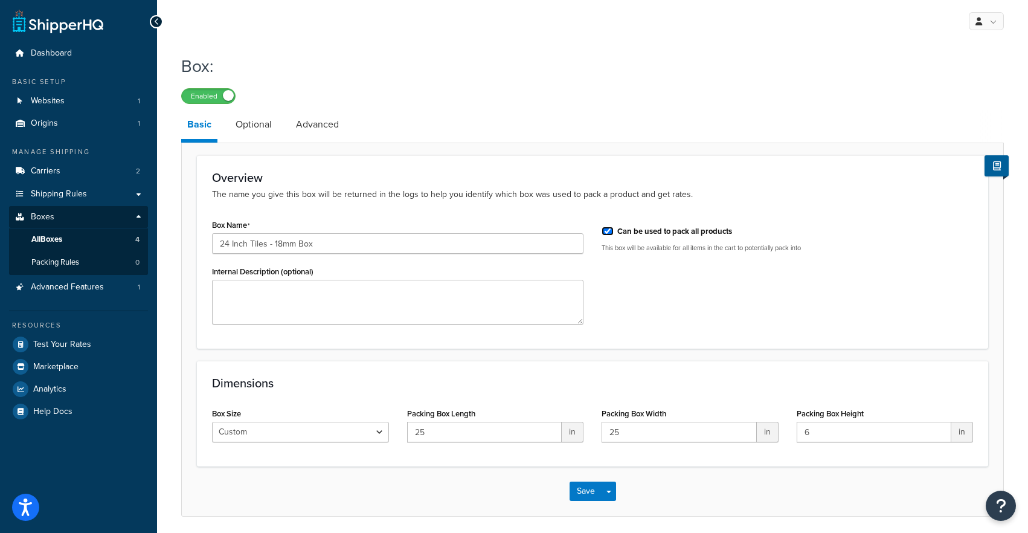
click at [605, 233] on input "Can be used to pack all products" at bounding box center [608, 230] width 12 height 9
checkbox input "false"
click at [591, 490] on button "Save" at bounding box center [586, 490] width 33 height 19
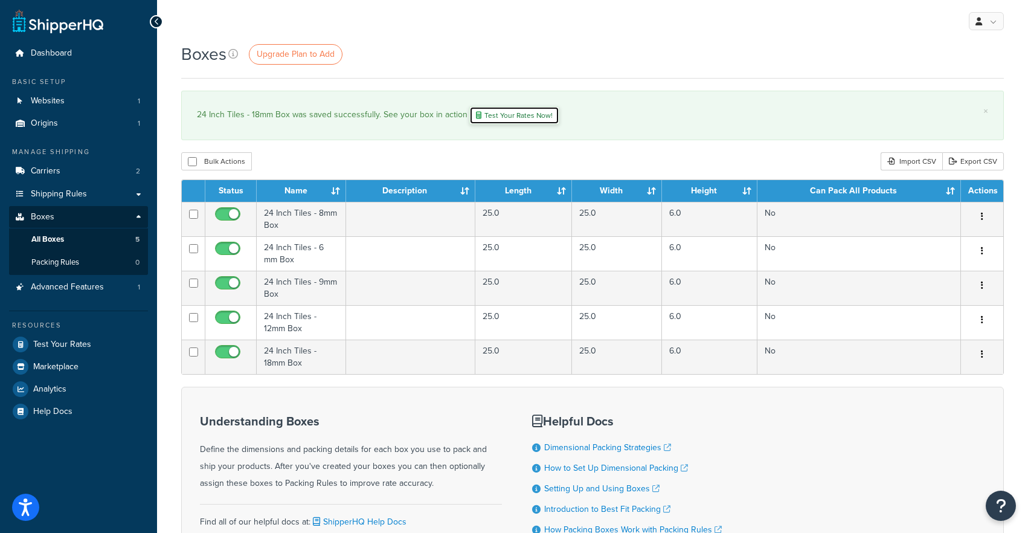
click at [500, 117] on link "Test Your Rates Now!" at bounding box center [514, 115] width 90 height 18
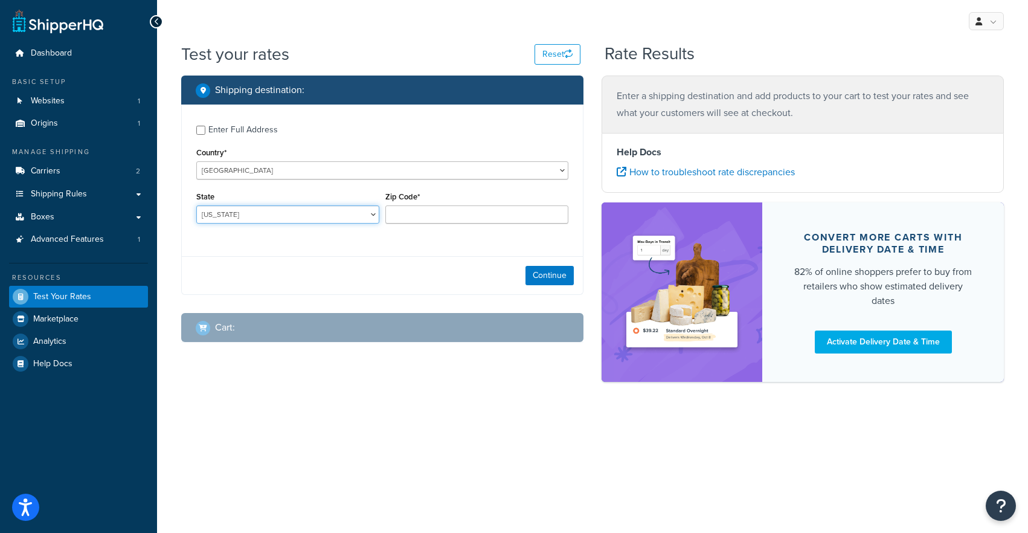
click at [330, 214] on select "Alabama Alaska American Samoa Arizona Arkansas Armed Forces Americas Armed Forc…" at bounding box center [287, 214] width 183 height 18
select select "TX"
click at [435, 223] on div "Zip Code*" at bounding box center [476, 210] width 189 height 44
click at [438, 217] on input "Zip Code*" at bounding box center [476, 214] width 183 height 18
type input "78748"
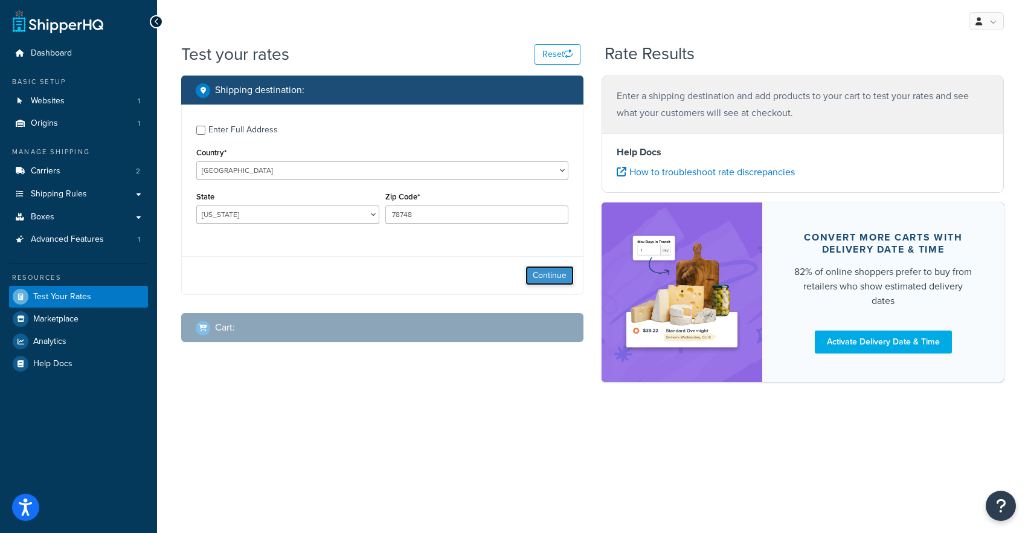
click at [549, 282] on button "Continue" at bounding box center [549, 275] width 48 height 19
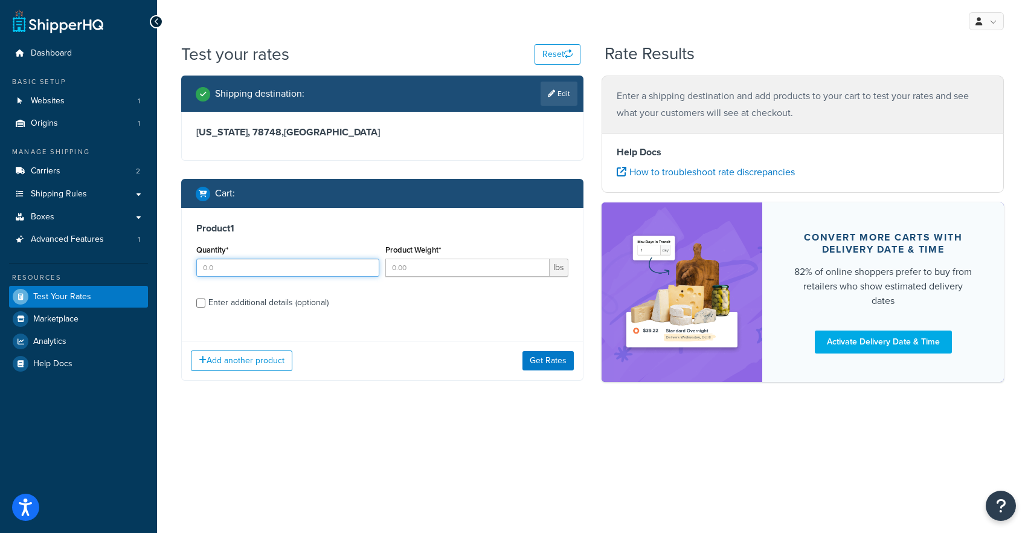
click at [330, 270] on input "Quantity*" at bounding box center [287, 267] width 183 height 18
type input "1"
click at [432, 278] on div "Product Weight* lbs" at bounding box center [476, 264] width 189 height 44
click at [284, 271] on input "1" at bounding box center [287, 267] width 183 height 18
click at [417, 272] on input "Product Weight*" at bounding box center [467, 267] width 164 height 18
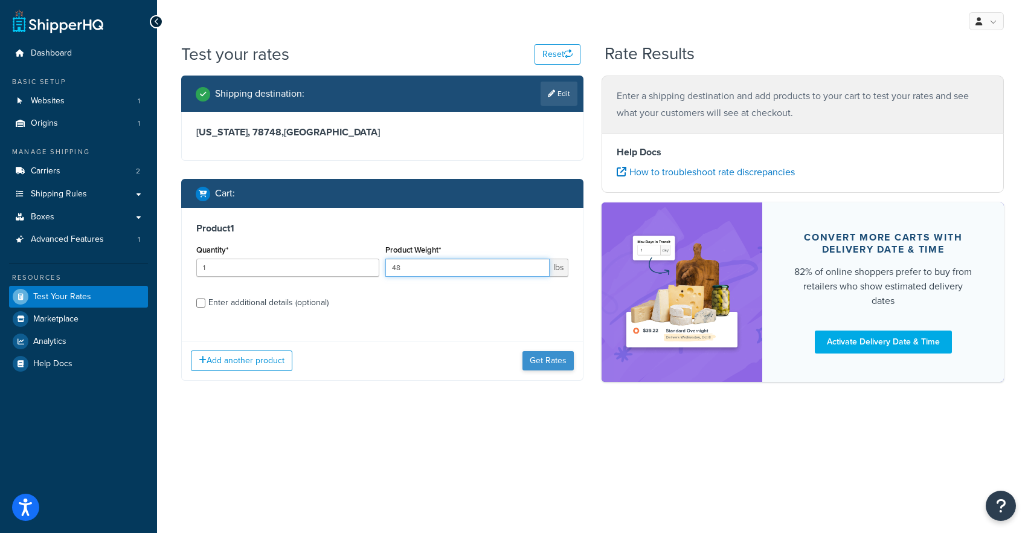
type input "48"
click at [543, 357] on button "Get Rates" at bounding box center [547, 360] width 51 height 19
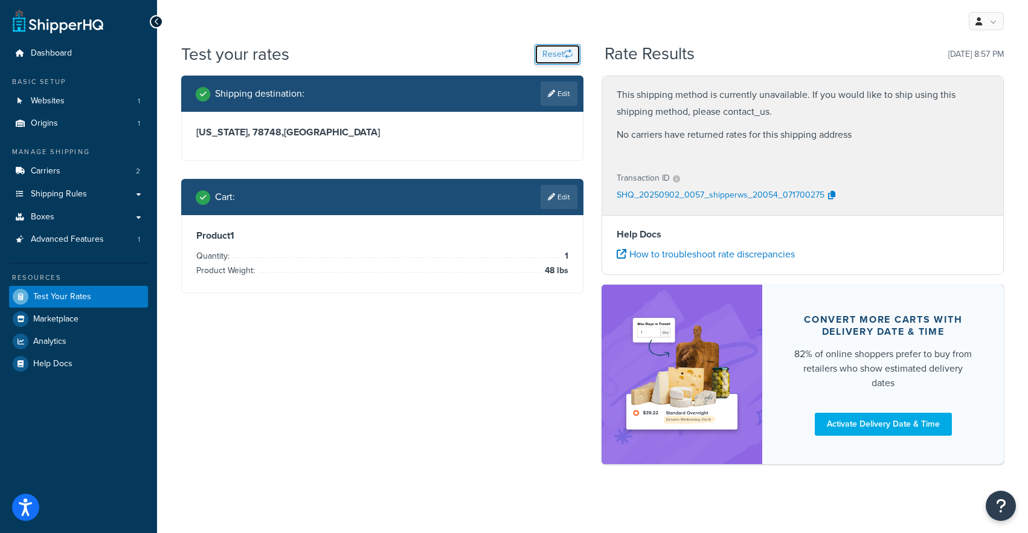
click at [562, 47] on button "Reset" at bounding box center [557, 54] width 46 height 21
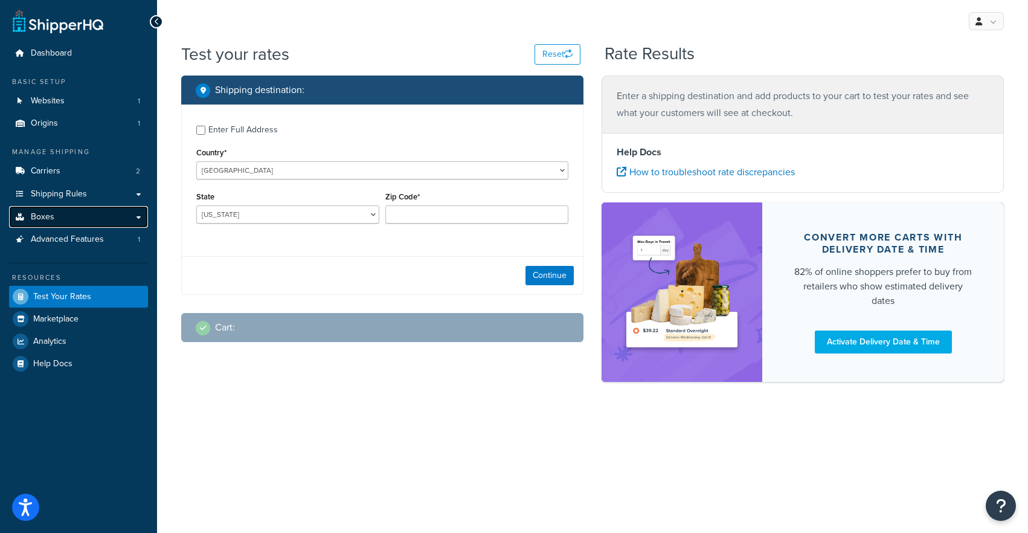
click at [77, 213] on link "Boxes" at bounding box center [78, 217] width 139 height 22
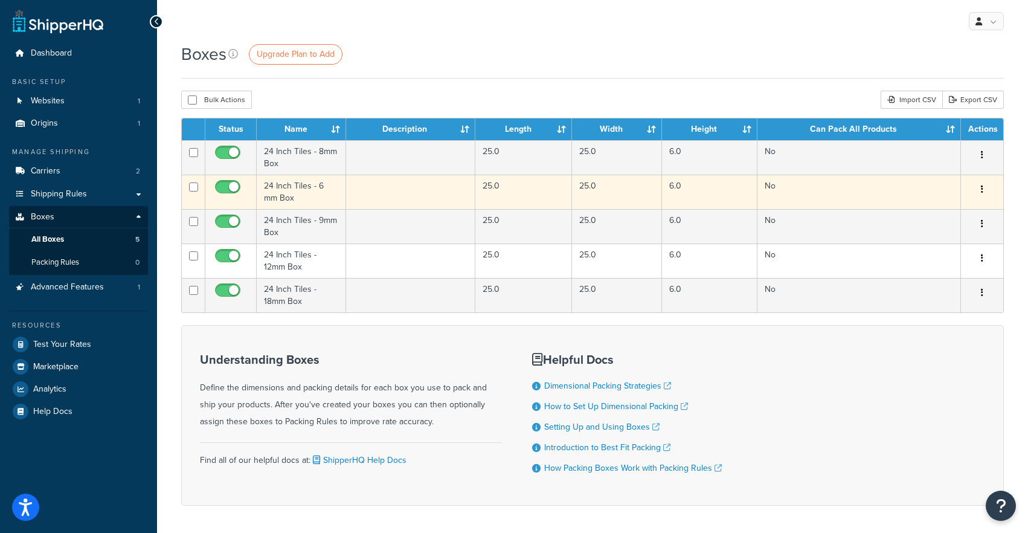
click at [980, 191] on button "button" at bounding box center [982, 189] width 17 height 19
click at [948, 232] on link "Delete" at bounding box center [941, 237] width 95 height 25
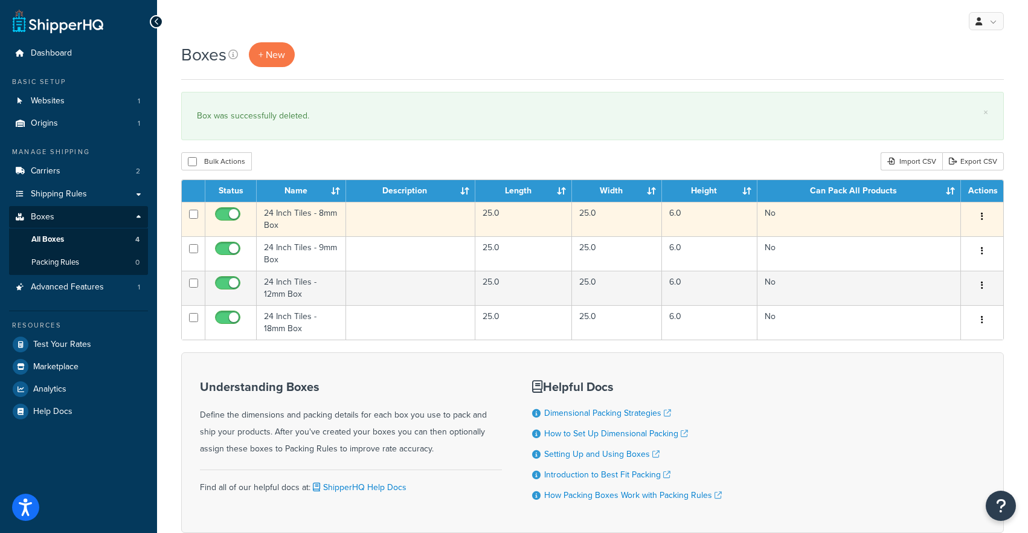
click at [298, 214] on td "24 Inch Tiles - 8mm Box" at bounding box center [301, 219] width 89 height 34
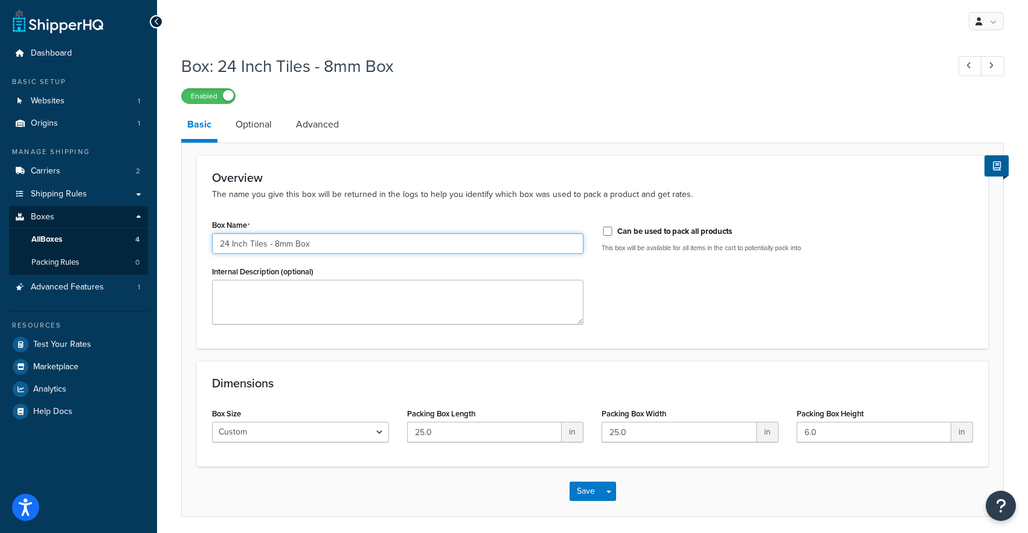
click at [270, 243] on input "24 Inch Tiles - 8mm Box" at bounding box center [397, 243] width 371 height 21
click at [582, 488] on div "Save Save Dropdown Save and Edit Save and Duplicate Save and Create New" at bounding box center [592, 491] width 821 height 50
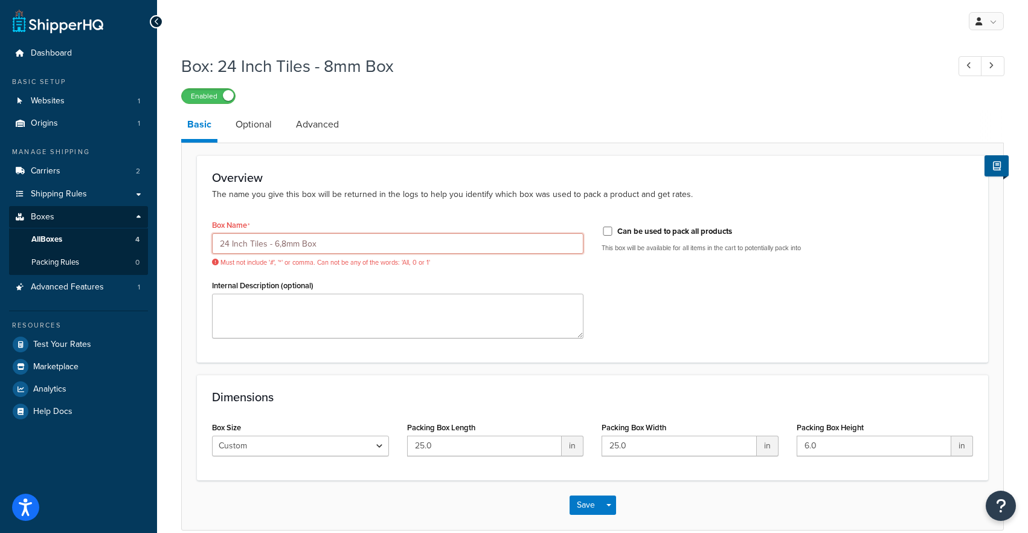
click at [278, 247] on input "24 Inch Tiles - 6,8mm Box" at bounding box center [397, 243] width 371 height 21
click at [282, 246] on input "24 Inch Tiles - 6,8mm Box" at bounding box center [397, 243] width 371 height 21
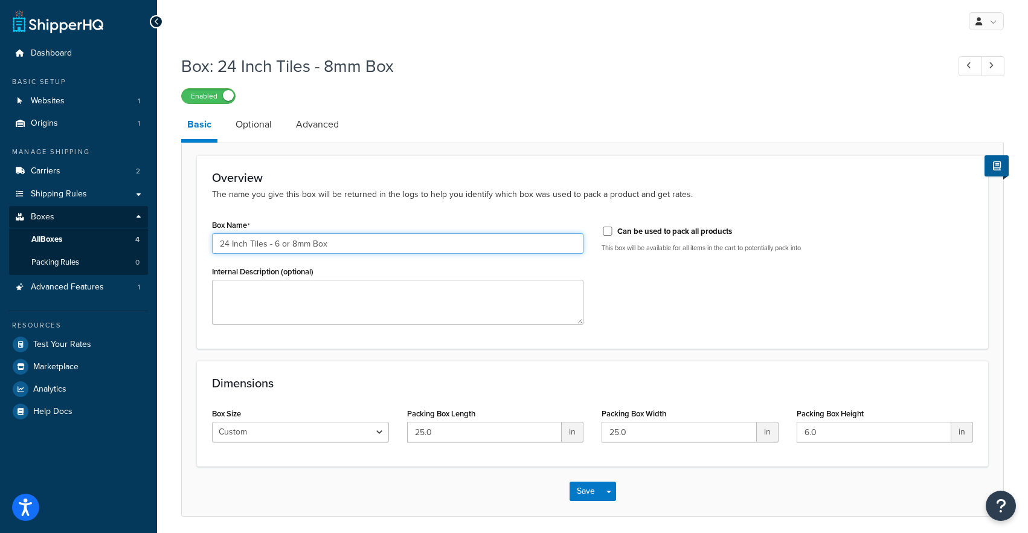
type input "24 Inch Tiles - 6 or 8mm Box"
click at [592, 493] on button "Save" at bounding box center [586, 490] width 33 height 19
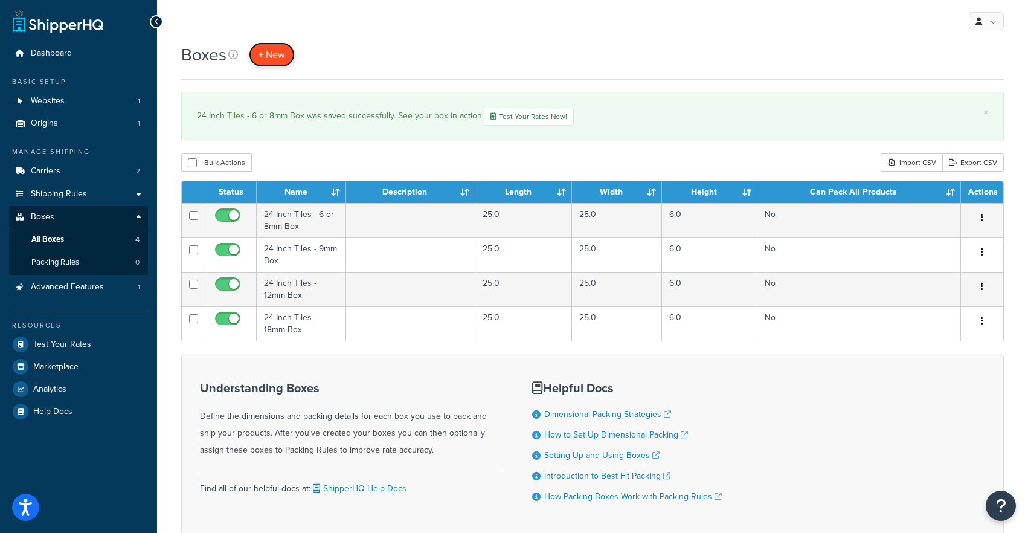
click at [275, 56] on span "+ New" at bounding box center [271, 55] width 27 height 14
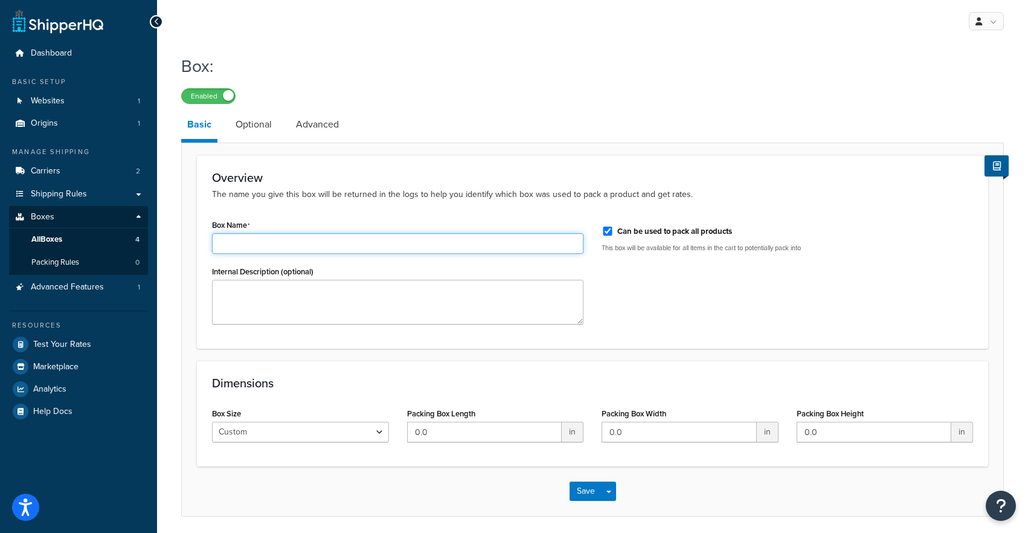
click at [247, 240] on input "Box Name" at bounding box center [397, 243] width 371 height 21
type input "18 in [GEOGRAPHIC_DATA]"
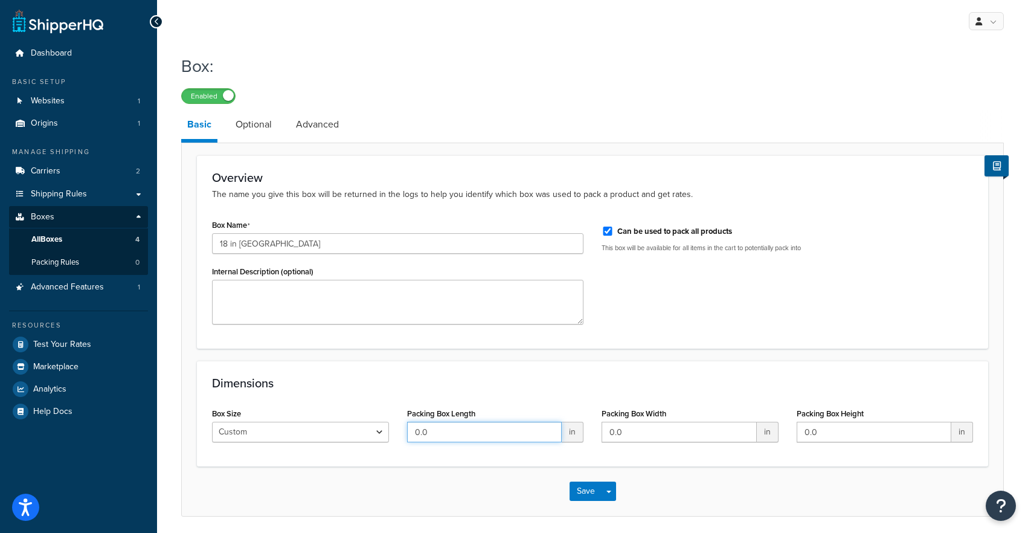
click at [414, 435] on input "0.0" at bounding box center [484, 432] width 155 height 21
type input "25"
click at [624, 431] on input "0.0" at bounding box center [679, 432] width 155 height 21
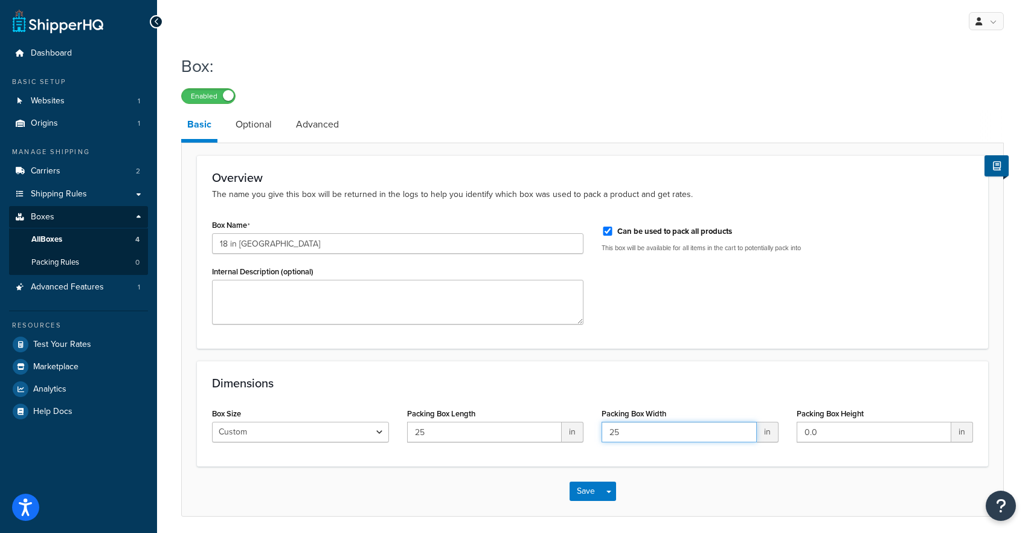
type input "25"
click at [811, 431] on input "0.0" at bounding box center [874, 432] width 155 height 21
click at [812, 432] on input "0.0" at bounding box center [874, 432] width 155 height 21
type input "6.0"
click at [732, 291] on div "Box Name 18 in Tiles Internal Description (optional) Can be used to pack all pr…" at bounding box center [592, 274] width 779 height 117
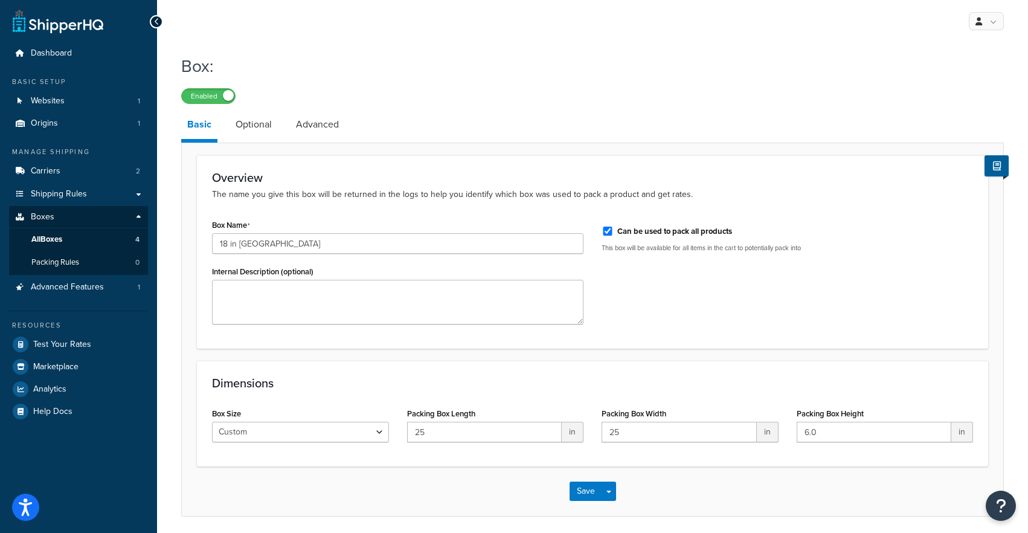
click at [639, 238] on div "Can be used to pack all products" at bounding box center [787, 230] width 371 height 18
click at [626, 235] on label "Can be used to pack all products" at bounding box center [674, 231] width 115 height 11
click at [614, 235] on input "Can be used to pack all products" at bounding box center [608, 230] width 12 height 9
checkbox input "false"
click at [260, 131] on link "Optional" at bounding box center [253, 124] width 48 height 29
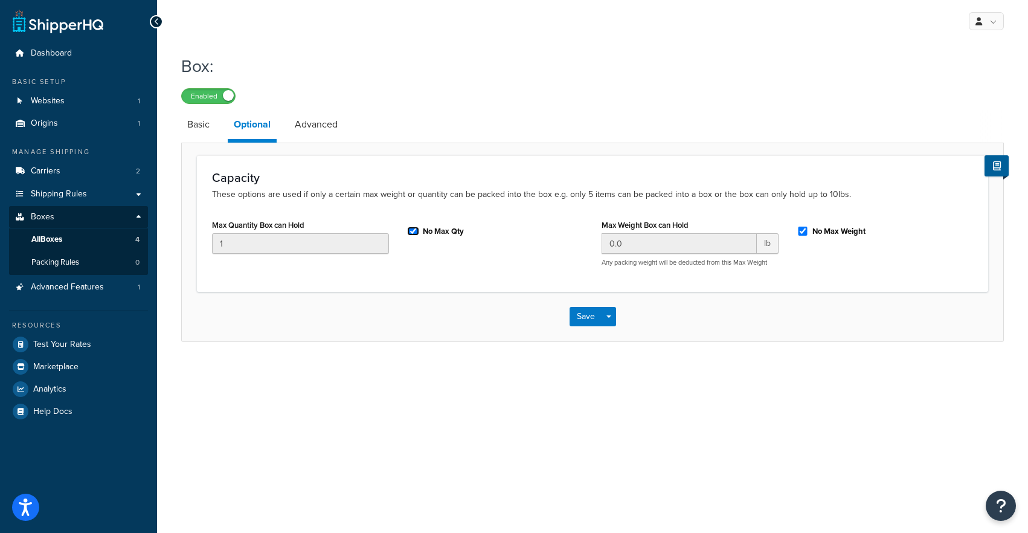
click at [407, 234] on input "No Max Qty" at bounding box center [413, 230] width 12 height 9
checkbox input "false"
click at [358, 246] on input "1" at bounding box center [300, 243] width 177 height 21
type input "12"
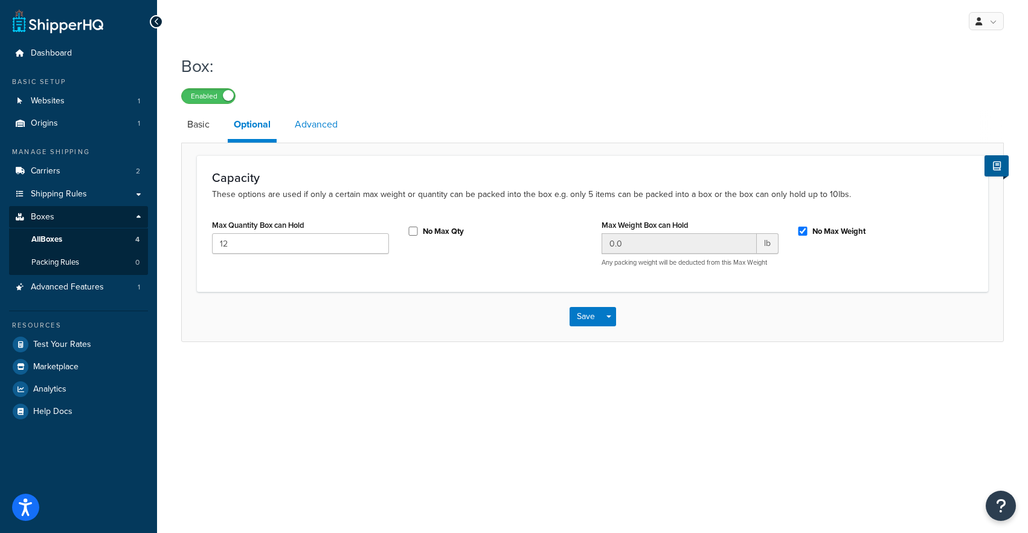
click at [299, 129] on link "Advanced" at bounding box center [316, 124] width 55 height 29
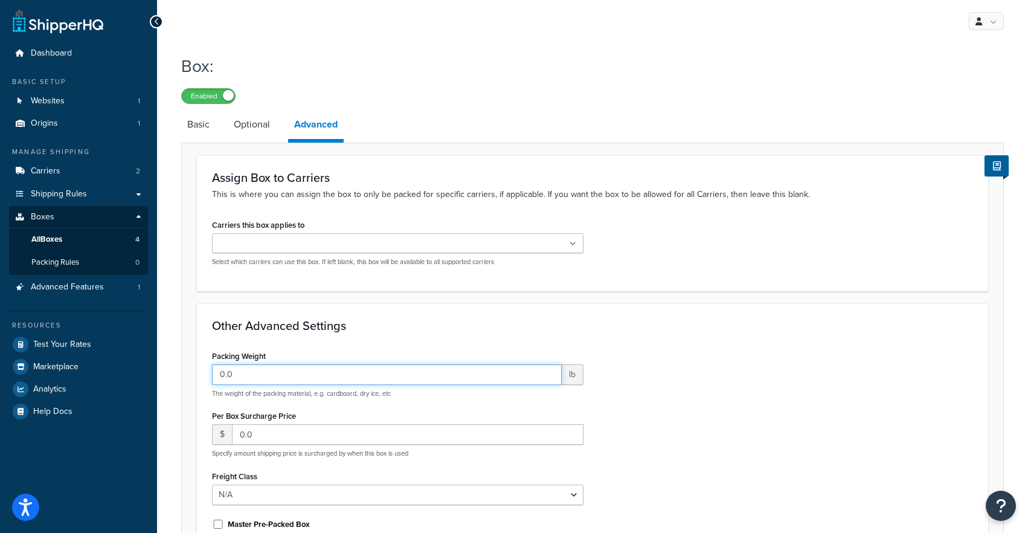
click at [302, 373] on input "0.0" at bounding box center [387, 374] width 350 height 21
type input "0.5"
click at [345, 232] on div "Carriers this box applies to Kuehne+Nagel LTL+ FedEx Select which carriers can …" at bounding box center [397, 241] width 371 height 50
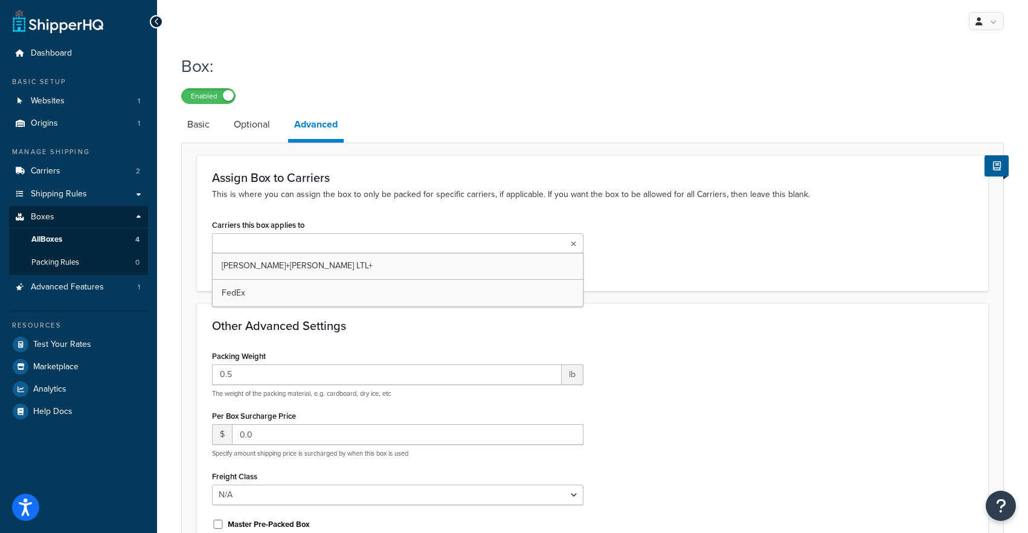
click at [341, 242] on ul at bounding box center [397, 243] width 371 height 20
click at [254, 136] on link "Optional" at bounding box center [252, 124] width 48 height 29
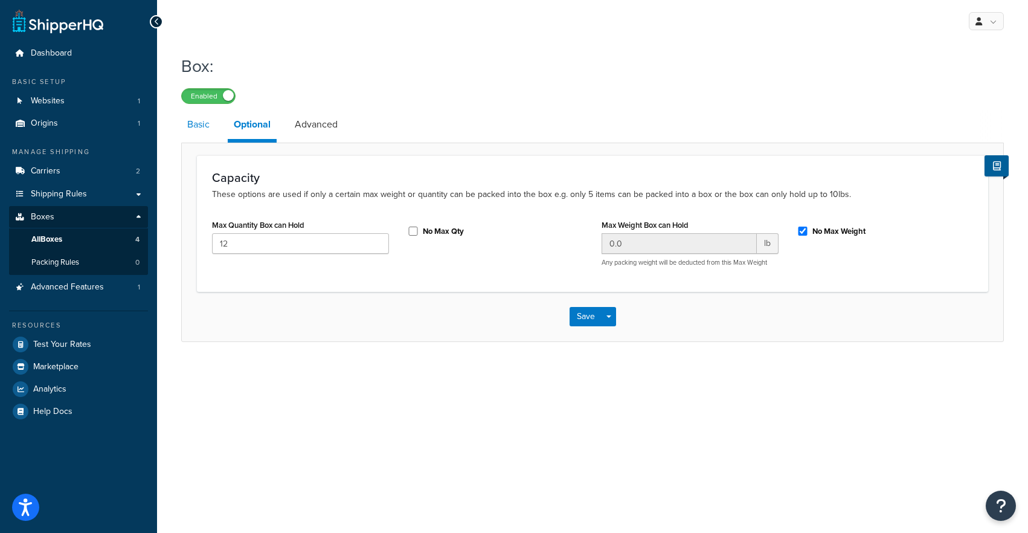
click at [198, 130] on link "Basic" at bounding box center [198, 124] width 34 height 29
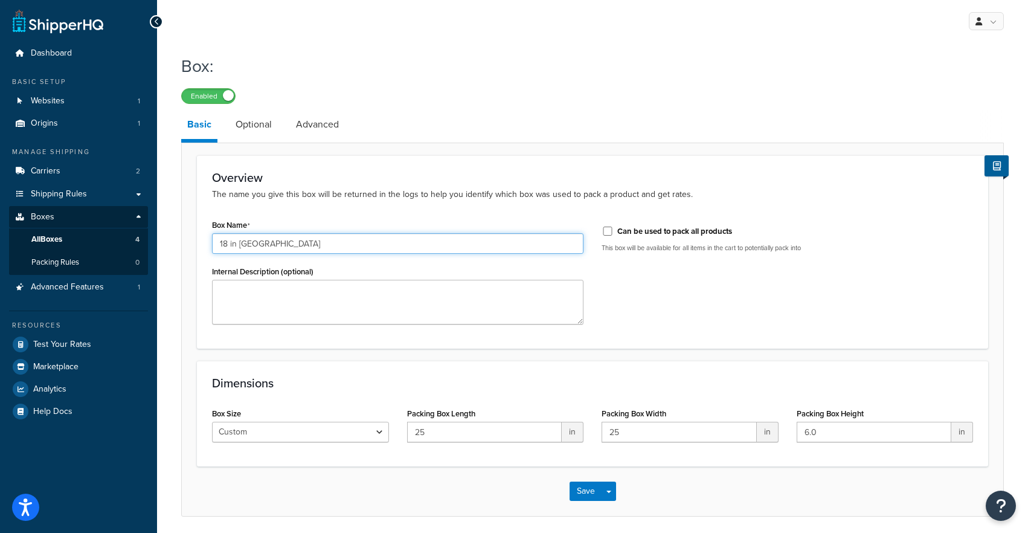
click at [277, 239] on input "18 in Tiles" at bounding box center [397, 243] width 371 height 21
click at [237, 246] on input "18 in Tiles" at bounding box center [397, 243] width 371 height 21
type input "18 inch Single Tiles"
click at [588, 493] on button "Save" at bounding box center [586, 490] width 33 height 19
